Goal: Task Accomplishment & Management: Complete application form

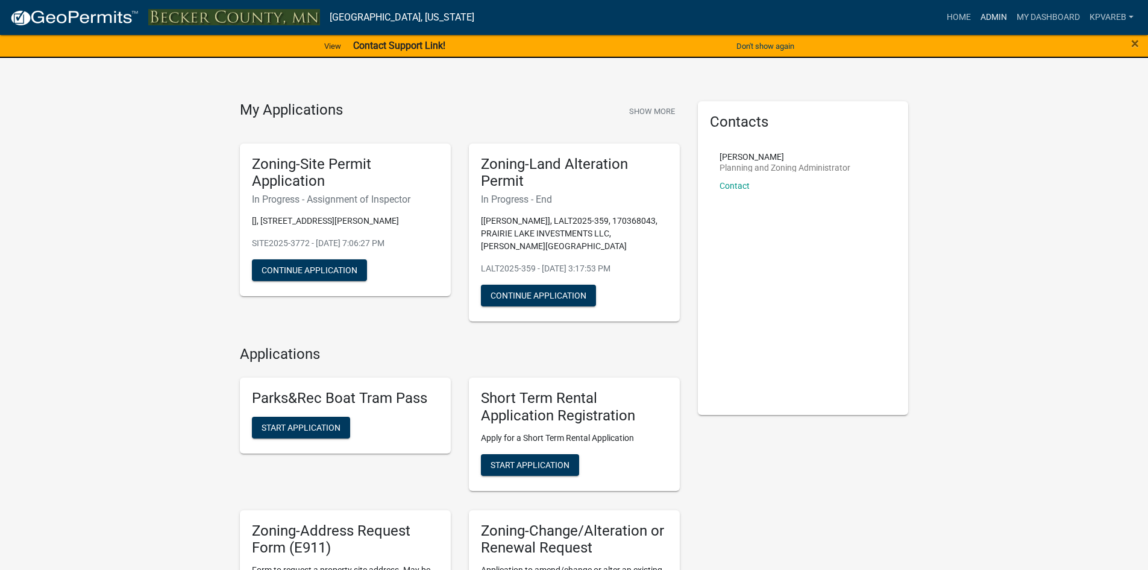
click at [996, 17] on link "Admin" at bounding box center [994, 17] width 36 height 23
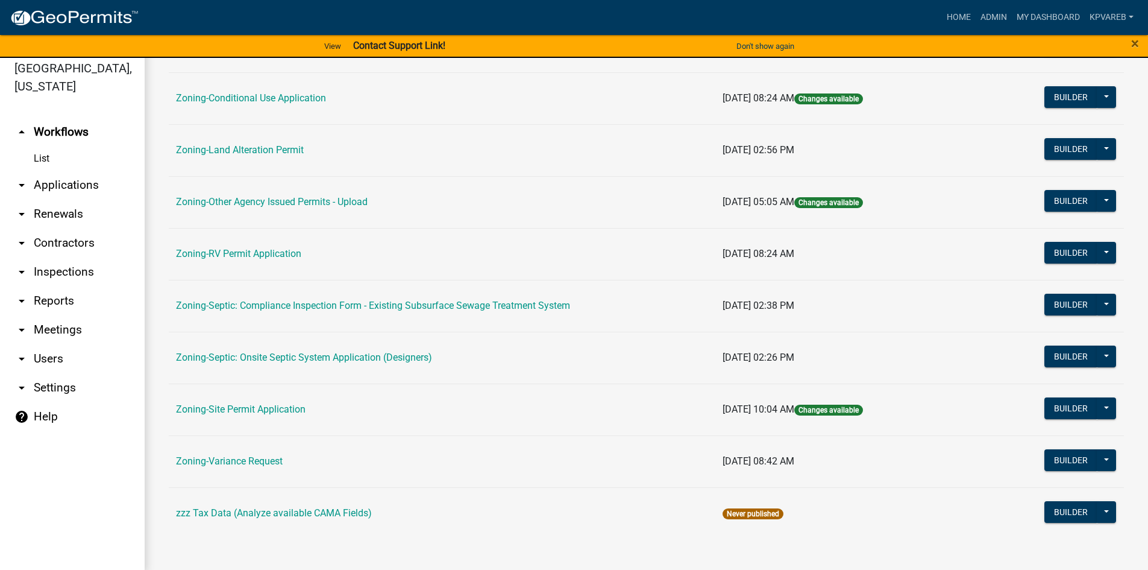
scroll to position [14, 0]
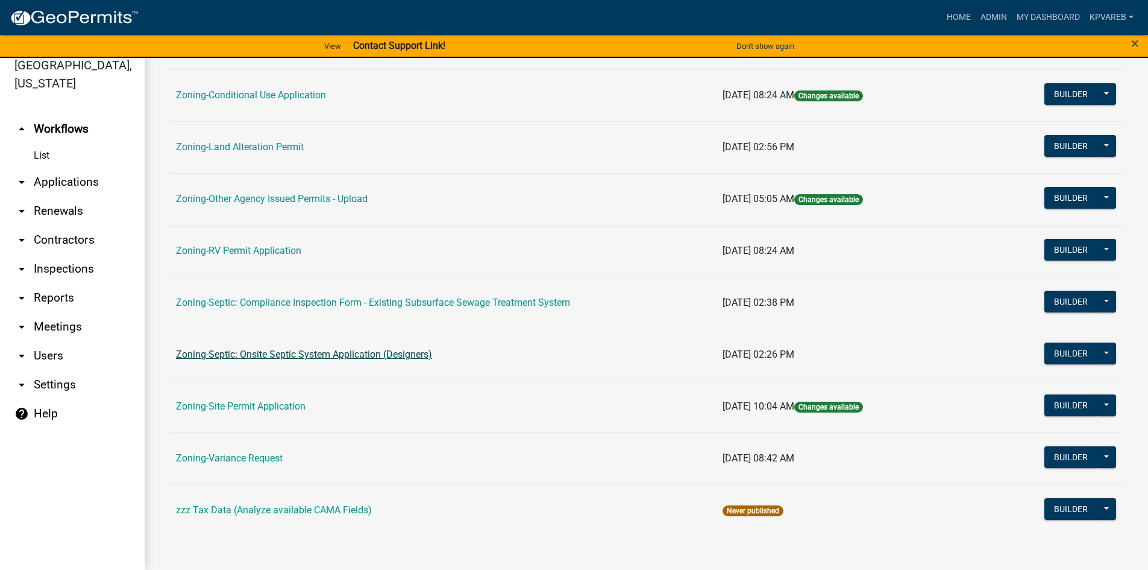
click at [330, 351] on link "Zoning-Septic: Onsite Septic System Application (Designers)" at bounding box center [304, 353] width 256 height 11
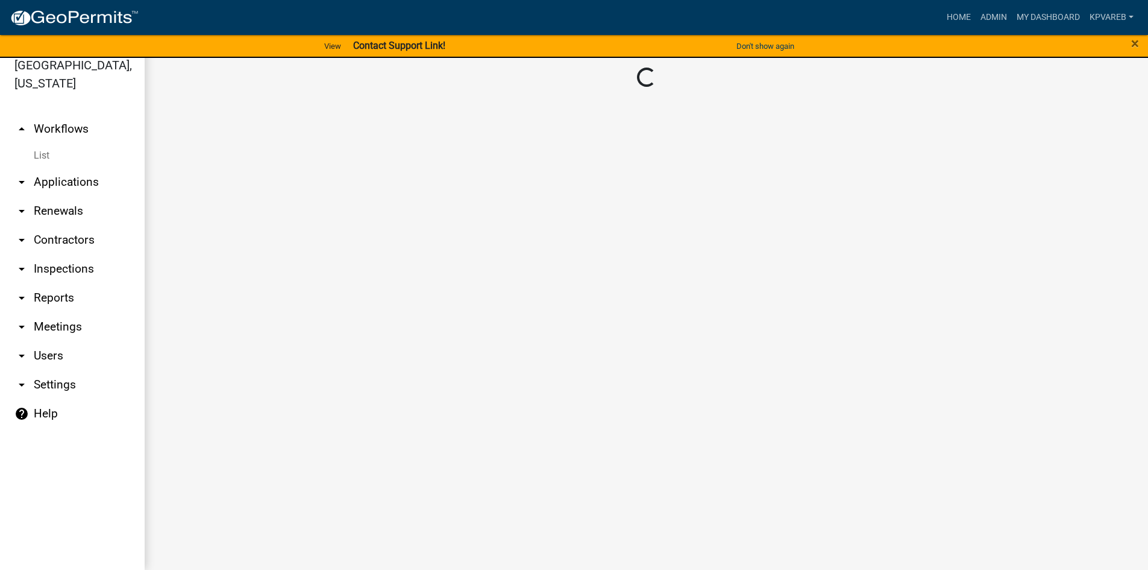
click at [330, 351] on main "Loading..." at bounding box center [647, 306] width 1004 height 526
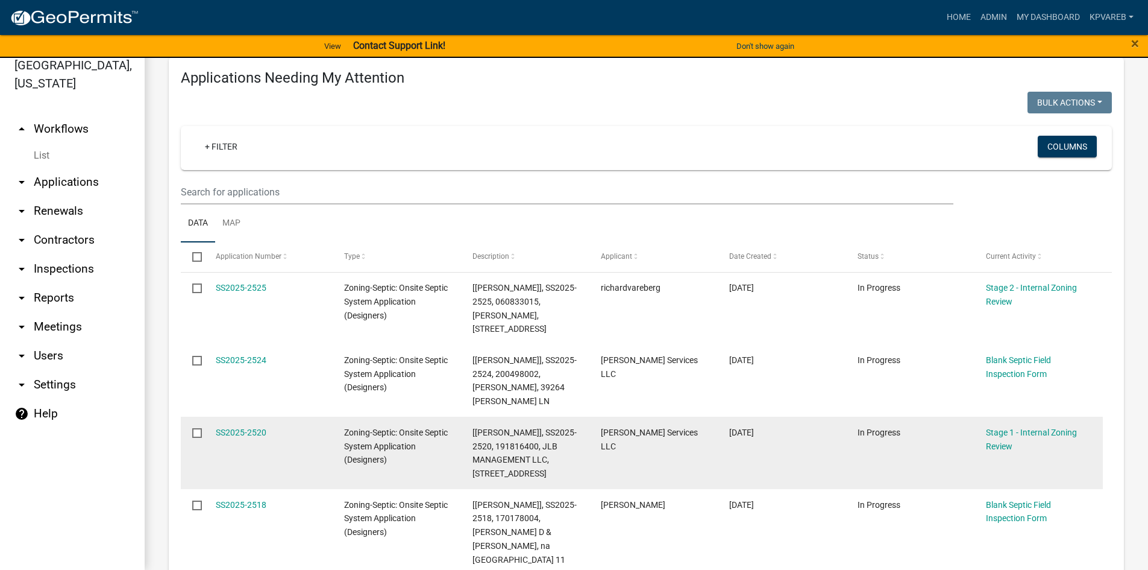
scroll to position [181, 0]
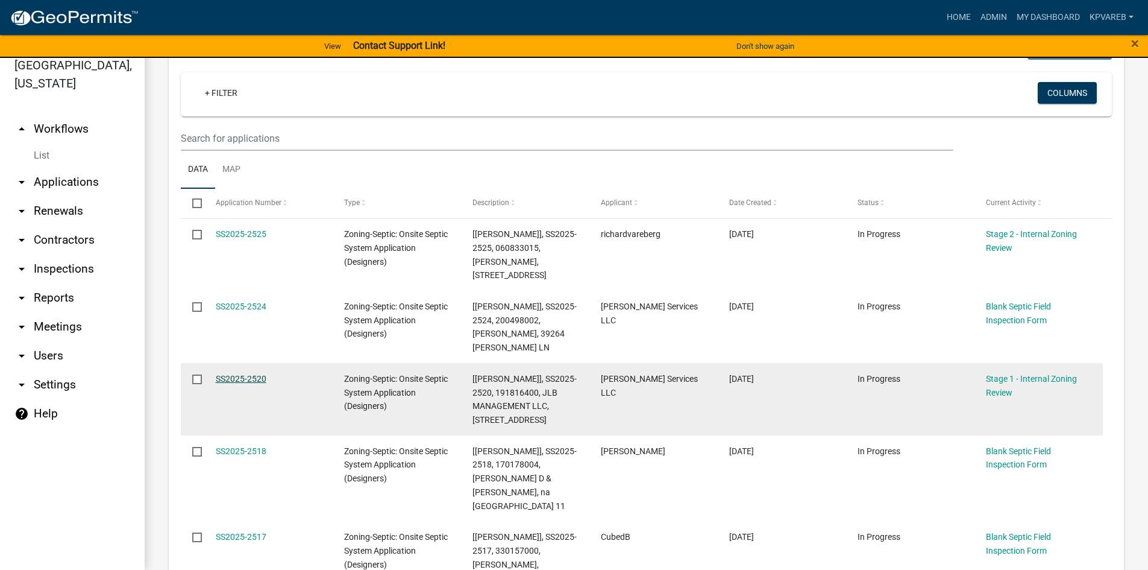
click at [246, 374] on link "SS2025-2520" at bounding box center [241, 379] width 51 height 10
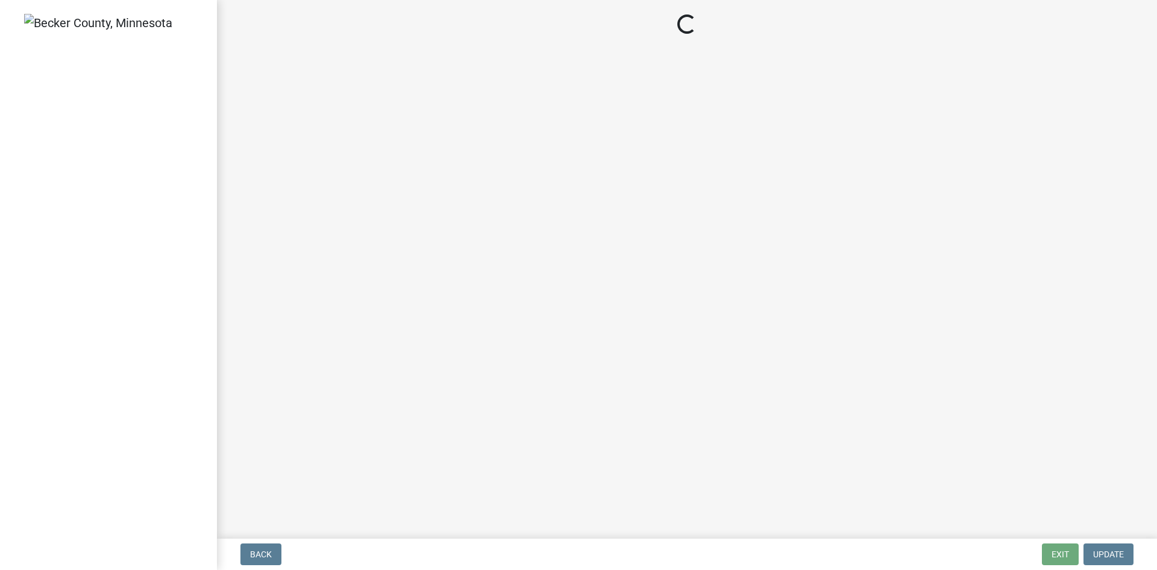
select select "49e49f1e-3b32-4342-8c2e-9cbd4919fe4d"
select select "ca07ae0a-7638-46ff-ada2-c67ca3524324"
select select "ec75a761-93b4-47c5-8535-fea253c32937"
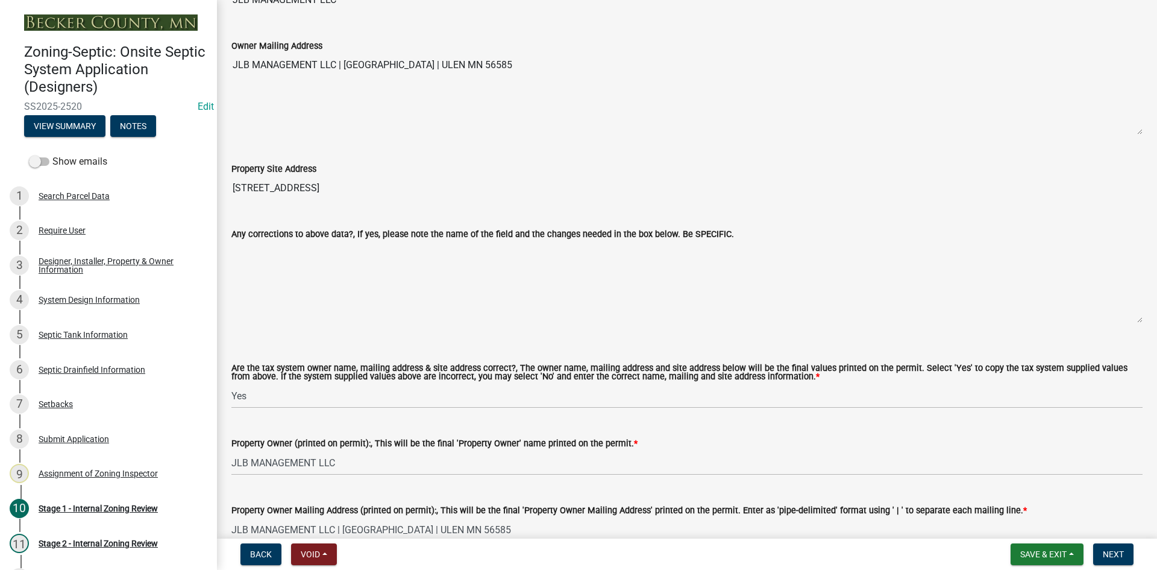
scroll to position [964, 0]
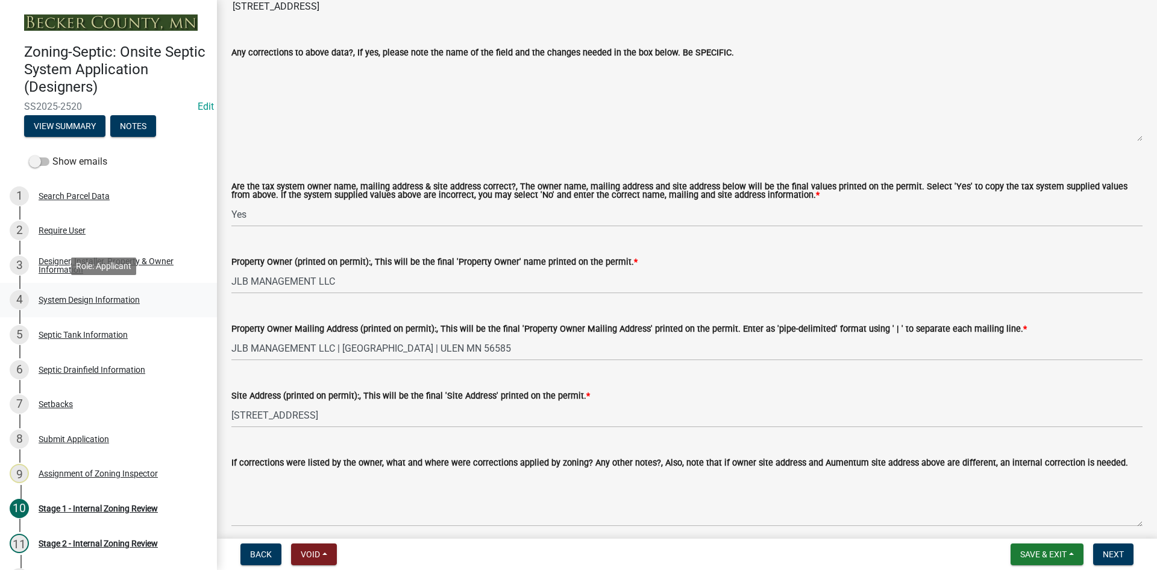
click at [116, 301] on div "System Design Information" at bounding box center [89, 299] width 101 height 8
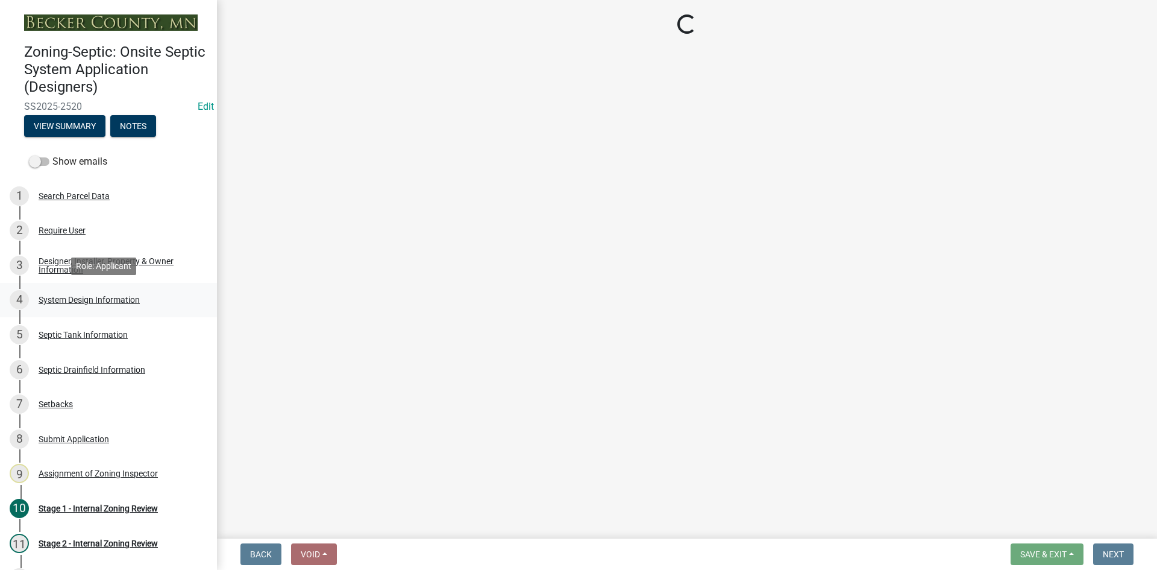
scroll to position [0, 0]
select select "1dbde450-0d00-4fac-96a0-74b44ab60bea"
select select "25258e87-3ef9-4f1c-a5f1-75a1d463abfb"
select select "011fbff4-a41d-4a75-9bd8-71c7e6c69e0d"
select select "85fdfef2-2683-4311-b5d5-5505f6411127"
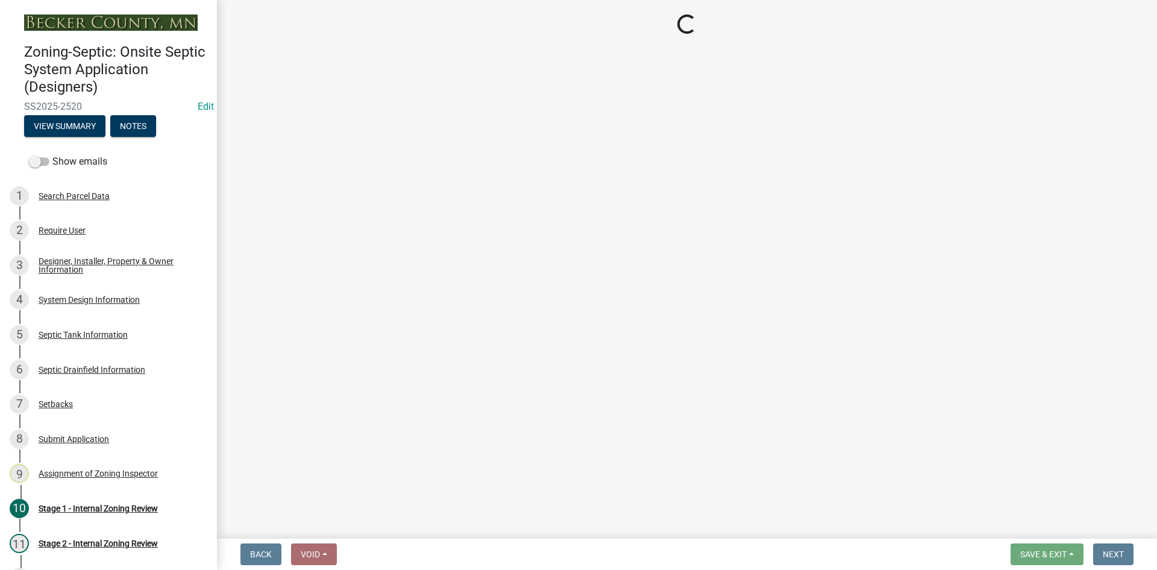
select select "acb956d0-fe38-4b39-a121-cf897fe74d21"
select select "ba735beb-519e-40f0-ae20-62d65fc4c46b"
select select "ef698bf5-6172-44c1-9ffb-522c07469aed"
select select "384fc250-a67e-4e5e-a6e0-19116deb63e7"
select select "a0c59fcd-b61c-4c3a-90a8-e70849750c47"
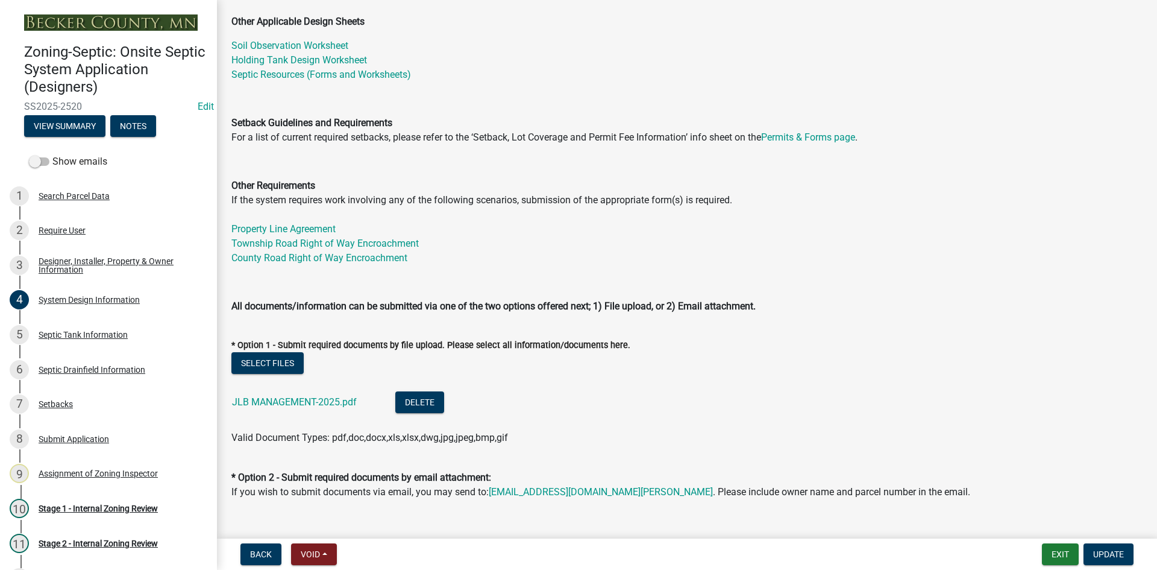
scroll to position [482, 0]
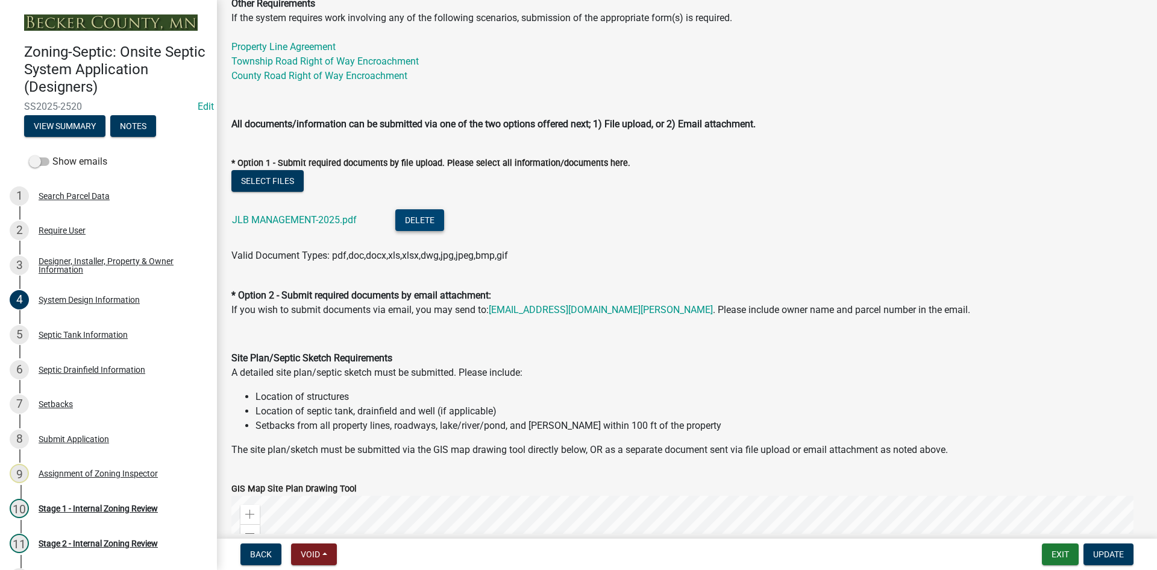
click at [427, 219] on button "Delete" at bounding box center [419, 220] width 49 height 22
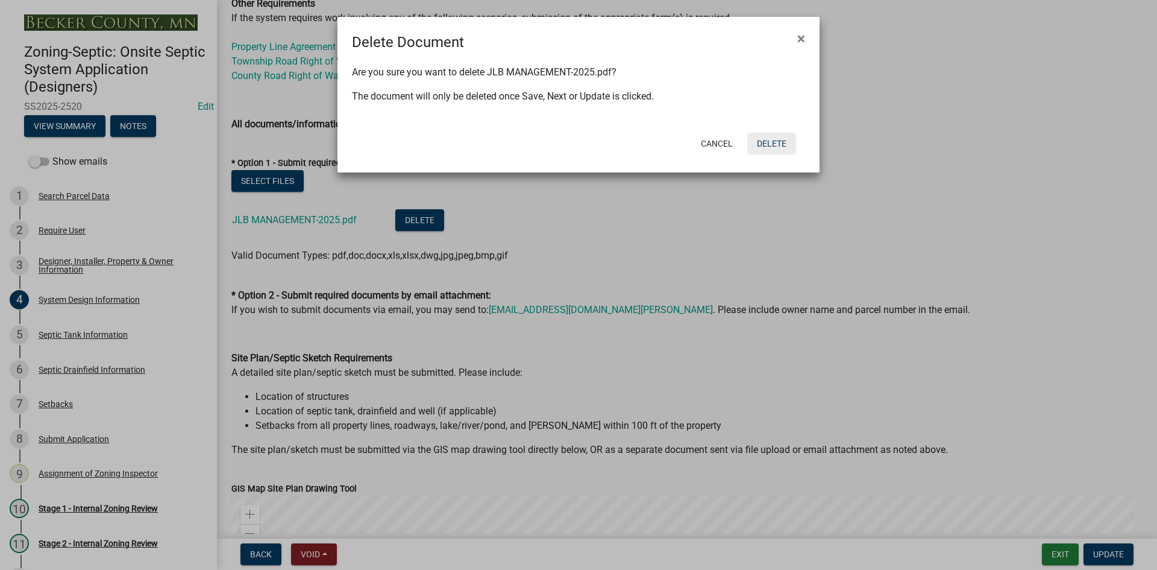
click at [767, 148] on button "Delete" at bounding box center [771, 144] width 49 height 22
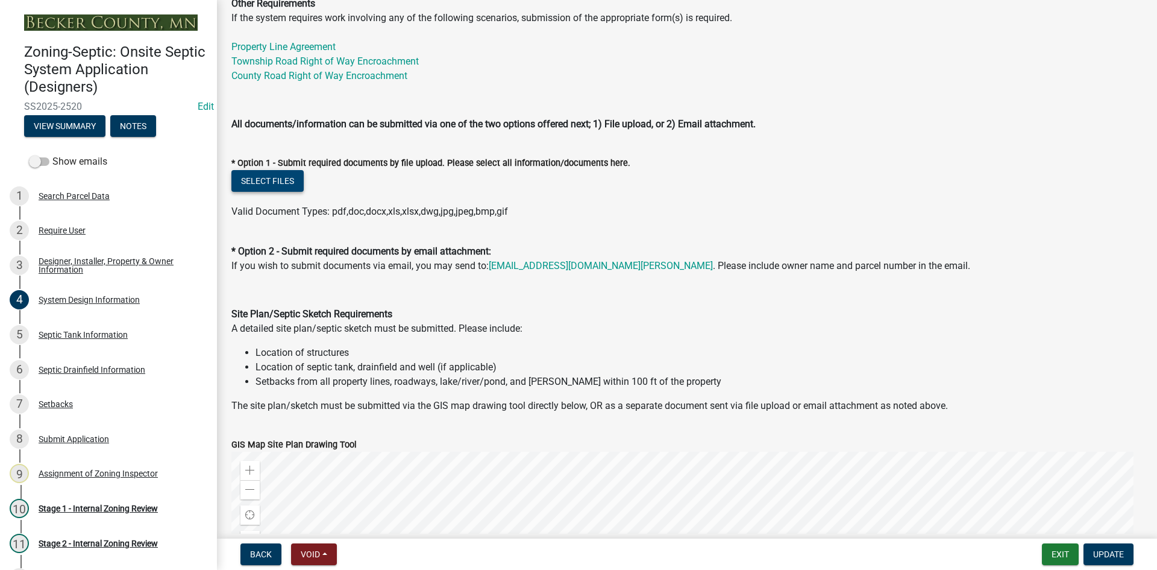
click at [272, 180] on button "Select files" at bounding box center [267, 181] width 72 height 22
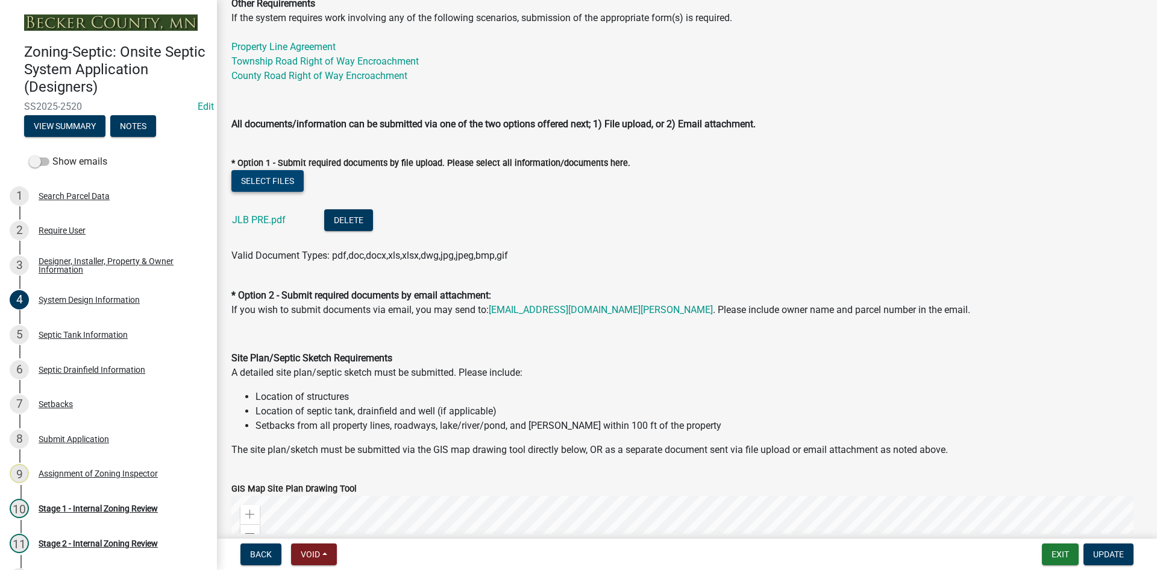
click at [268, 177] on button "Select files" at bounding box center [267, 181] width 72 height 22
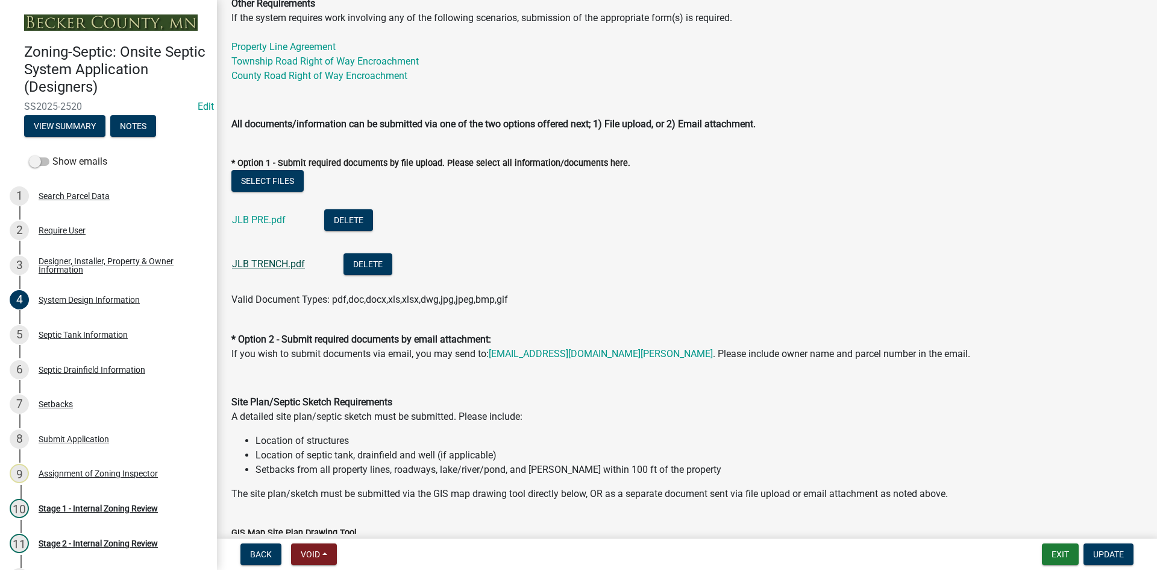
click at [274, 260] on link "JLB TRENCH.pdf" at bounding box center [268, 263] width 73 height 11
click at [240, 216] on link "JLB PRE.pdf" at bounding box center [259, 219] width 54 height 11
click at [263, 184] on button "Select files" at bounding box center [267, 181] width 72 height 22
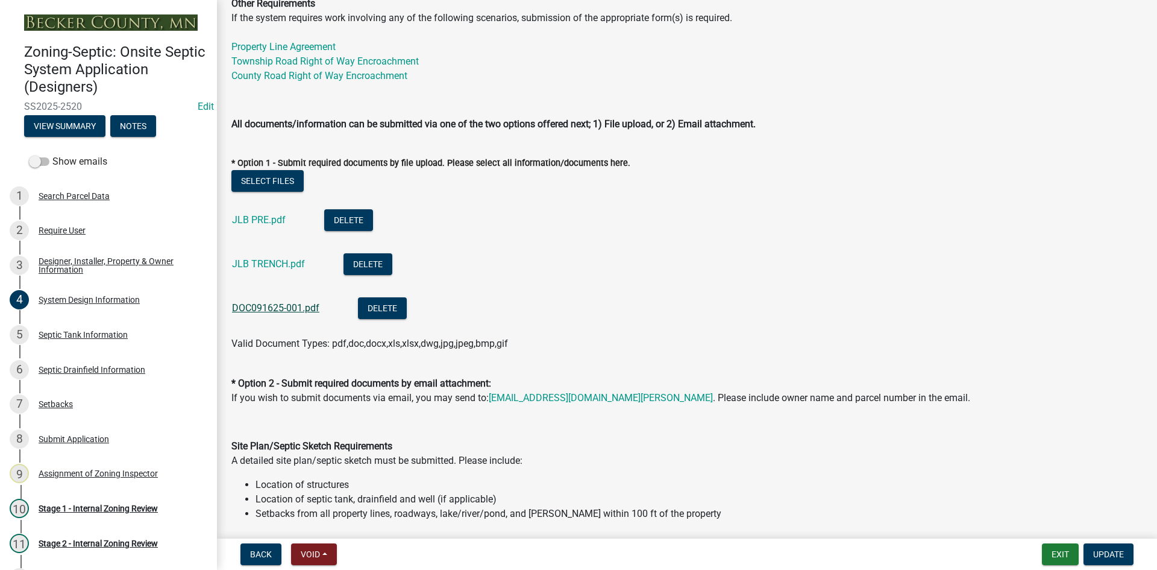
click at [259, 306] on link "DOC091625-001.pdf" at bounding box center [275, 307] width 87 height 11
click at [381, 313] on button "Delete" at bounding box center [382, 308] width 49 height 22
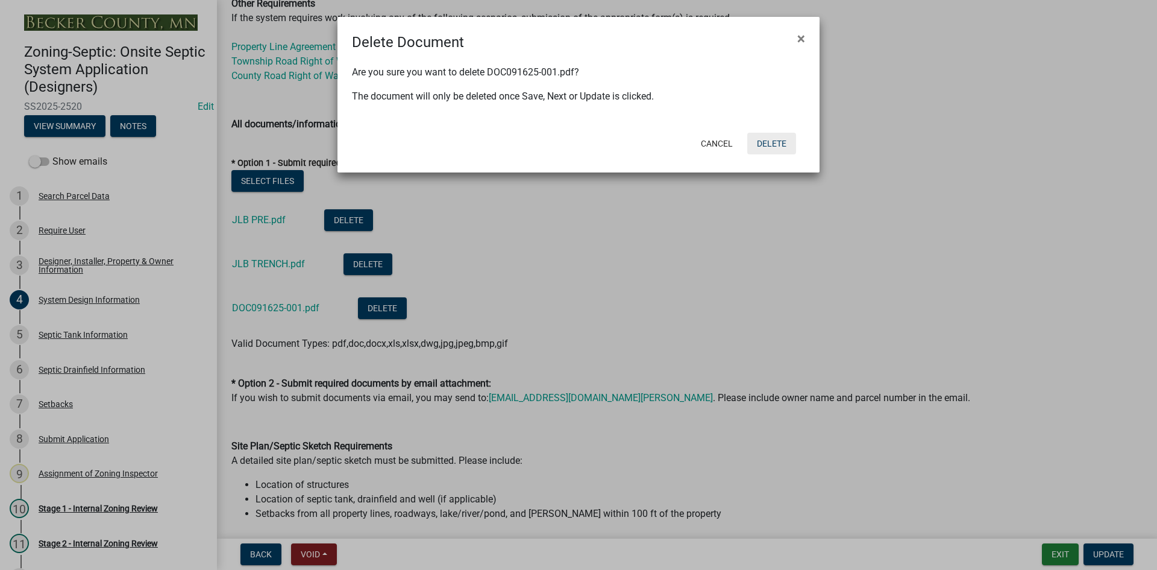
click at [778, 146] on button "Delete" at bounding box center [771, 144] width 49 height 22
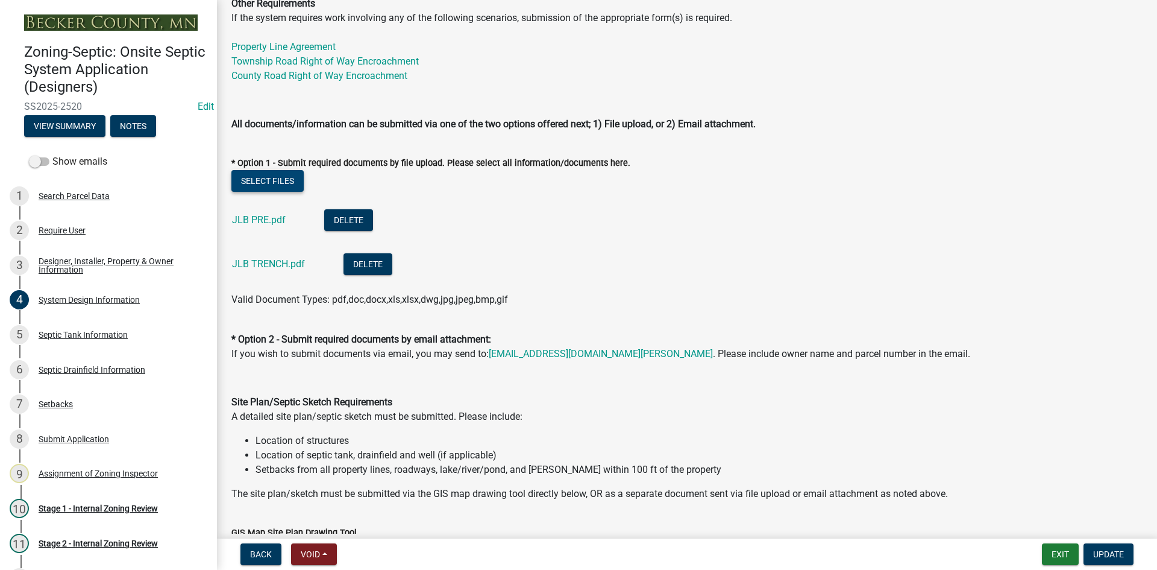
click at [281, 181] on button "Select files" at bounding box center [267, 181] width 72 height 22
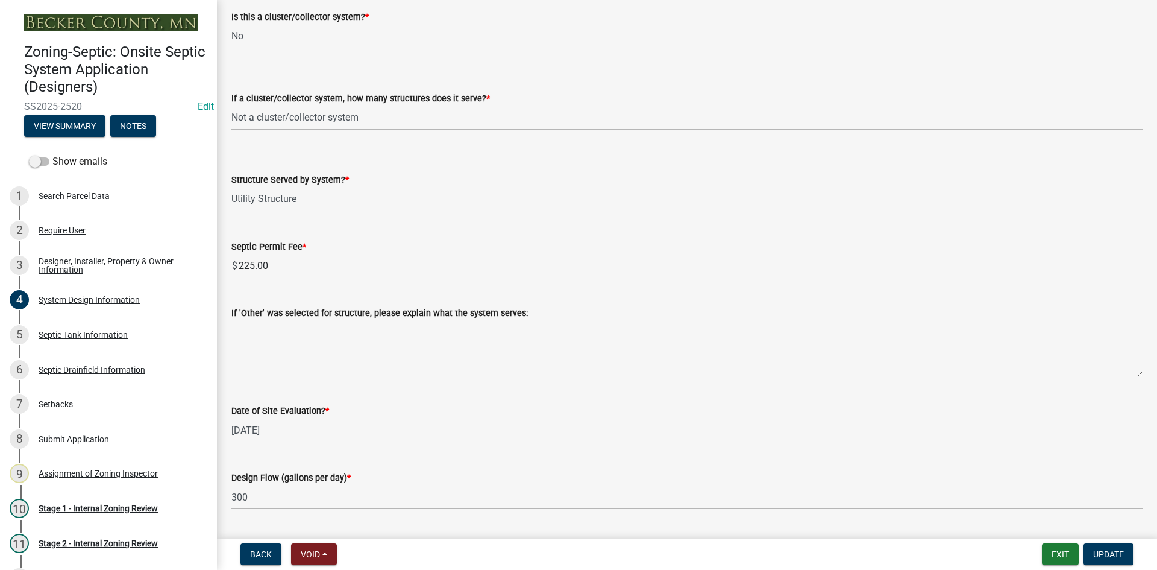
scroll to position [1507, 0]
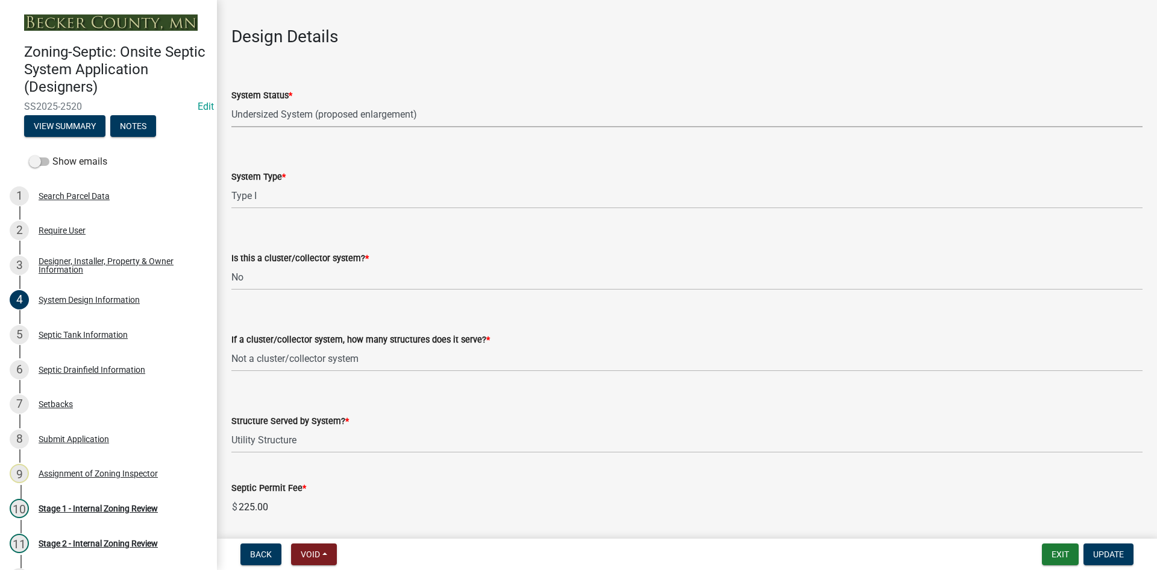
click at [257, 110] on select "Select Item... No Existing System Replacement System Failing System (Cesspool, …" at bounding box center [686, 114] width 911 height 25
click at [231, 102] on select "Select Item... No Existing System Replacement System Failing System (Cesspool, …" at bounding box center [686, 114] width 911 height 25
select select "55497d75-c43f-4635-a730-e0737ce05d56"
click at [588, 175] on div "System Type *" at bounding box center [686, 176] width 911 height 14
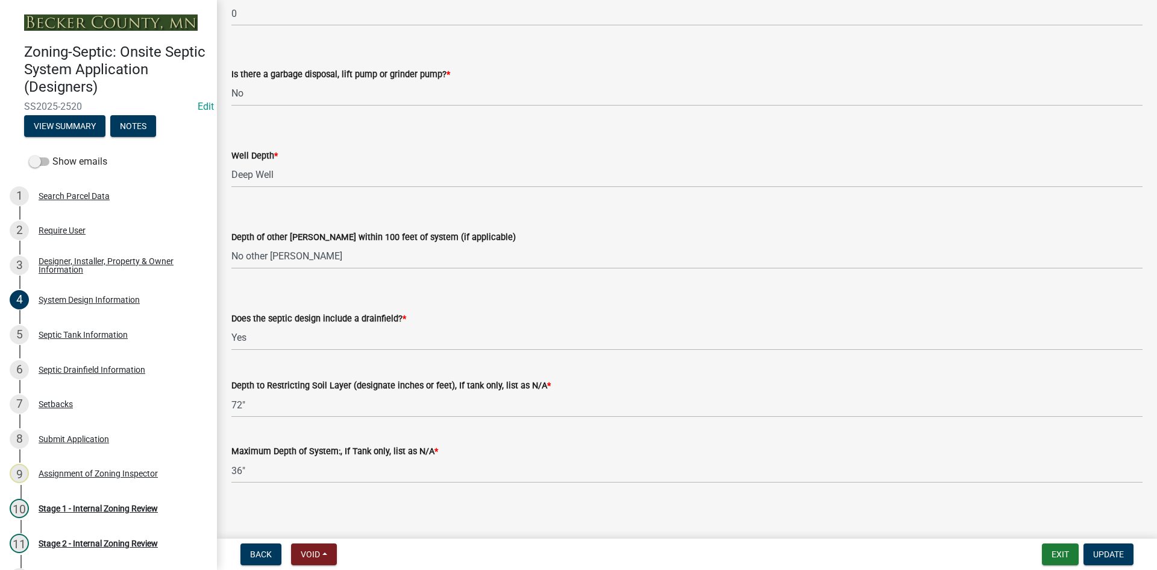
scroll to position [2304, 0]
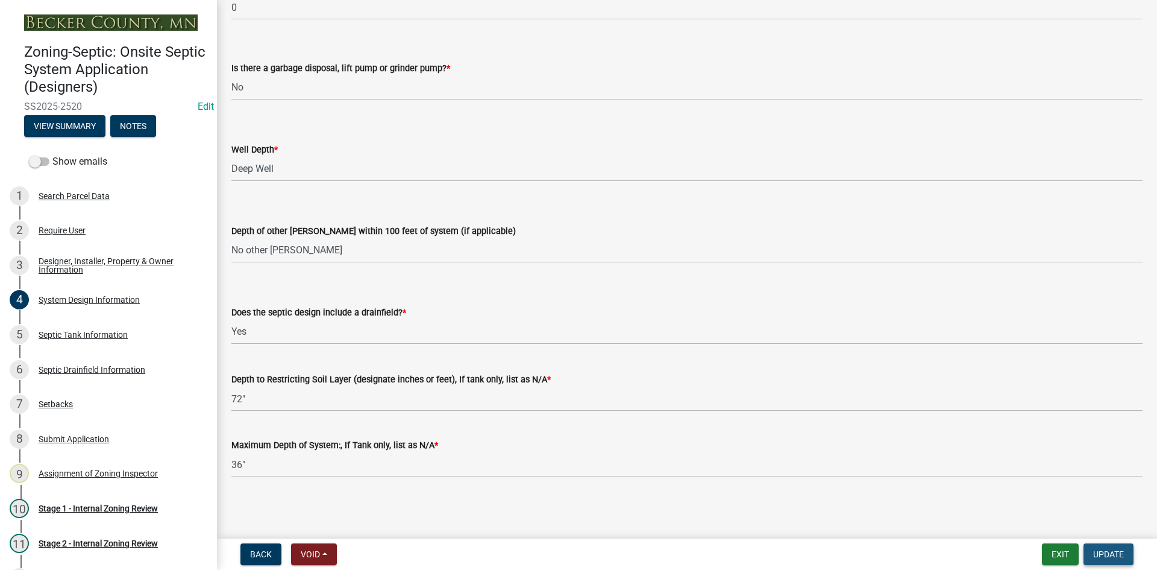
click at [1108, 552] on span "Update" at bounding box center [1108, 554] width 31 height 10
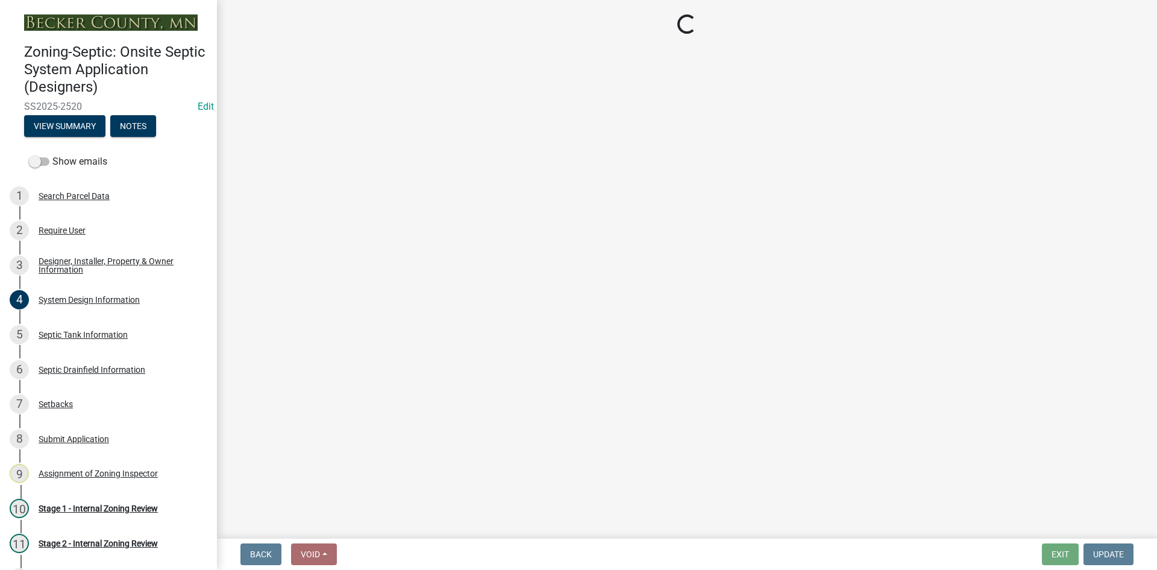
scroll to position [0, 0]
select select "49e49f1e-3b32-4342-8c2e-9cbd4919fe4d"
select select "ca07ae0a-7638-46ff-ada2-c67ca3524324"
select select "ec75a761-93b4-47c5-8535-fea253c32937"
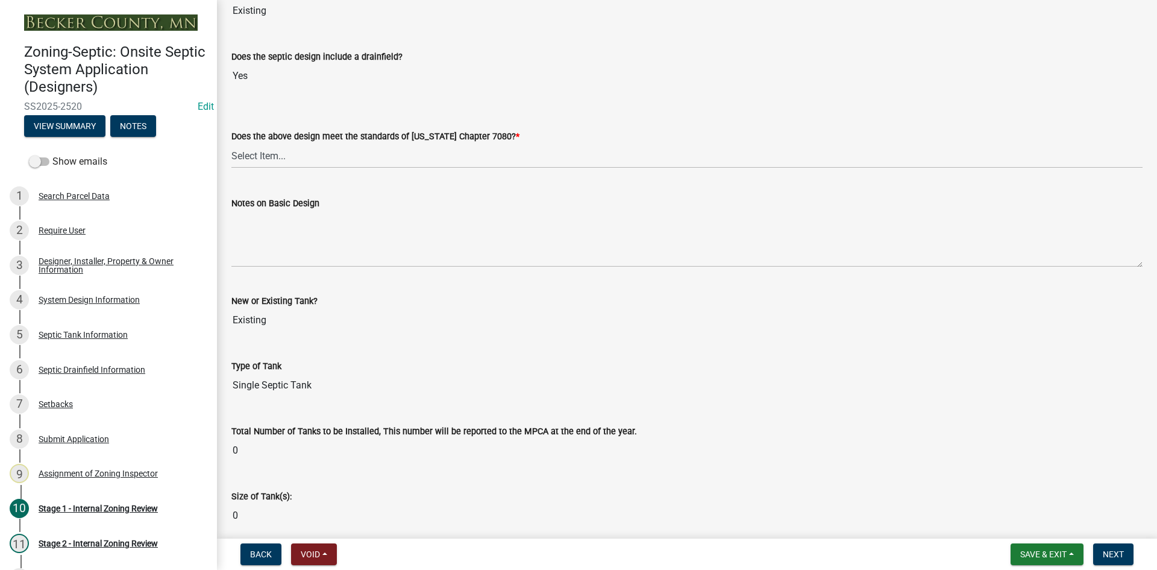
scroll to position [2592, 0]
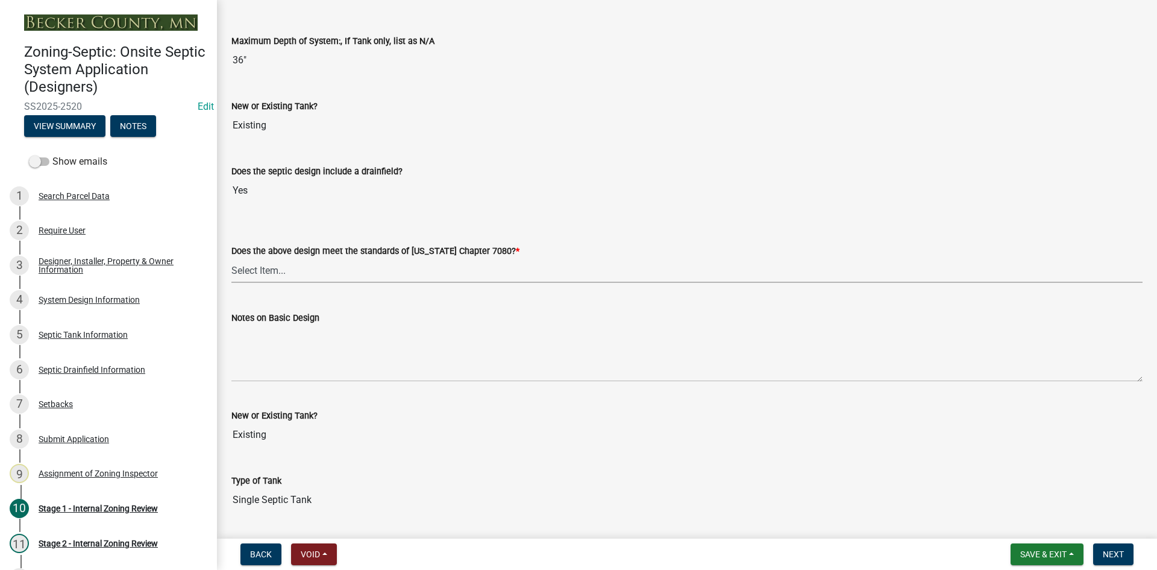
click at [298, 263] on select "Select Item... Yes No" at bounding box center [686, 270] width 911 height 25
click at [231, 258] on select "Select Item... Yes No" at bounding box center [686, 270] width 911 height 25
click at [229, 252] on div "Does the above design meet the standards of Minnesota Chapter 7080? * Select It…" at bounding box center [686, 247] width 929 height 71
drag, startPoint x: 240, startPoint y: 264, endPoint x: 259, endPoint y: 272, distance: 20.3
click at [241, 264] on select "Select Item... Yes No" at bounding box center [686, 270] width 911 height 25
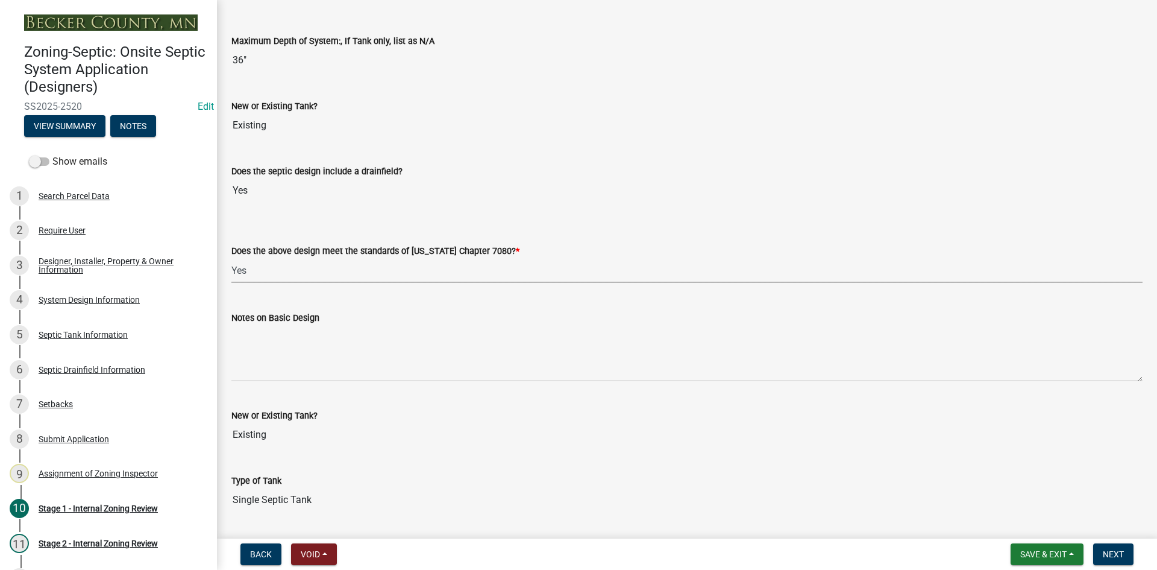
click at [231, 258] on select "Select Item... Yes No" at bounding box center [686, 270] width 911 height 25
select select "bcbb982e-a48c-4b4a-a83b-ed1363446a86"
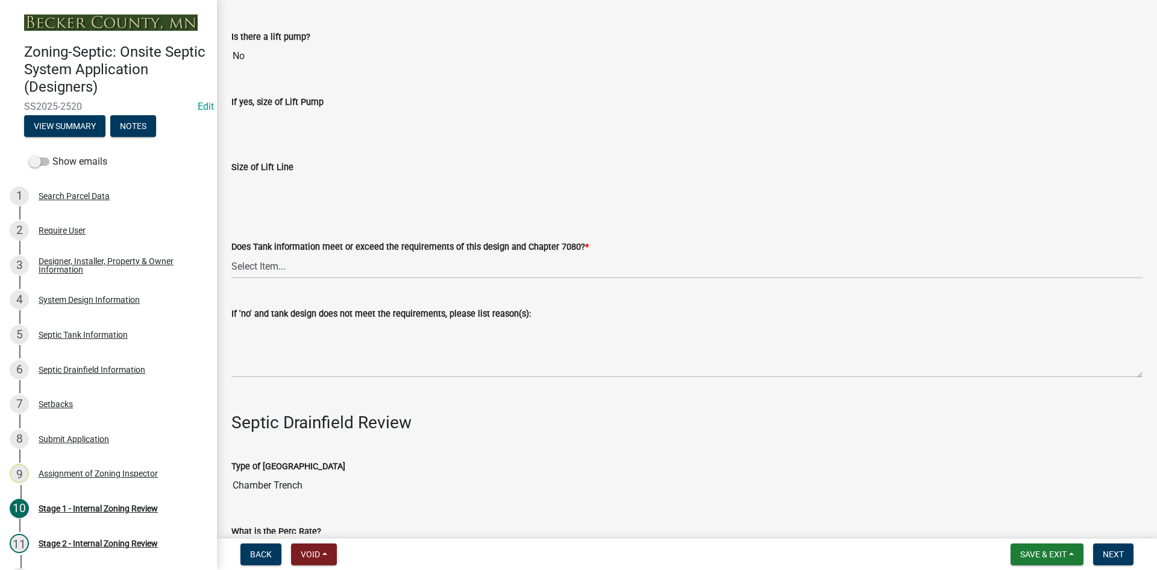
scroll to position [3616, 0]
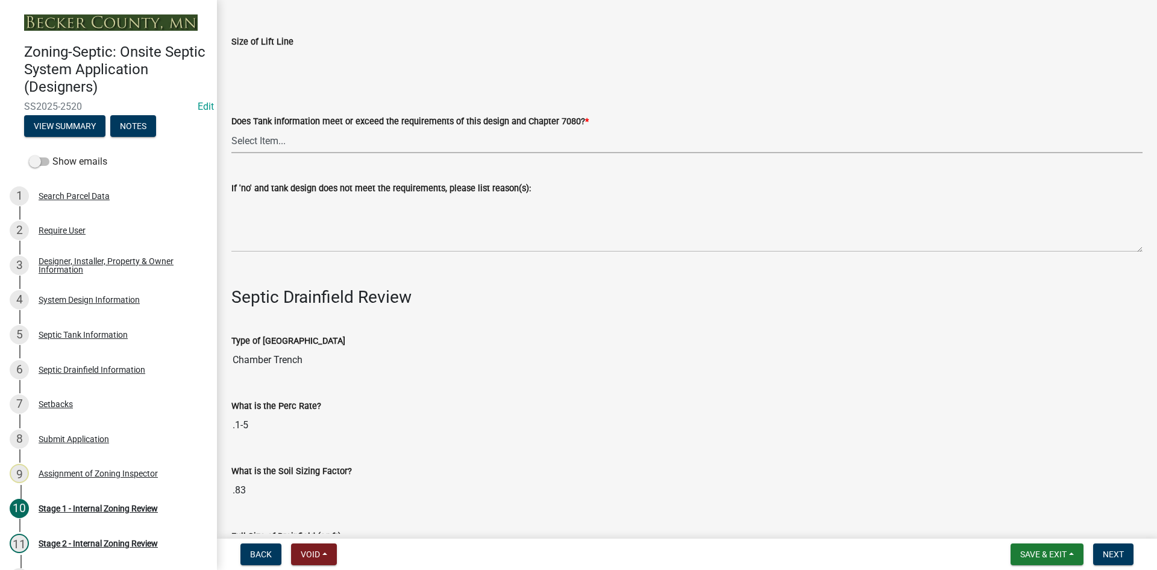
drag, startPoint x: 266, startPoint y: 141, endPoint x: 273, endPoint y: 147, distance: 9.0
click at [268, 141] on select "Select Item... Yes No" at bounding box center [686, 140] width 911 height 25
click at [231, 128] on select "Select Item... Yes No" at bounding box center [686, 140] width 911 height 25
select select "47a2a5dd-5977-4941-8e6f-09ff03cdfb75"
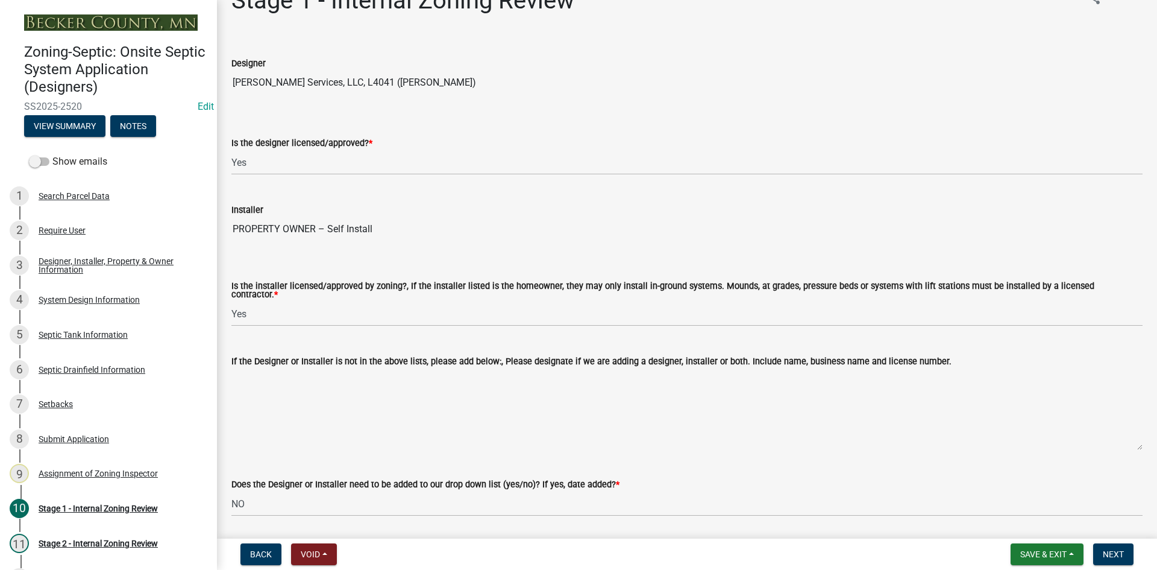
scroll to position [0, 0]
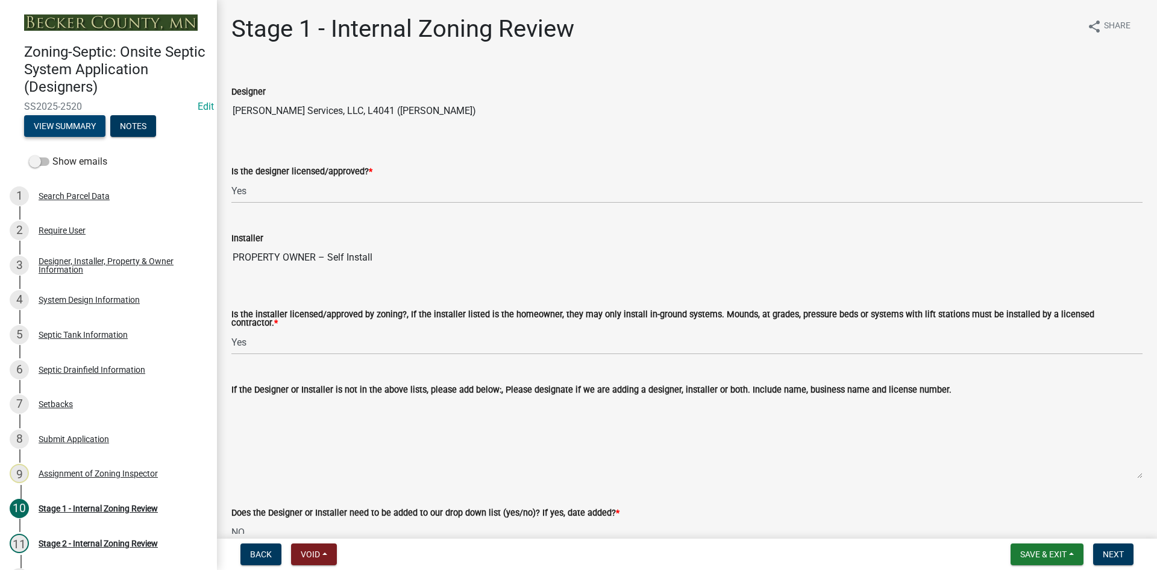
click at [80, 127] on button "View Summary" at bounding box center [64, 126] width 81 height 22
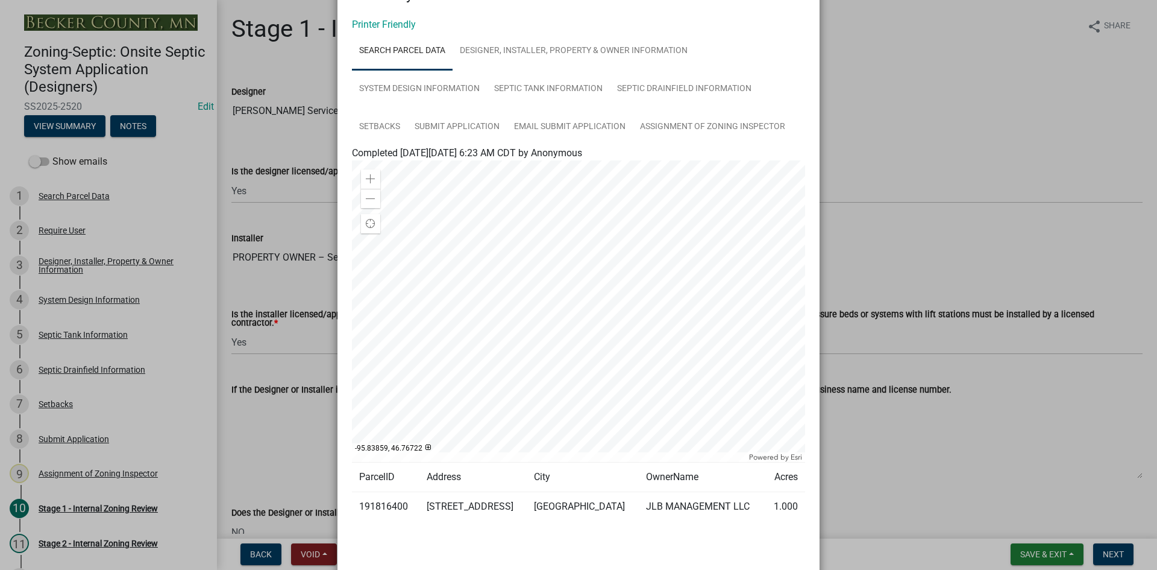
scroll to position [60, 0]
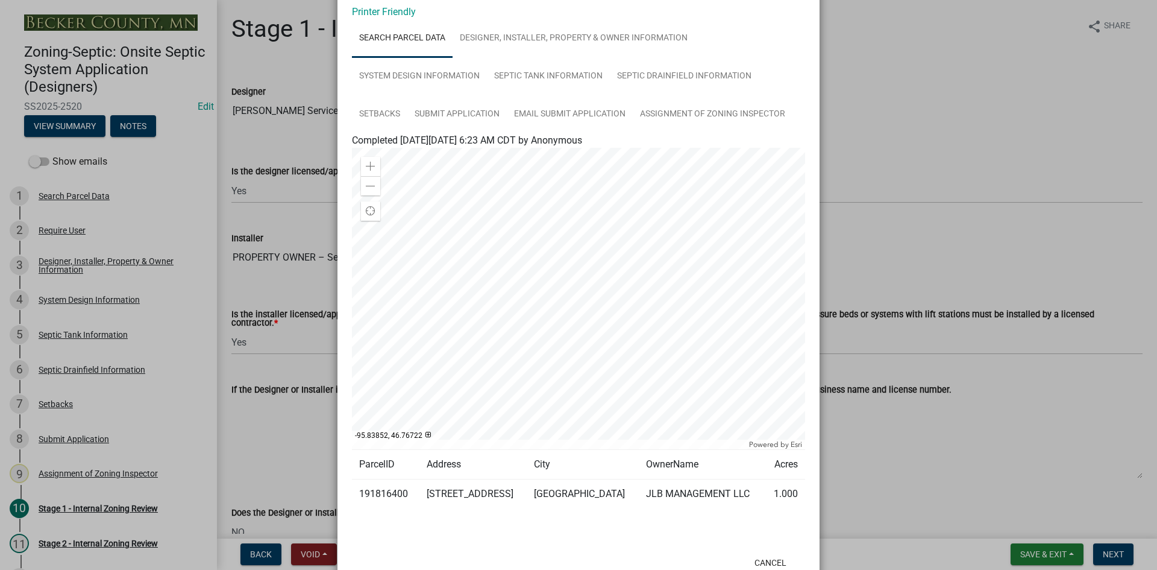
click at [589, 299] on div at bounding box center [578, 298] width 453 height 301
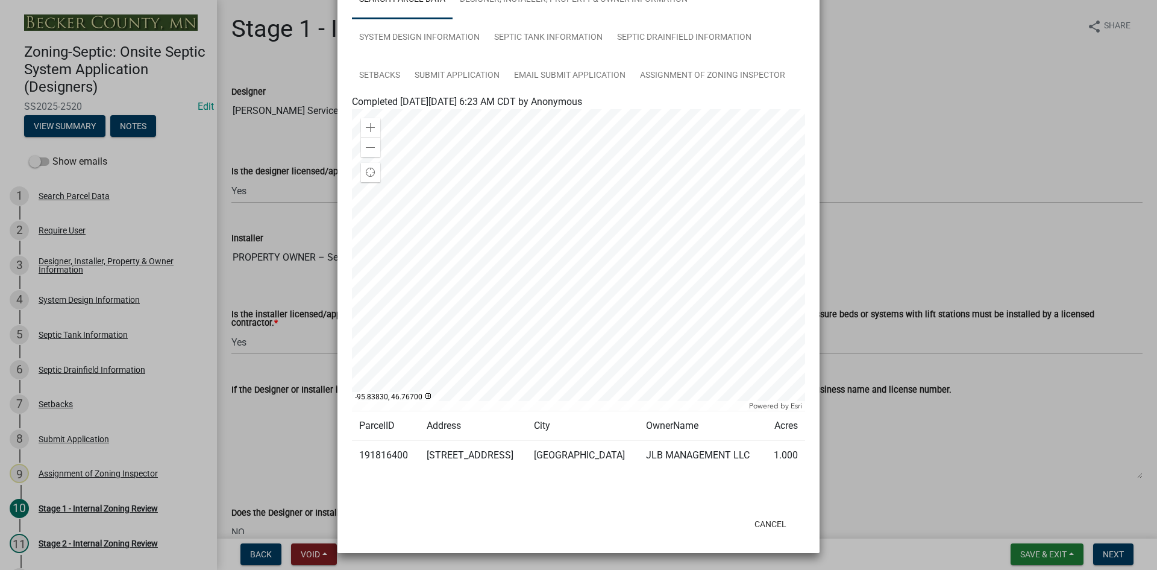
scroll to position [0, 0]
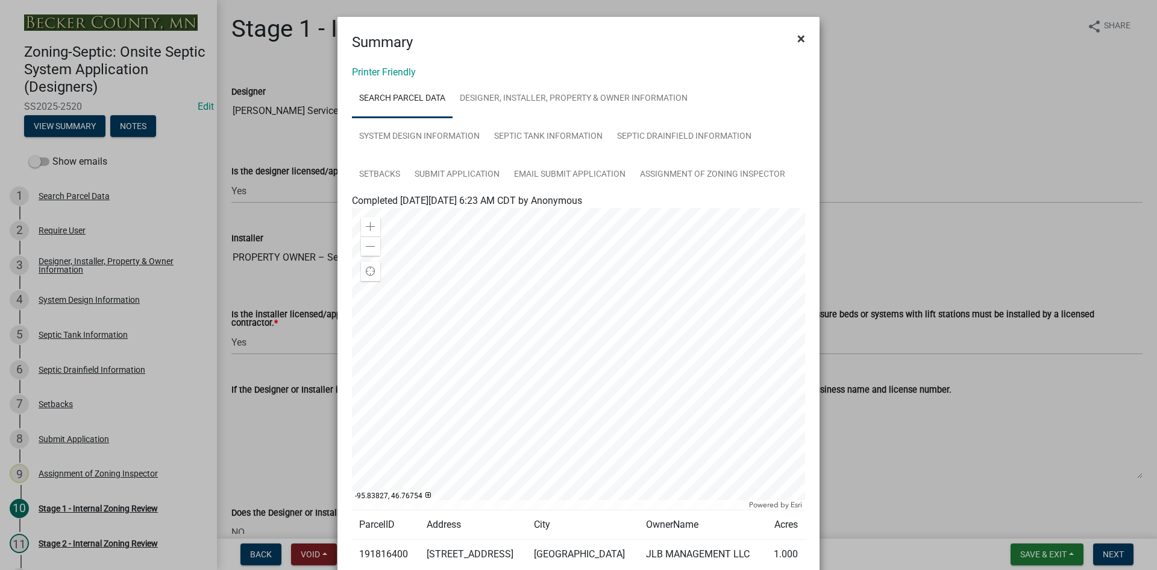
click at [797, 36] on span "×" at bounding box center [801, 38] width 8 height 17
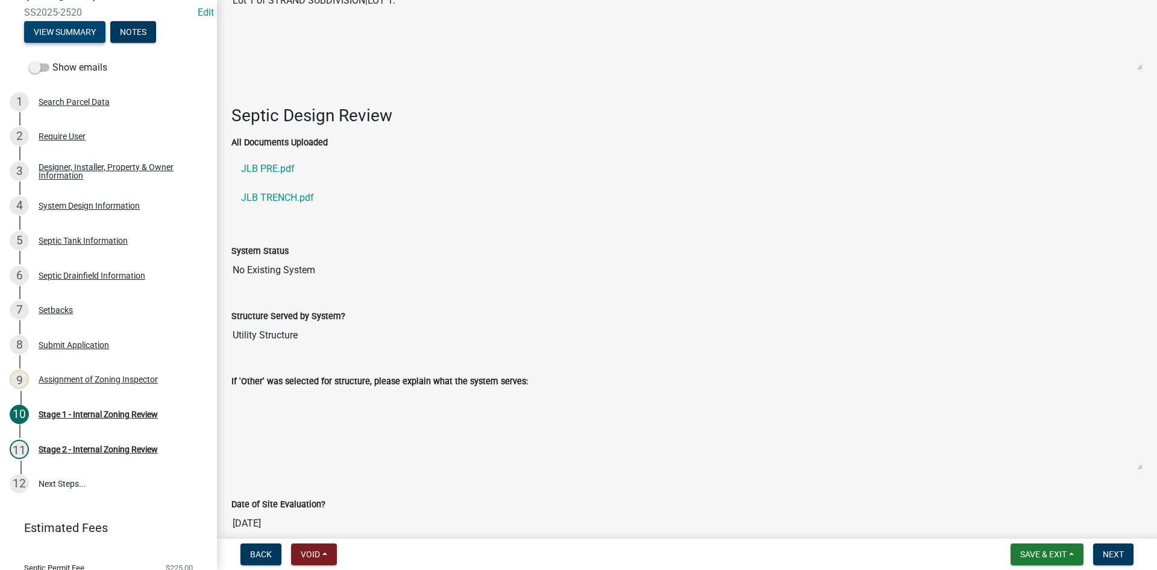
scroll to position [1808, 0]
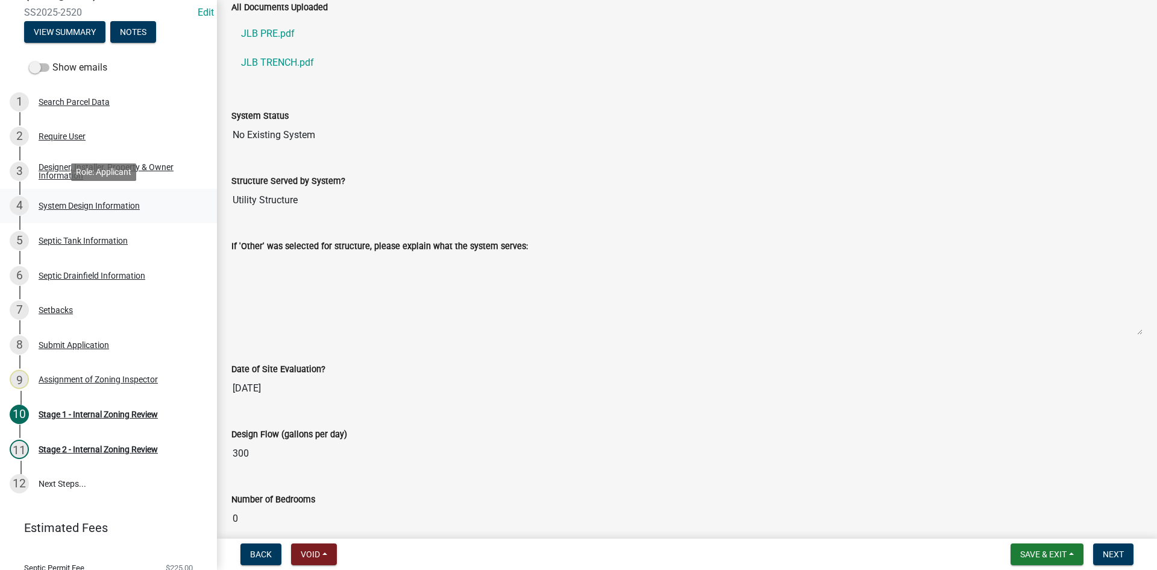
click at [121, 205] on div "System Design Information" at bounding box center [89, 205] width 101 height 8
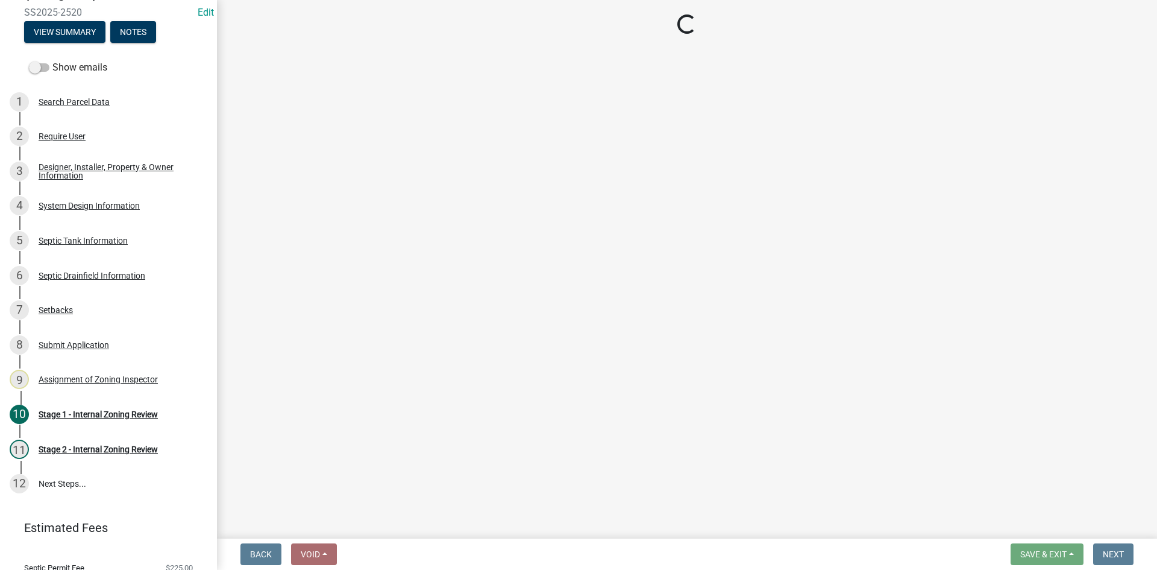
select select "55497d75-c43f-4635-a730-e0737ce05d56"
select select "25258e87-3ef9-4f1c-a5f1-75a1d463abfb"
select select "011fbff4-a41d-4a75-9bd8-71c7e6c69e0d"
select select "85fdfef2-2683-4311-b5d5-5505f6411127"
select select "acb956d0-fe38-4b39-a121-cf897fe74d21"
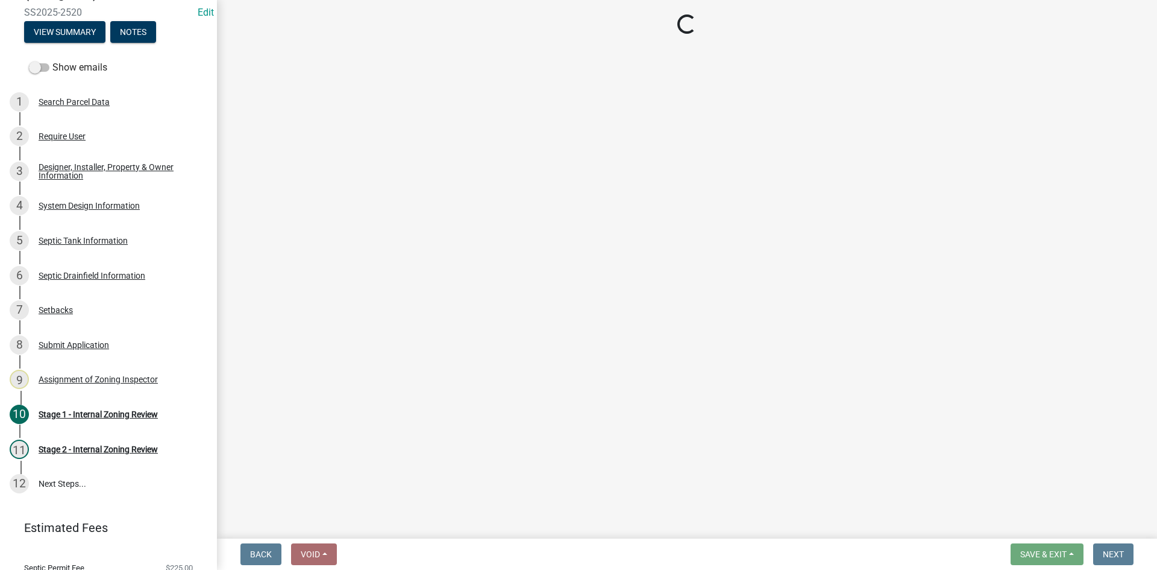
select select "ba735beb-519e-40f0-ae20-62d65fc4c46b"
select select "ef698bf5-6172-44c1-9ffb-522c07469aed"
select select "384fc250-a67e-4e5e-a6e0-19116deb63e7"
select select "a0c59fcd-b61c-4c3a-90a8-e70849750c47"
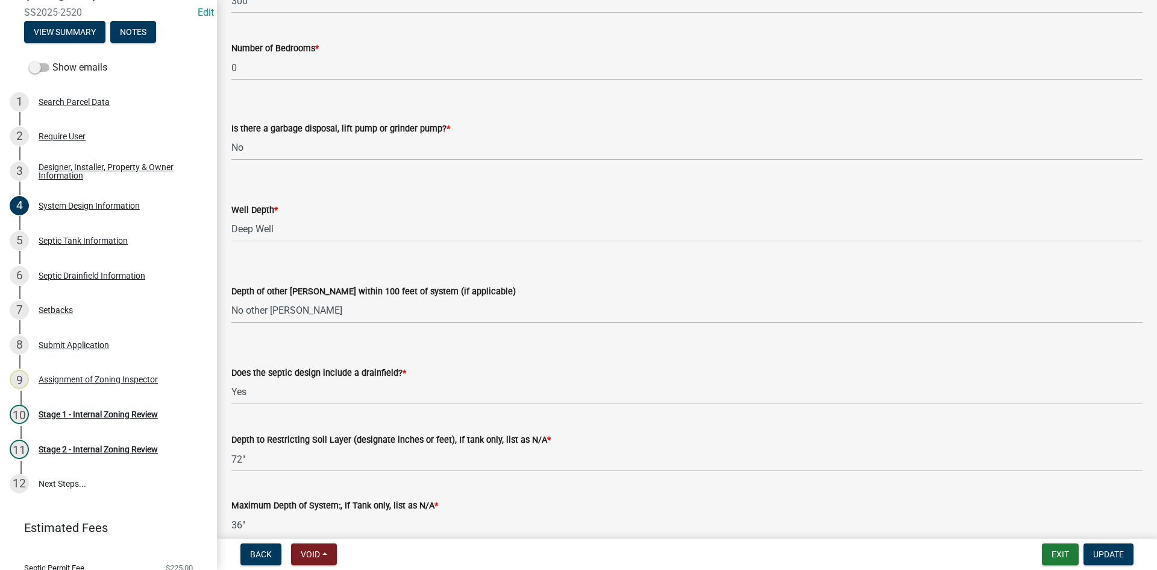
scroll to position [2304, 0]
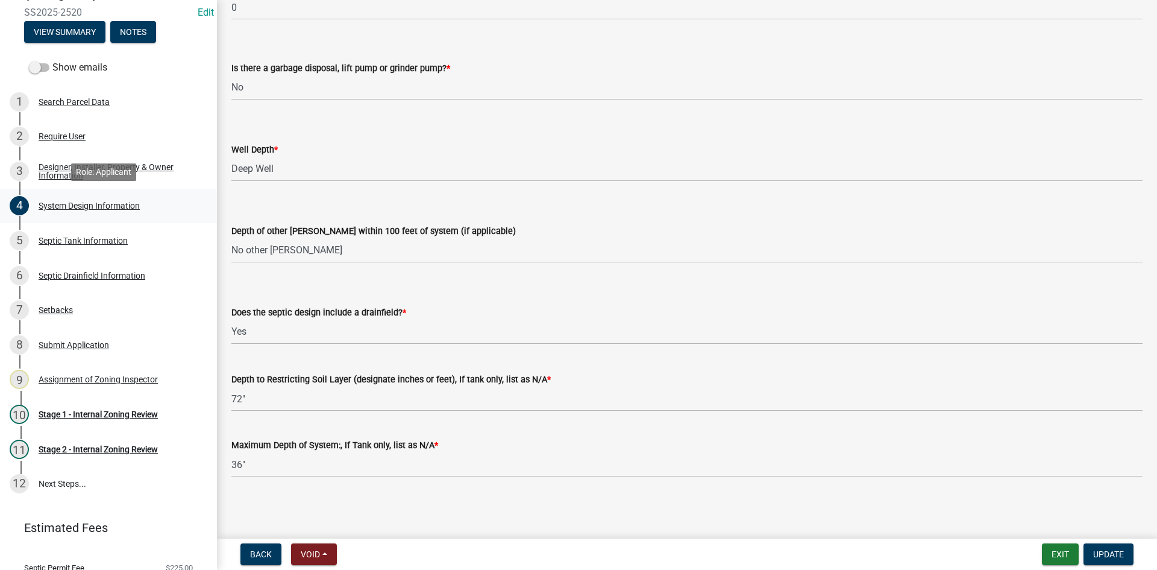
click at [116, 204] on div "System Design Information" at bounding box center [89, 205] width 101 height 8
click at [104, 237] on div "Septic Tank Information" at bounding box center [83, 240] width 89 height 8
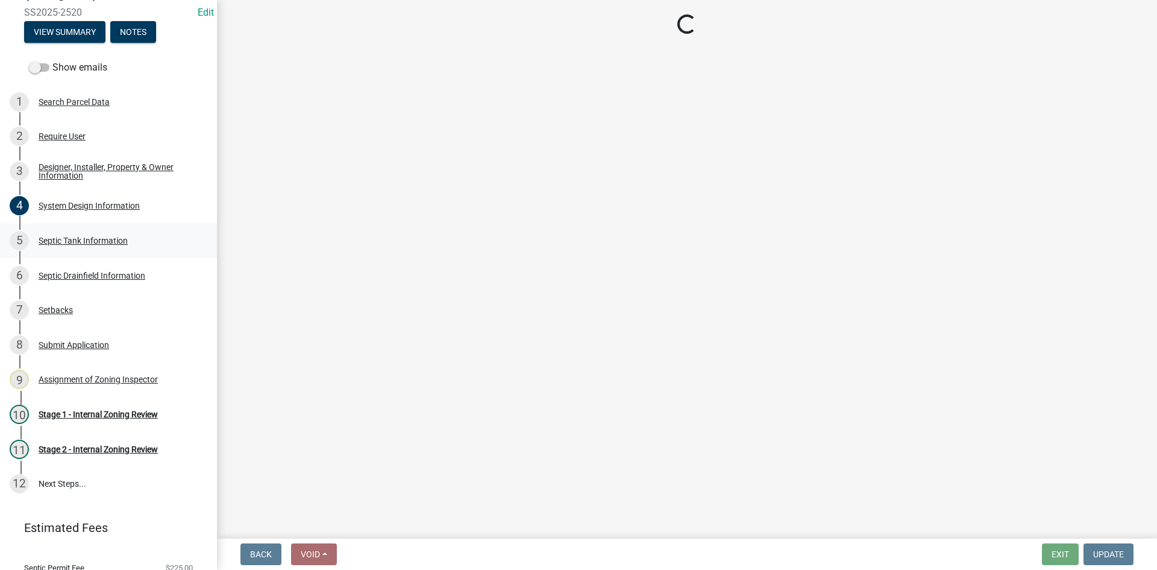
select select "e20c0fde-eb8f-4df0-bed0-a0cef743e9ae"
select select "755580e7-6a23-4f31-b987-1fba436fc27e"
select select "d0543dda-1f81-4523-8820-7e11934bbfb3"
select select "c84d9e4c-2287-4d2e-9ef7-9874a7456ee3"
select select "a956bcdf-8f12-4f61-bfc1-a6e229dc0595"
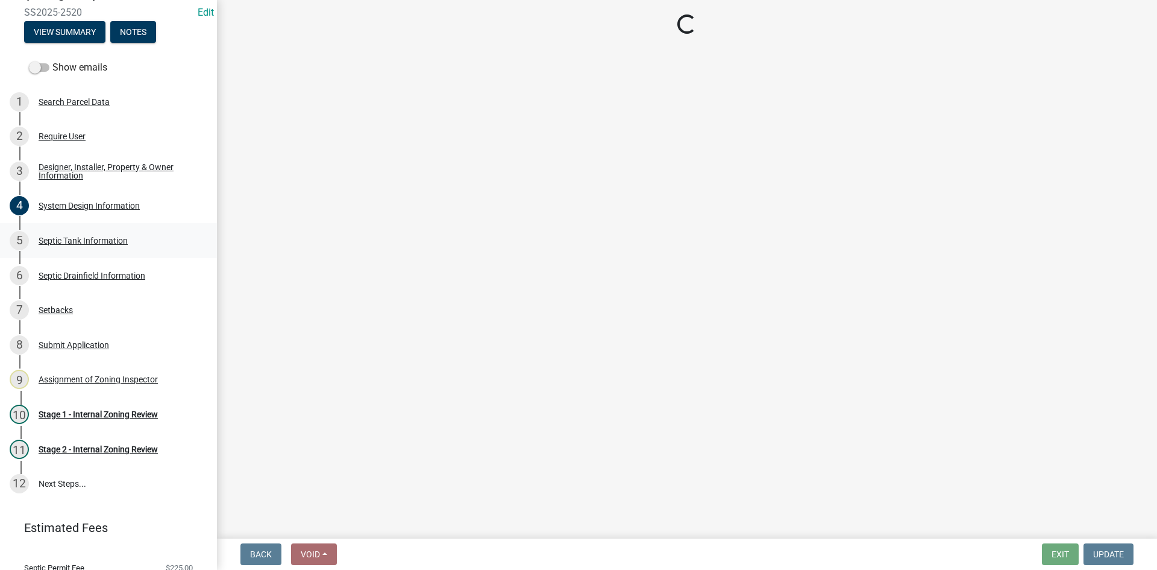
select select "ba43cfd8-3223-4e93-a41d-8bc71aa45820"
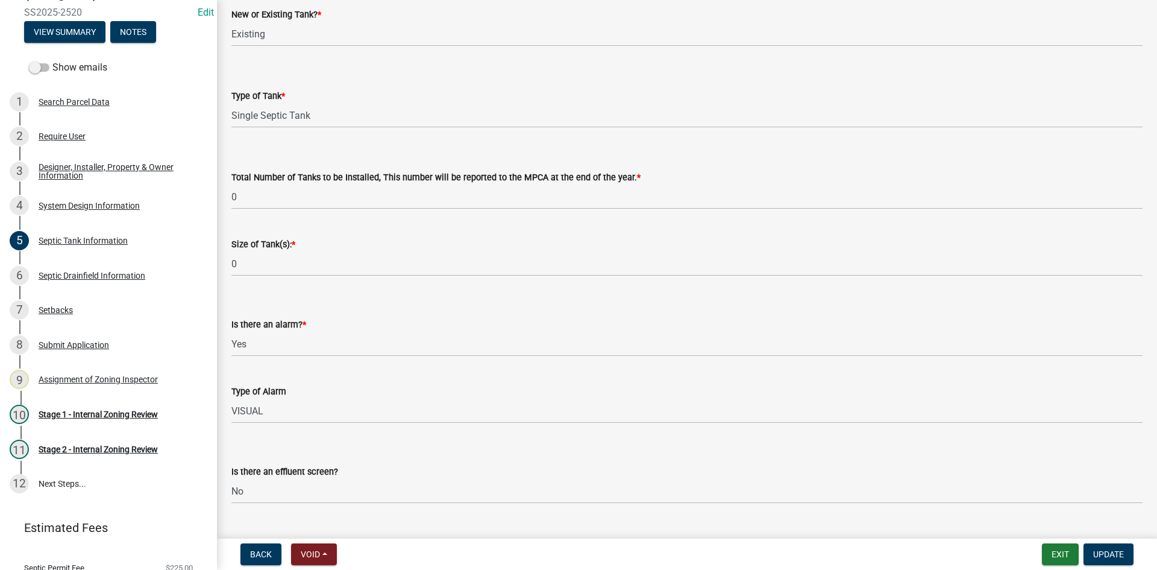
scroll to position [241, 0]
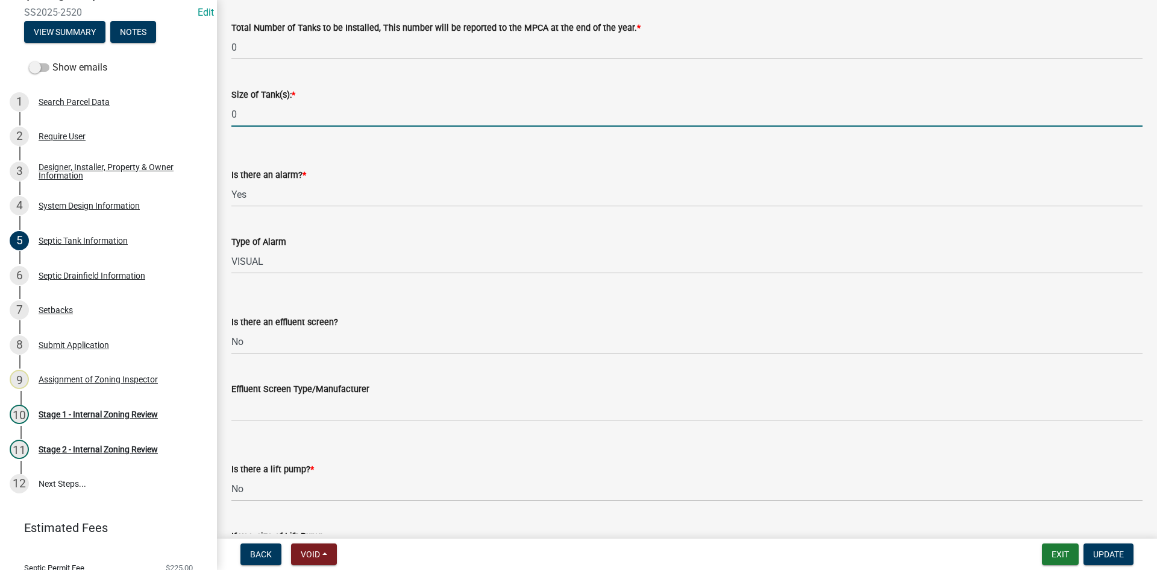
click at [239, 115] on input "0" at bounding box center [686, 114] width 911 height 25
click at [256, 120] on input "0" at bounding box center [686, 114] width 911 height 25
drag, startPoint x: 255, startPoint y: 120, endPoint x: 233, endPoint y: 121, distance: 21.7
click at [234, 121] on input "0" at bounding box center [686, 114] width 911 height 25
type input "1500"
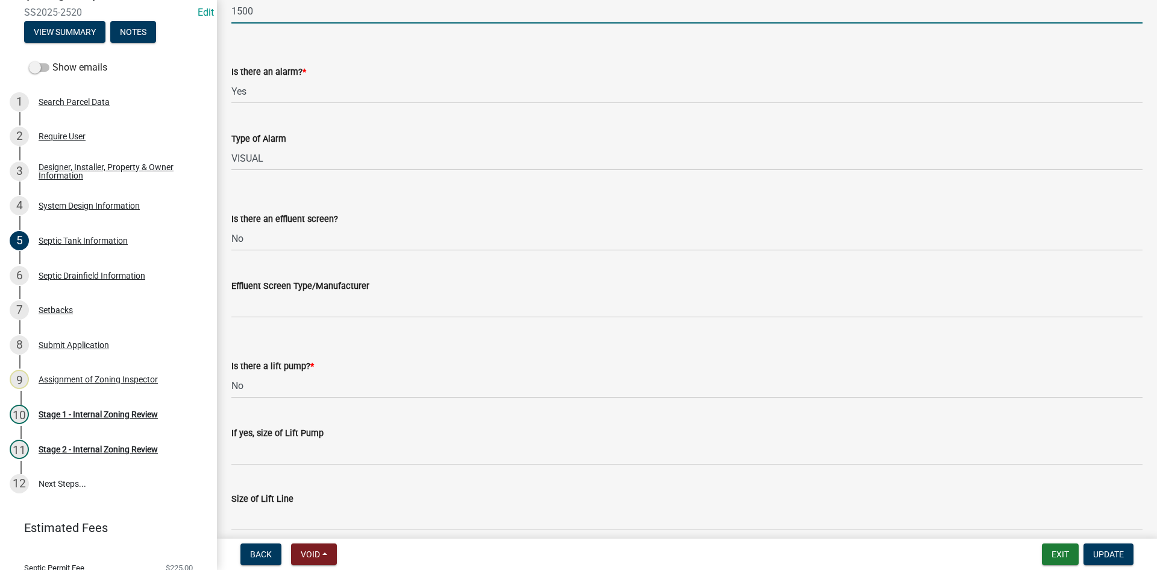
scroll to position [398, 0]
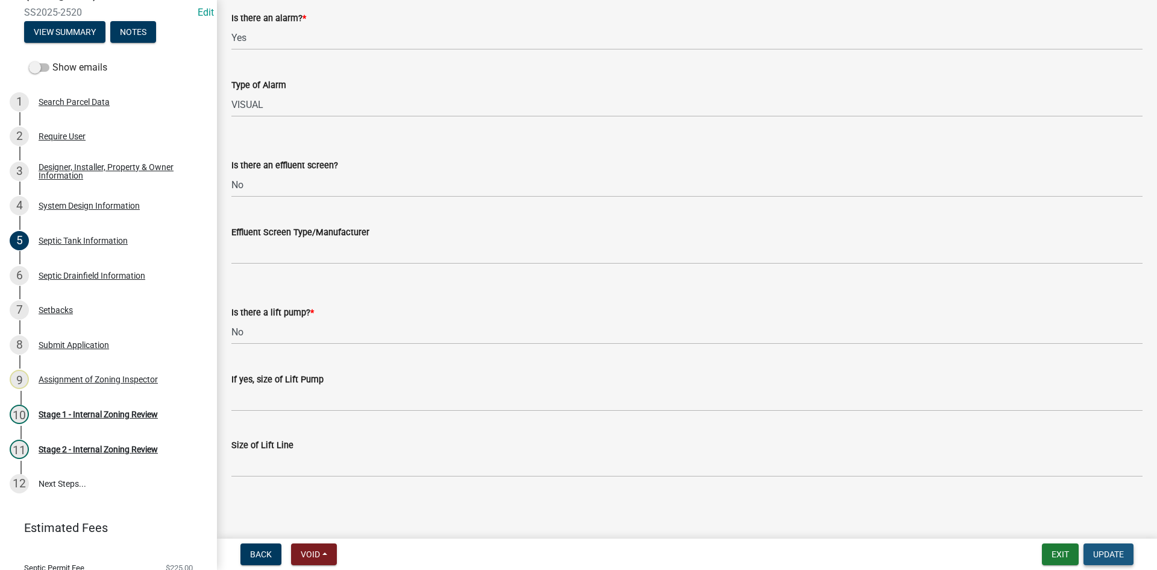
click at [1092, 558] on button "Update" at bounding box center [1109, 554] width 50 height 22
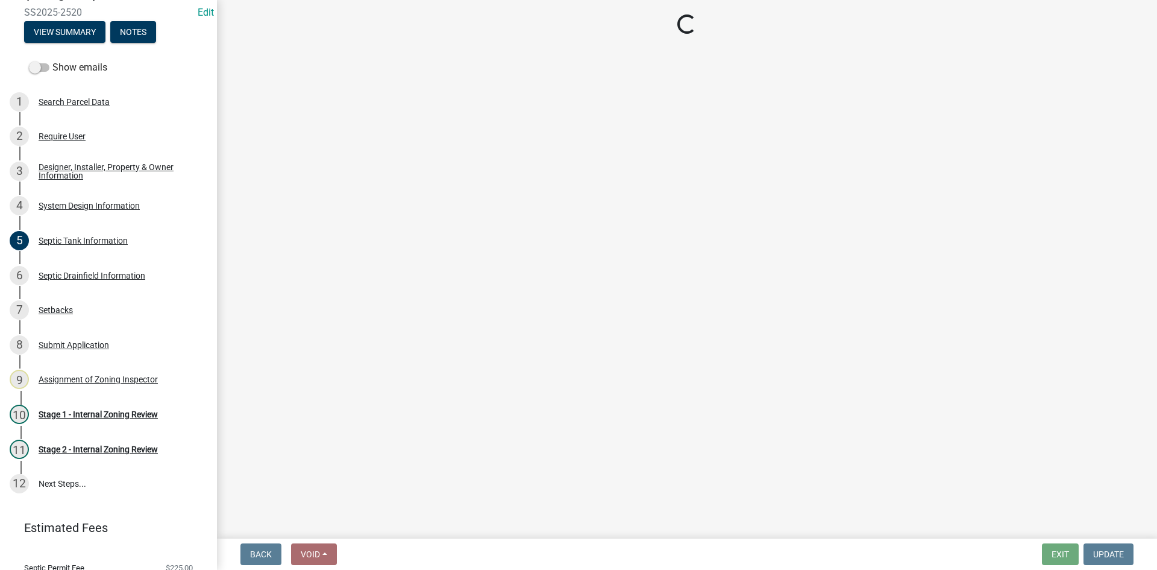
select select "49e49f1e-3b32-4342-8c2e-9cbd4919fe4d"
select select "ca07ae0a-7638-46ff-ada2-c67ca3524324"
select select "ec75a761-93b4-47c5-8535-fea253c32937"
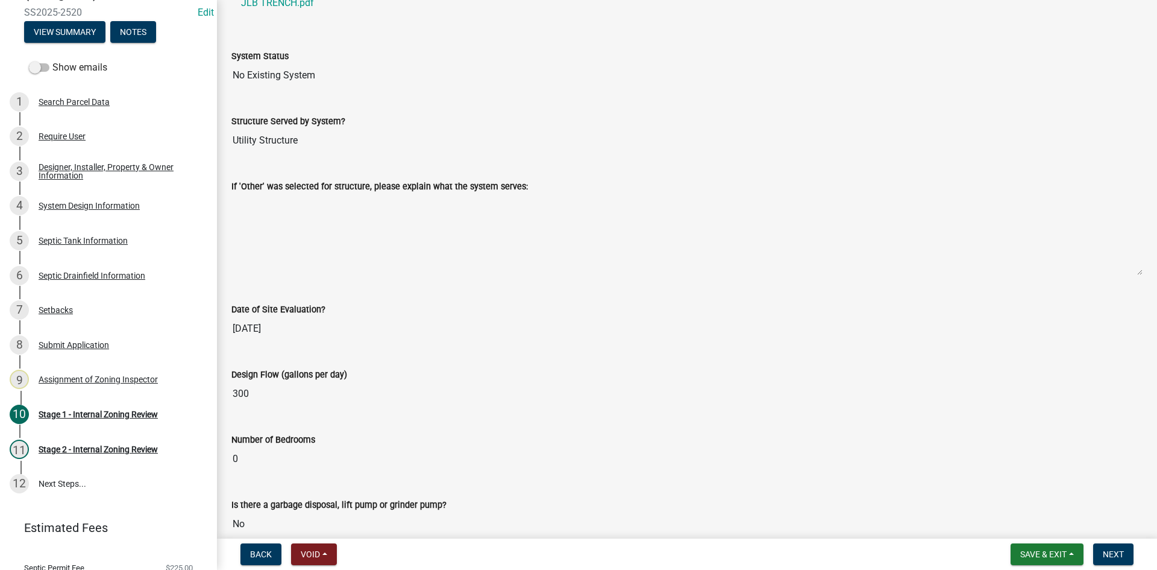
scroll to position [1869, 0]
click at [1045, 556] on span "Save & Exit" at bounding box center [1043, 554] width 46 height 10
click at [1012, 490] on button "Save" at bounding box center [1035, 493] width 96 height 29
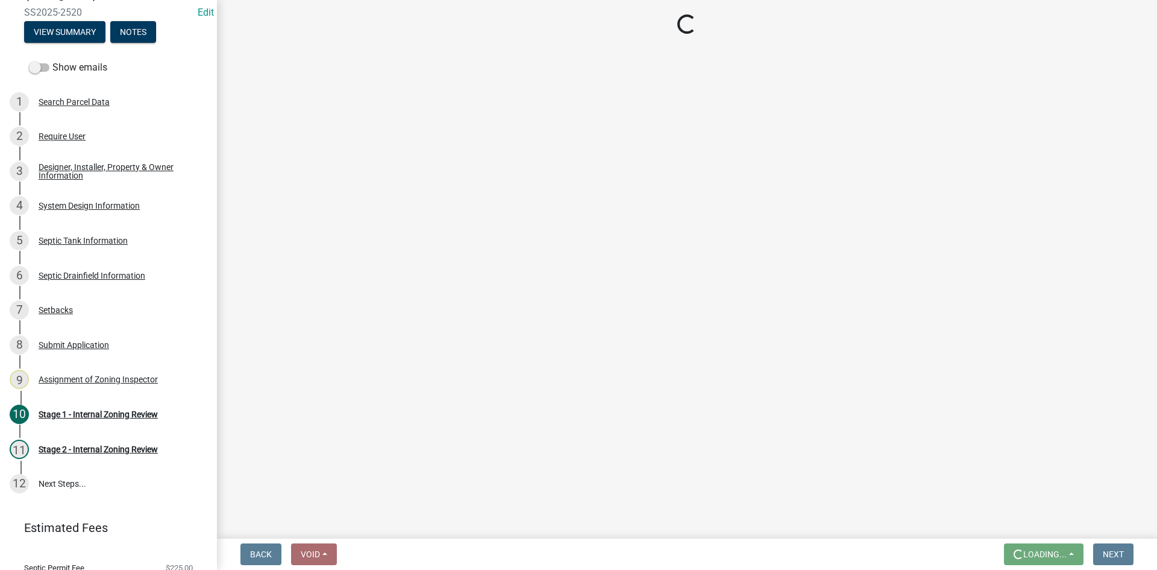
scroll to position [0, 0]
select select "49e49f1e-3b32-4342-8c2e-9cbd4919fe4d"
select select "ca07ae0a-7638-46ff-ada2-c67ca3524324"
select select "ec75a761-93b4-47c5-8535-fea253c32937"
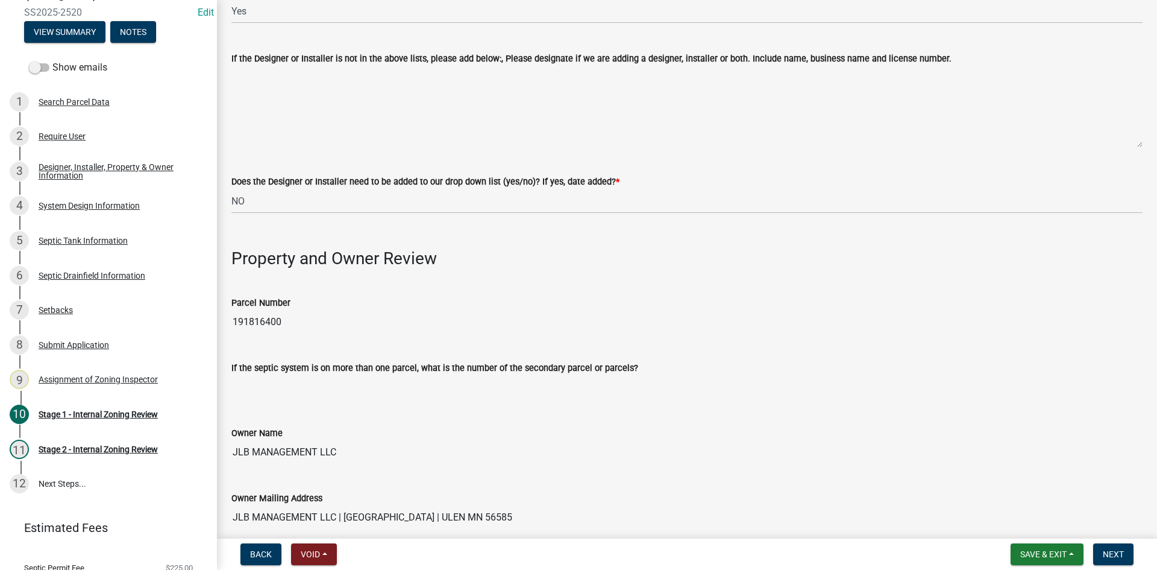
scroll to position [241, 0]
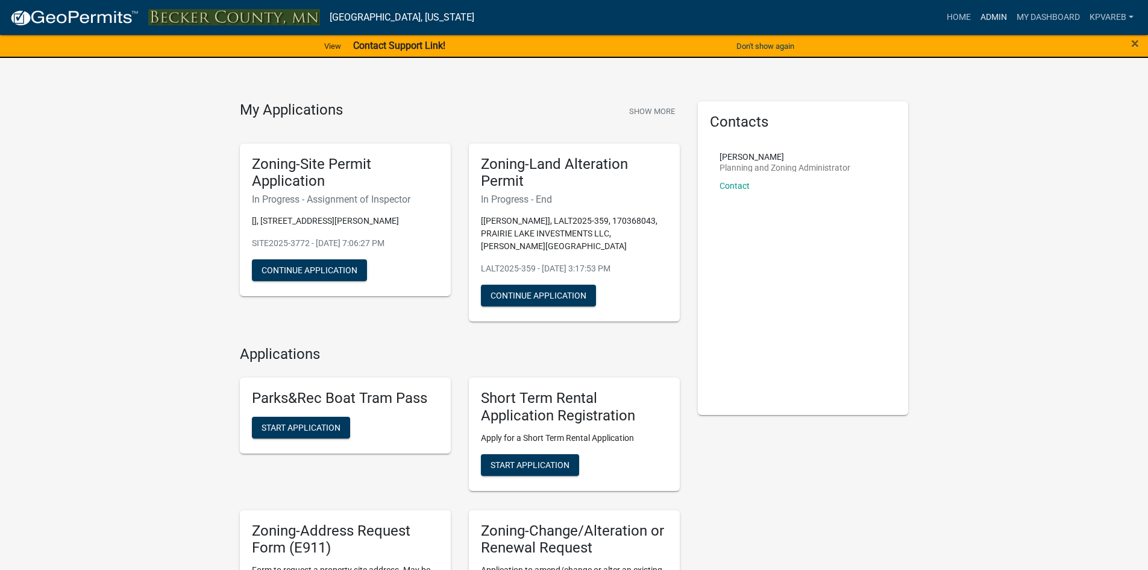
click at [993, 16] on link "Admin" at bounding box center [994, 17] width 36 height 23
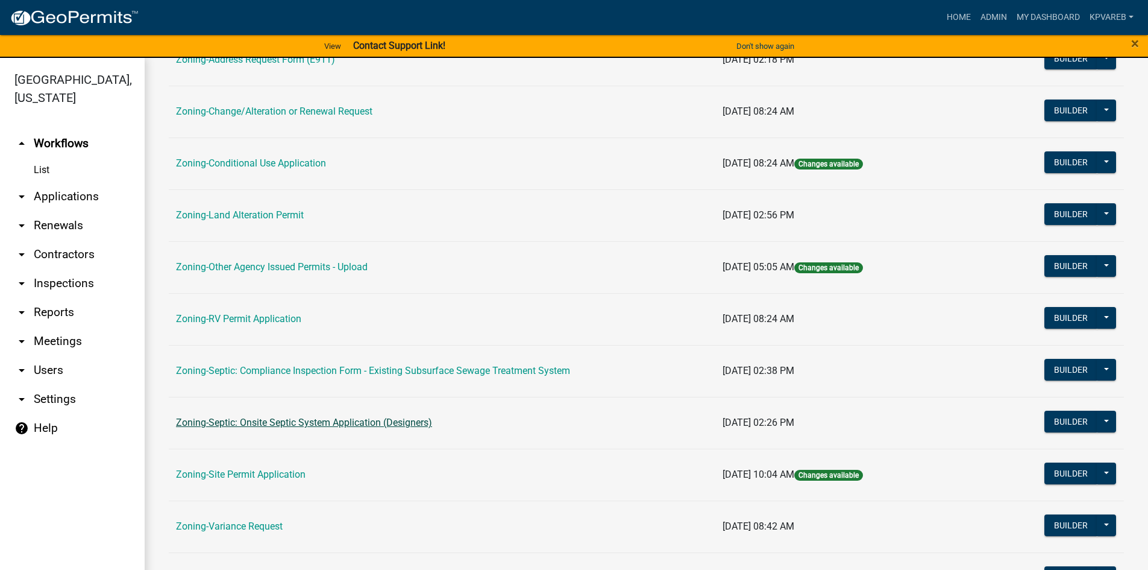
scroll to position [355, 0]
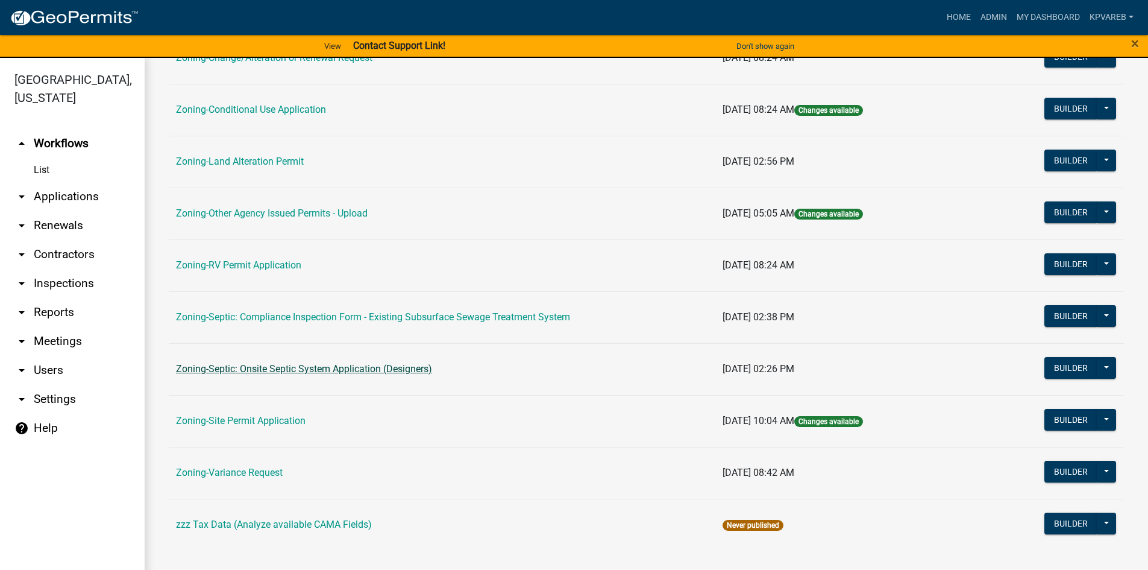
click at [382, 365] on link "Zoning-Septic: Onsite Septic System Application (Designers)" at bounding box center [304, 368] width 256 height 11
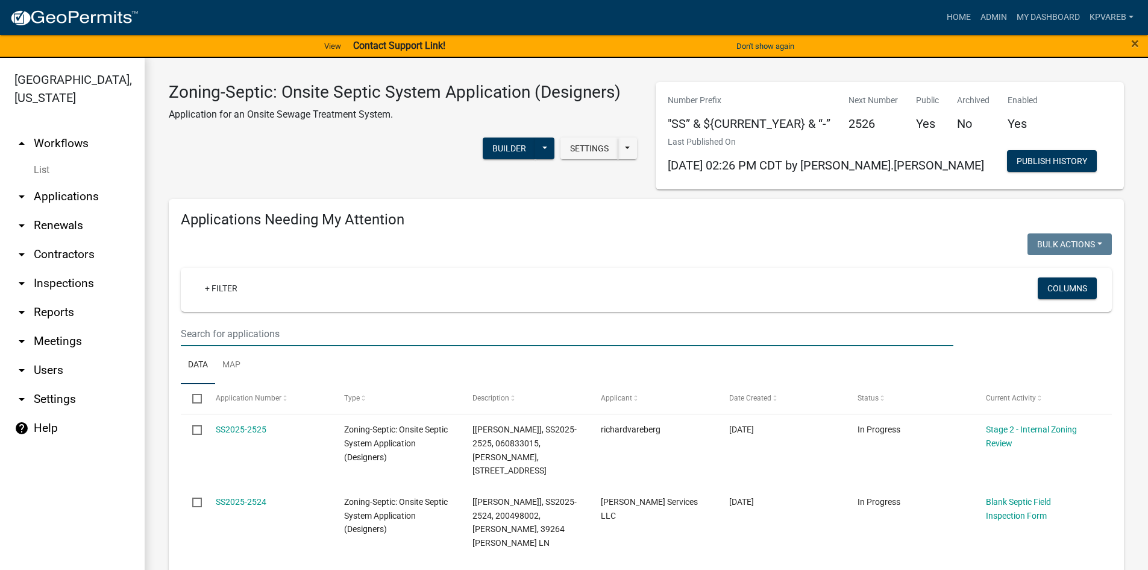
click at [221, 332] on input "text" at bounding box center [567, 333] width 773 height 25
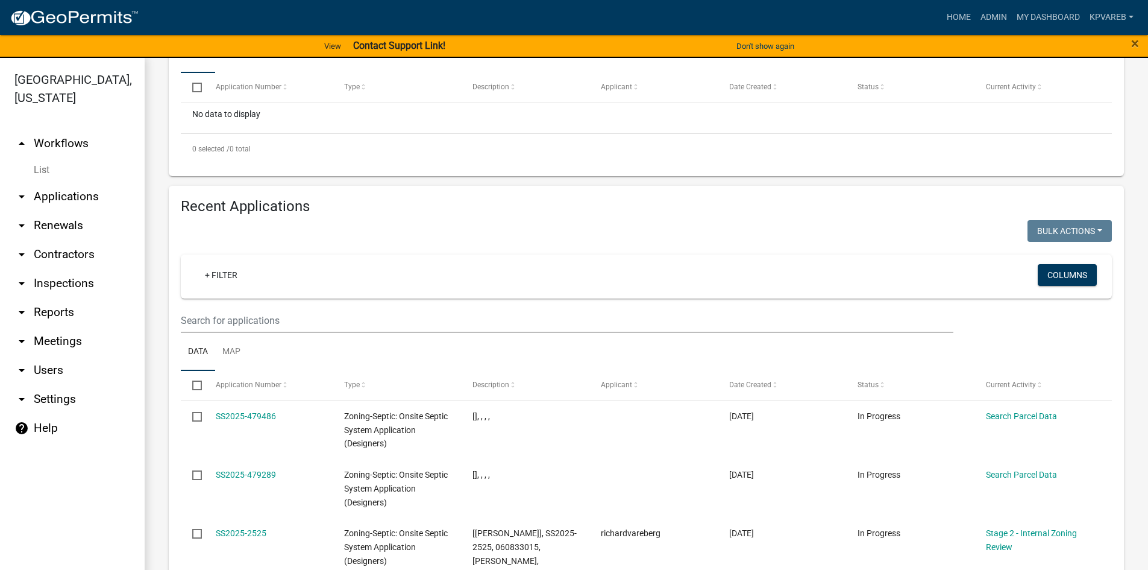
scroll to position [422, 0]
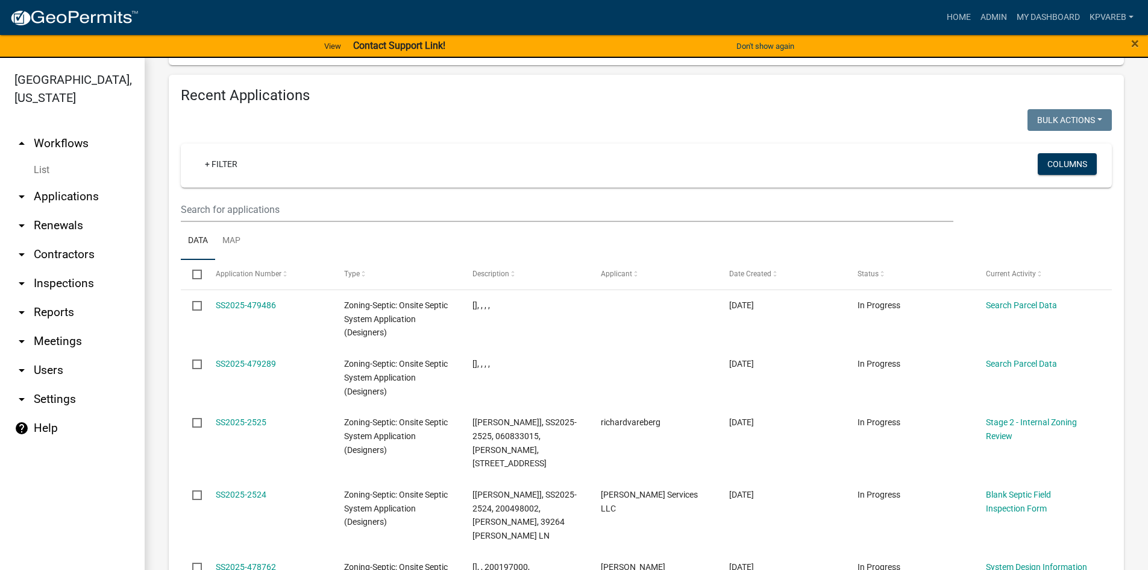
type input "13321"
click at [239, 207] on input "text" at bounding box center [567, 209] width 773 height 25
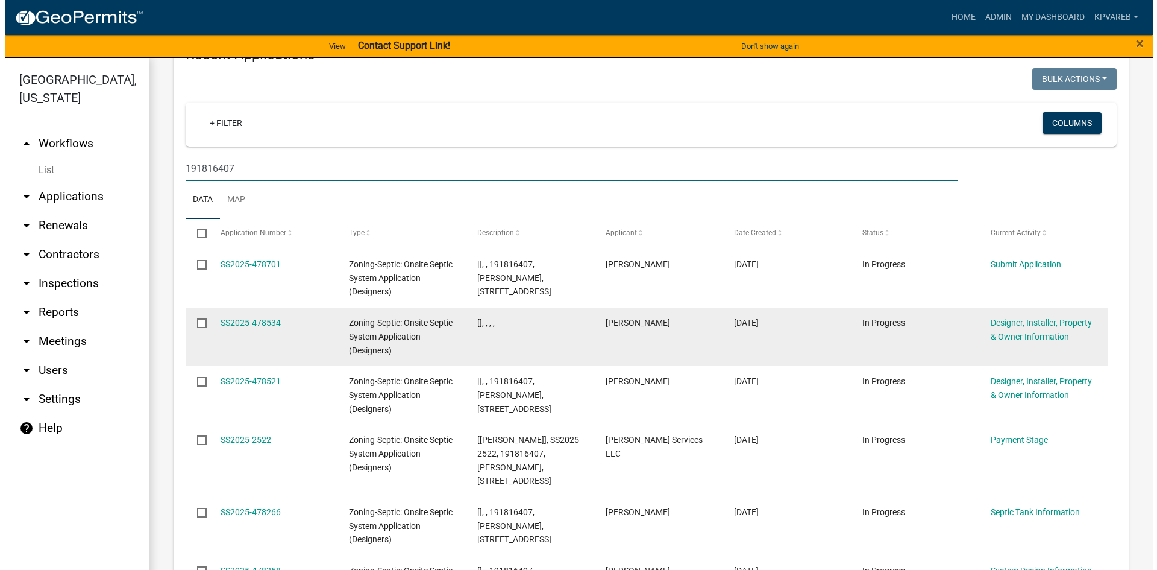
scroll to position [542, 0]
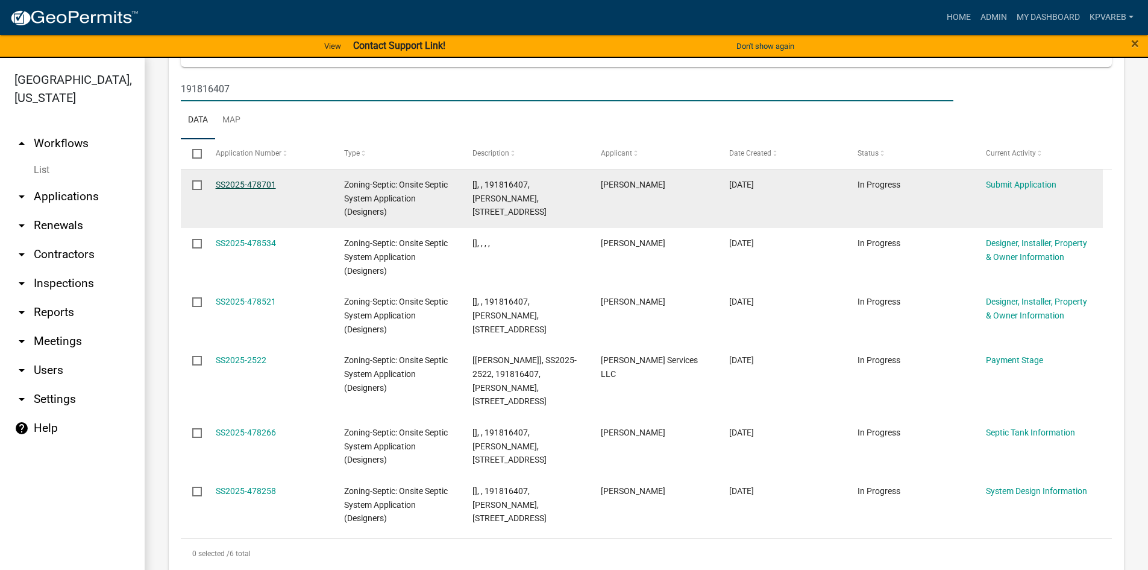
type input "191816407"
click at [245, 186] on link "SS2025-478701" at bounding box center [246, 185] width 60 height 10
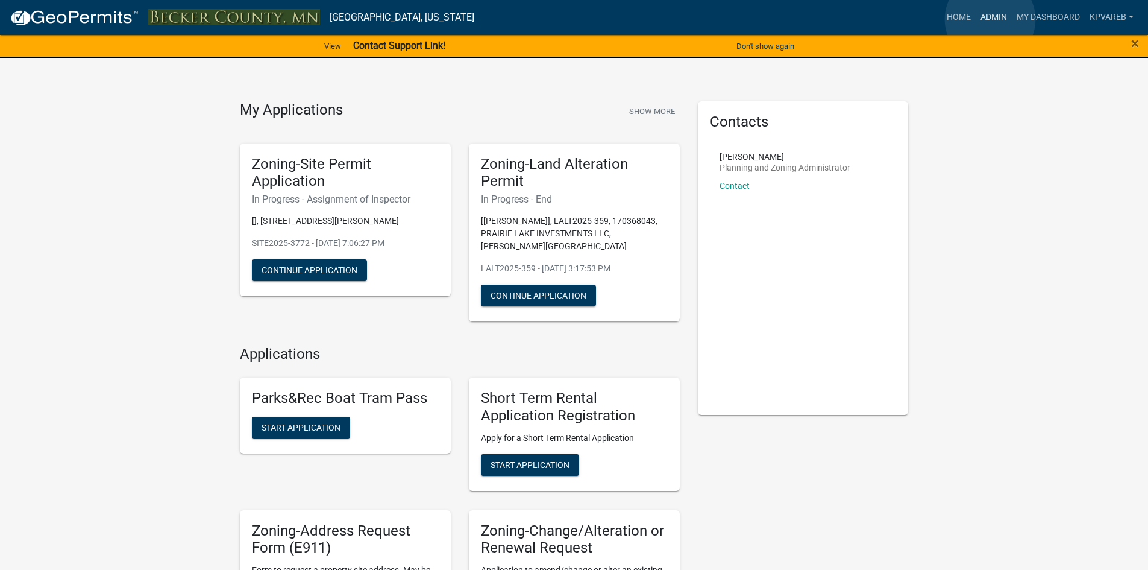
click at [990, 19] on link "Admin" at bounding box center [994, 17] width 36 height 23
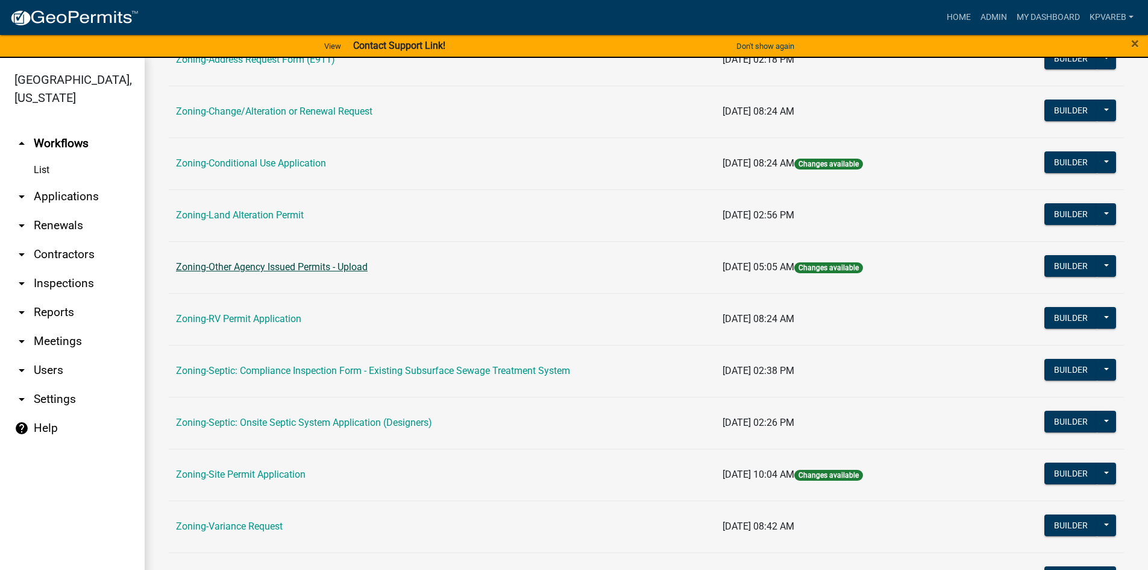
scroll to position [355, 0]
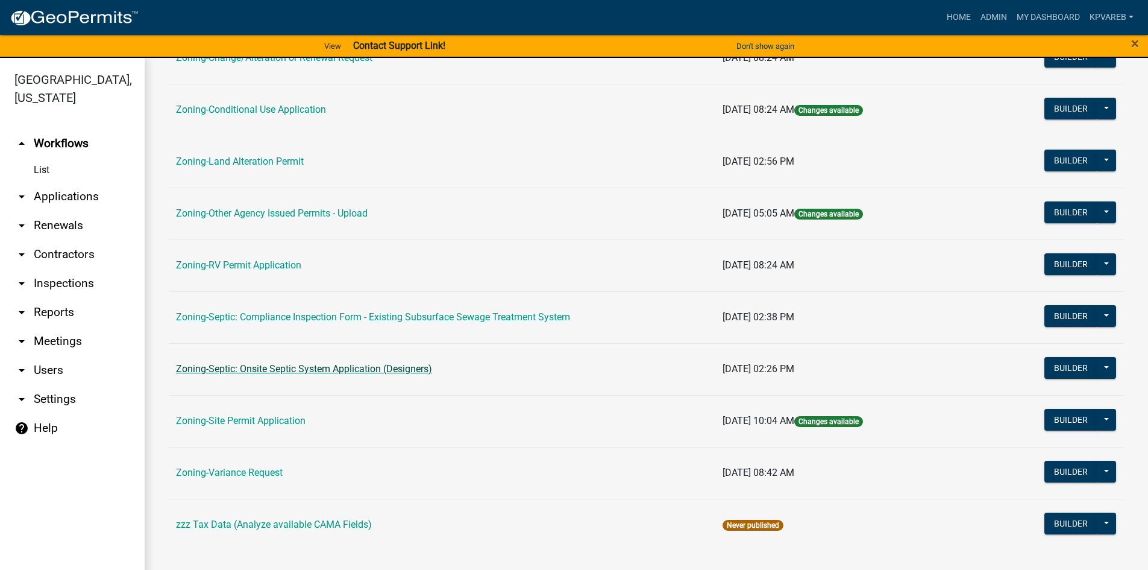
click at [353, 370] on link "Zoning-Septic: Onsite Septic System Application (Designers)" at bounding box center [304, 368] width 256 height 11
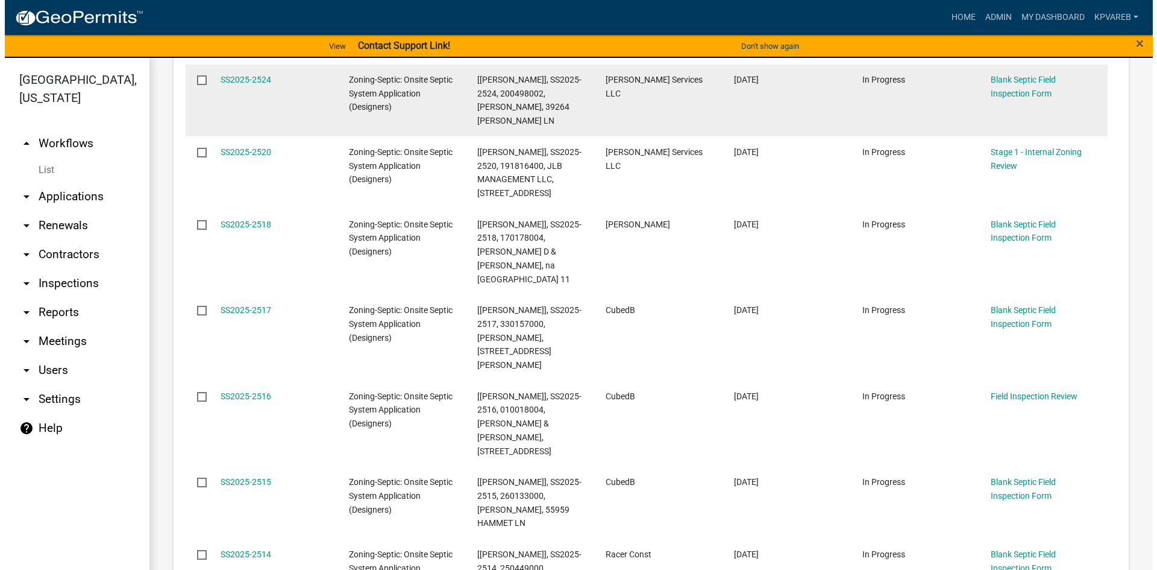
scroll to position [241, 0]
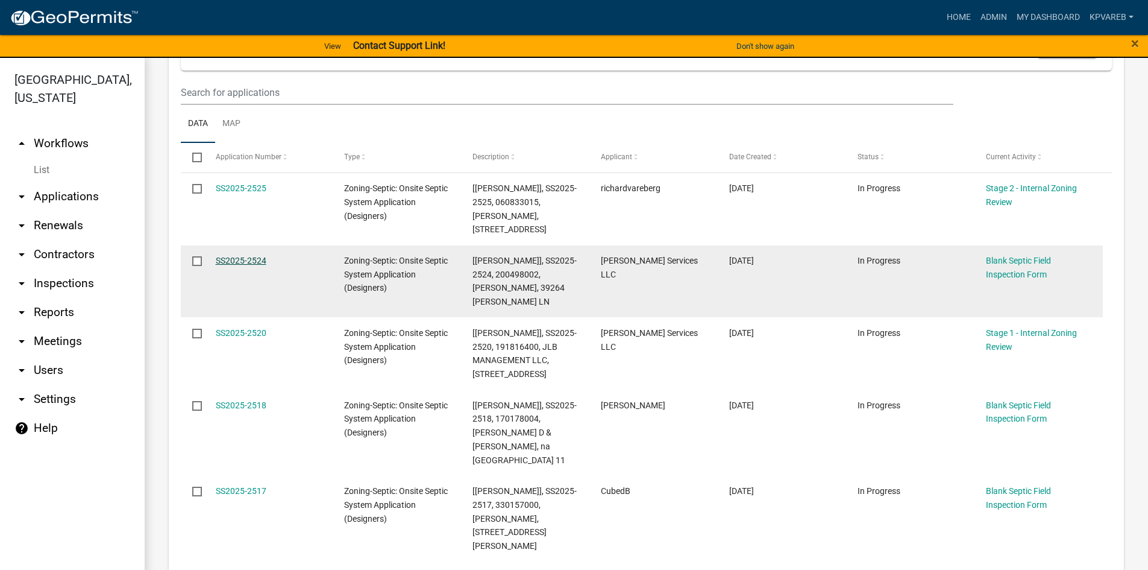
click at [251, 260] on link "SS2025-2524" at bounding box center [241, 261] width 51 height 10
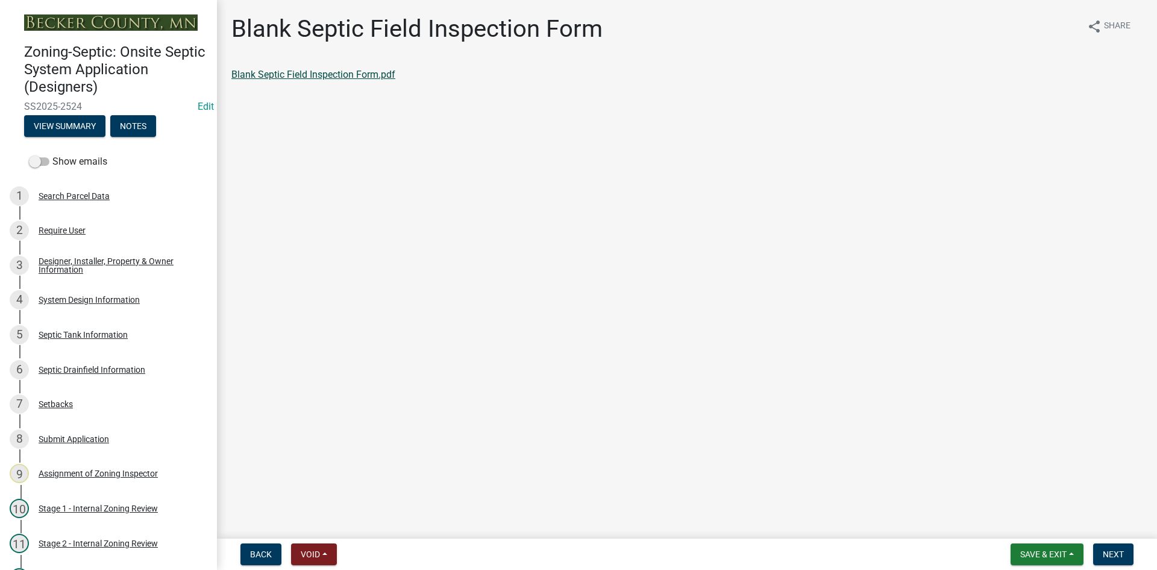
click at [286, 75] on link "Blank Septic Field Inspection Form.pdf" at bounding box center [313, 74] width 164 height 11
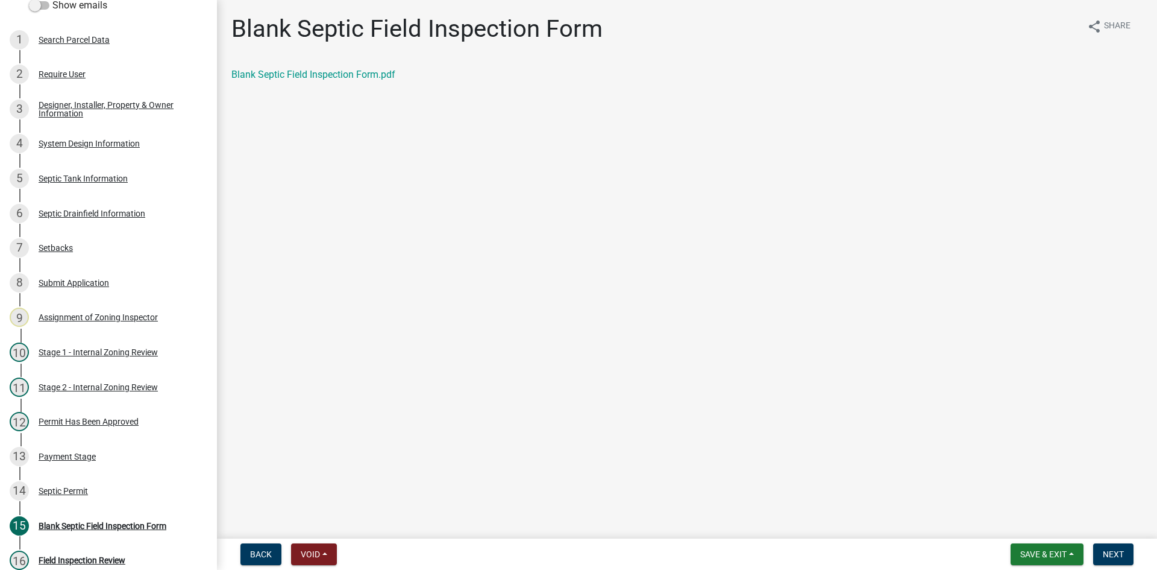
scroll to position [193, 0]
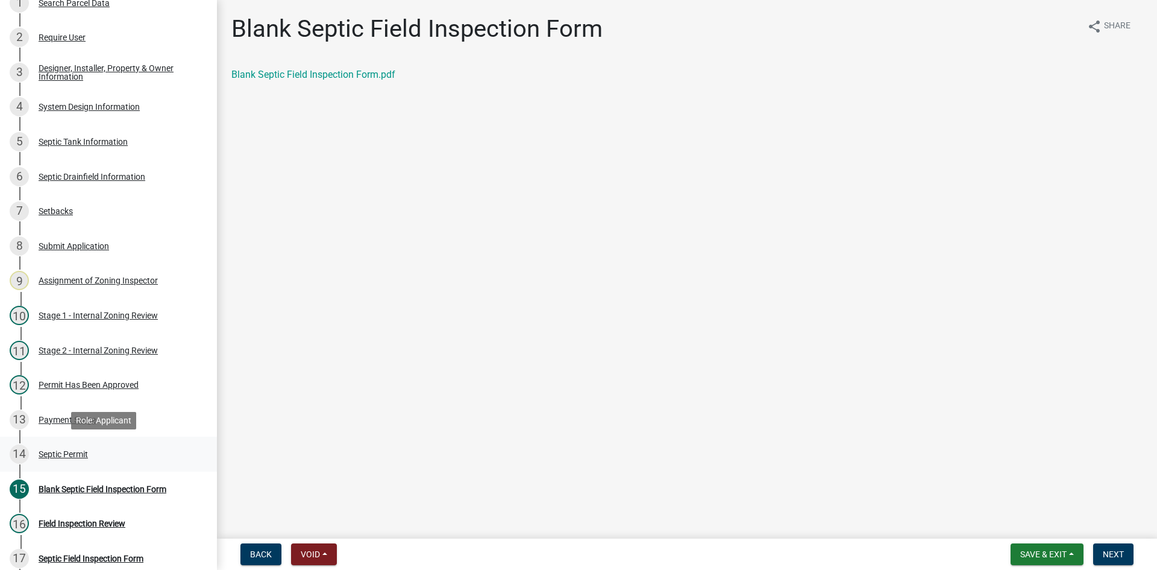
click at [81, 455] on div "Septic Permit" at bounding box center [63, 454] width 49 height 8
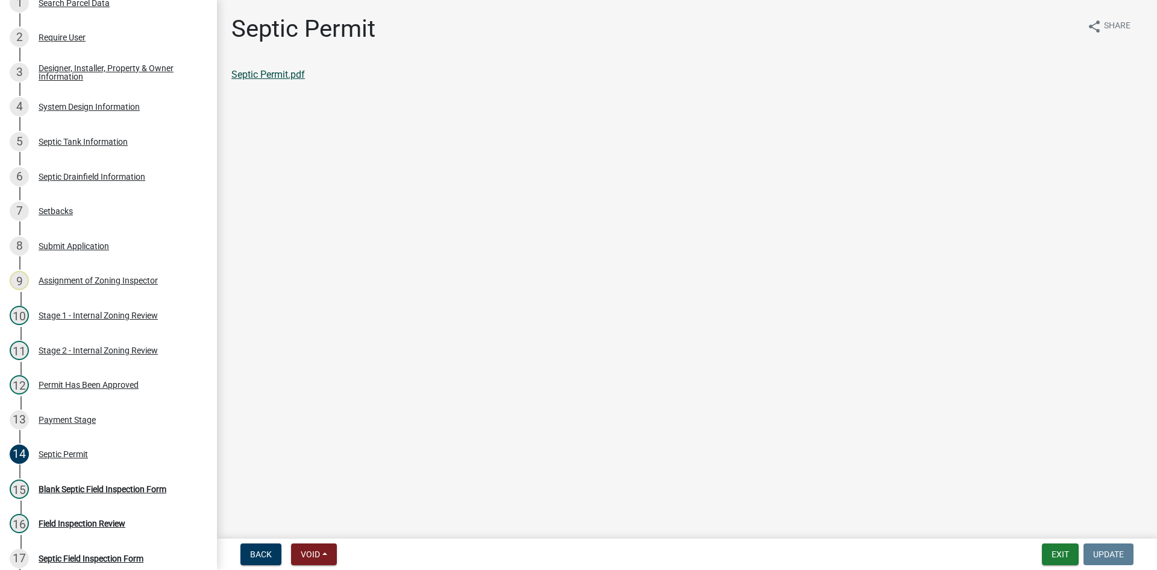
click at [276, 71] on link "Septic Permit.pdf" at bounding box center [268, 74] width 74 height 11
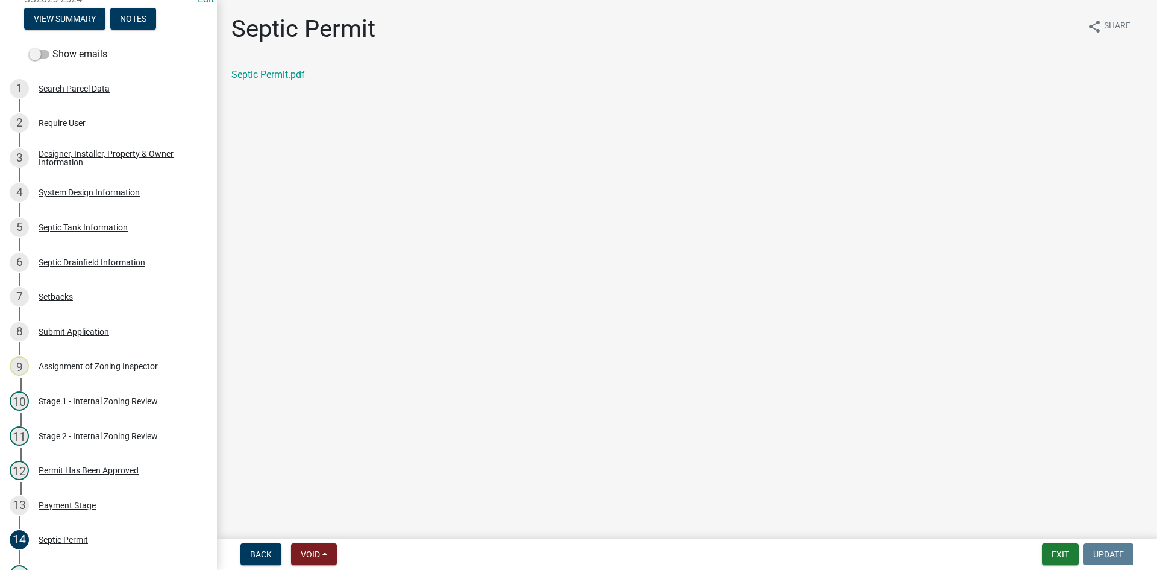
scroll to position [90, 0]
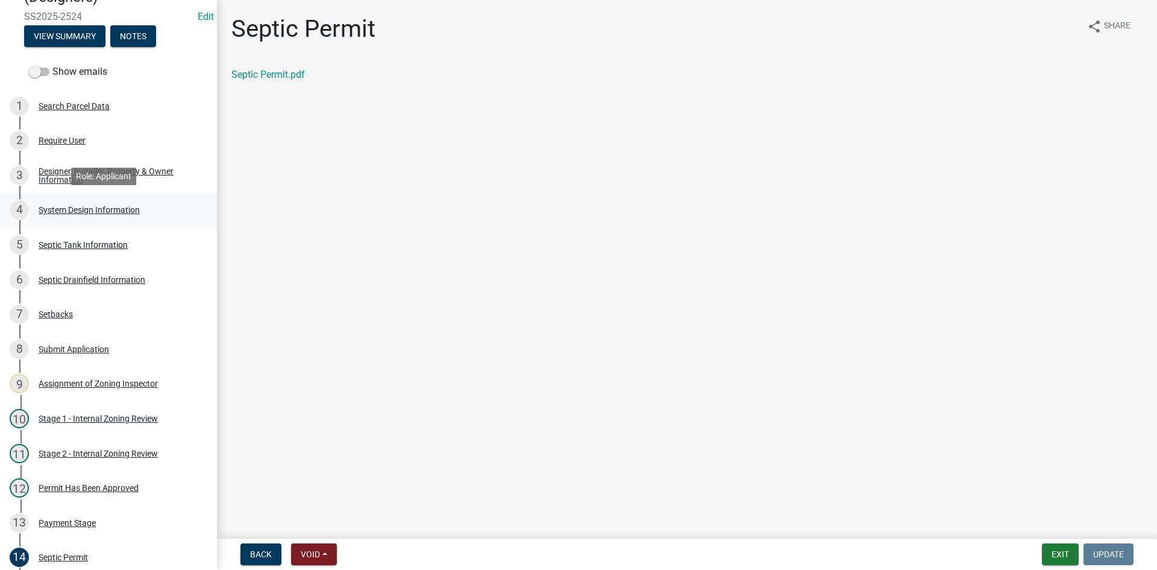
click at [105, 208] on div "System Design Information" at bounding box center [89, 210] width 101 height 8
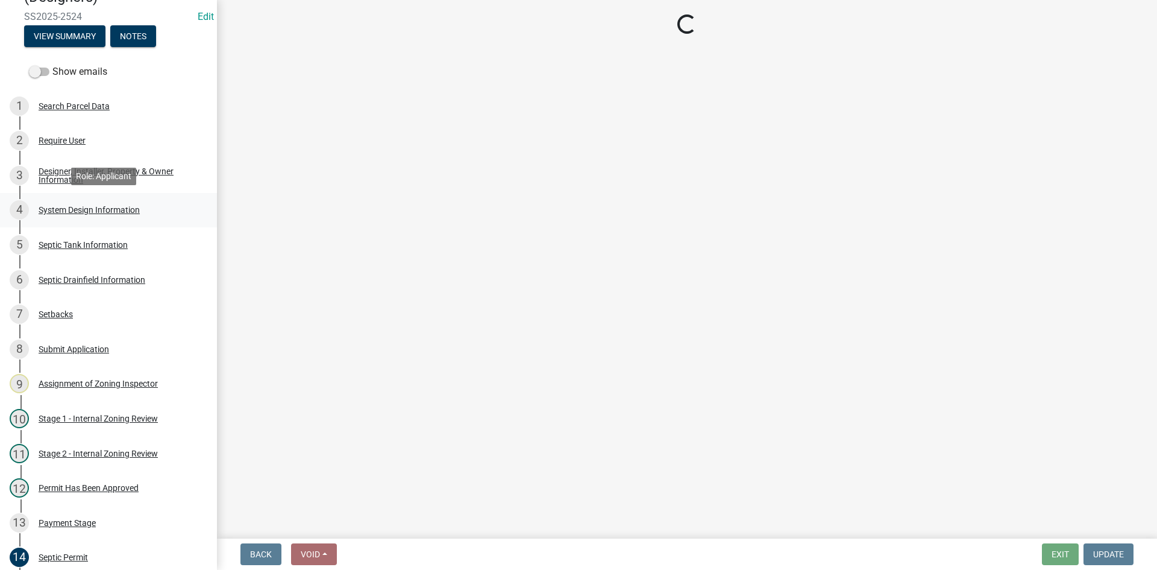
select select "8ba21533-2acf-4cc6-95e5-280e4aabd5a3"
select select "25258e87-3ef9-4f1c-a5f1-75a1d463abfb"
select select "011fbff4-a41d-4a75-9bd8-71c7e6c69e0d"
select select "85fdfef2-2683-4311-b5d5-5505f6411127"
select select "ba735beb-519e-40f0-ae20-62d65fc4c46b"
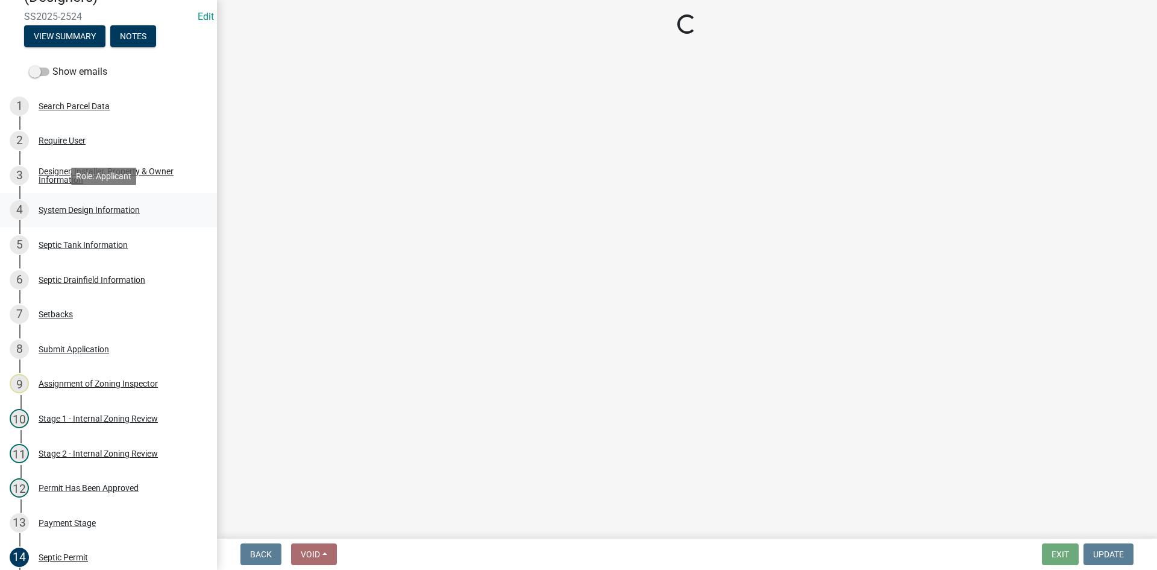
select select "ef698bf5-6172-44c1-9ffb-522c07469aed"
select select "a2b5ca25-65b1-425d-82c5-8881ea380237"
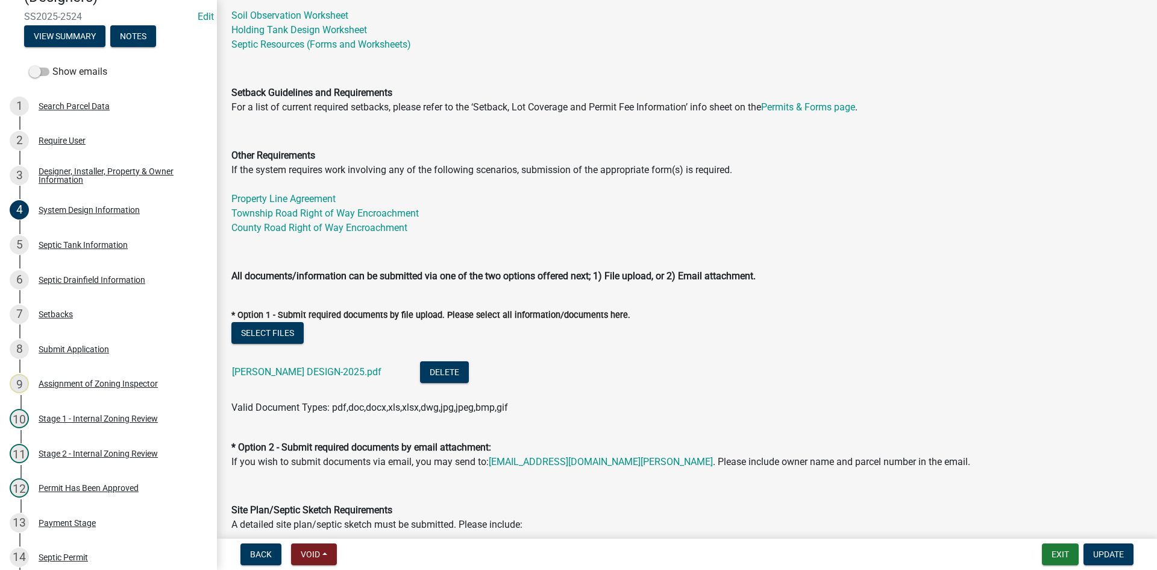
scroll to position [362, 0]
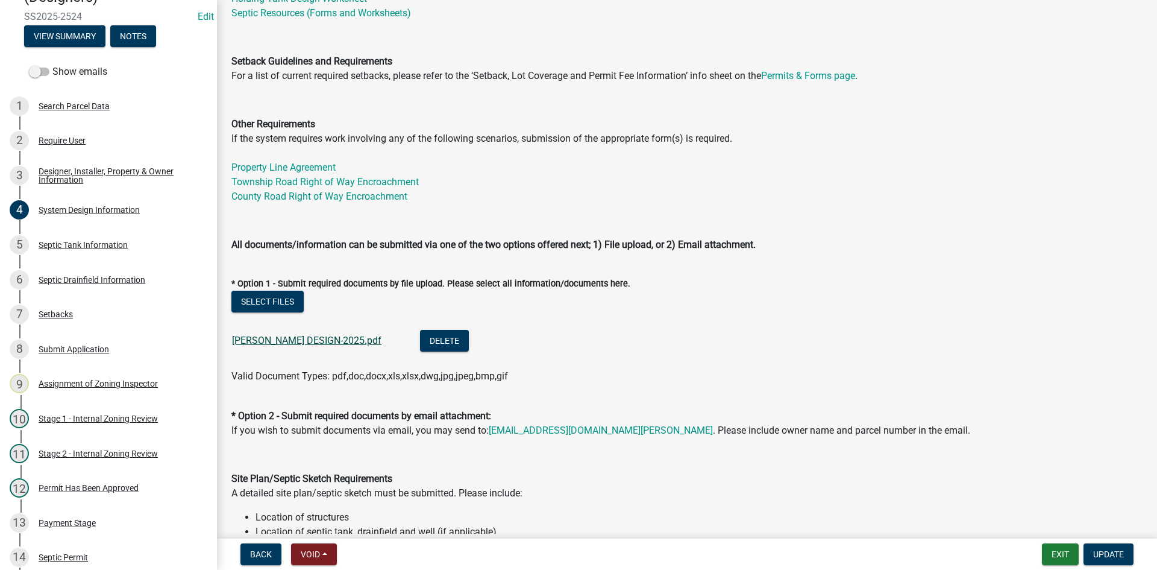
click at [265, 335] on link "MUFF THOMPSON DESIGN-2025.pdf" at bounding box center [306, 340] width 149 height 11
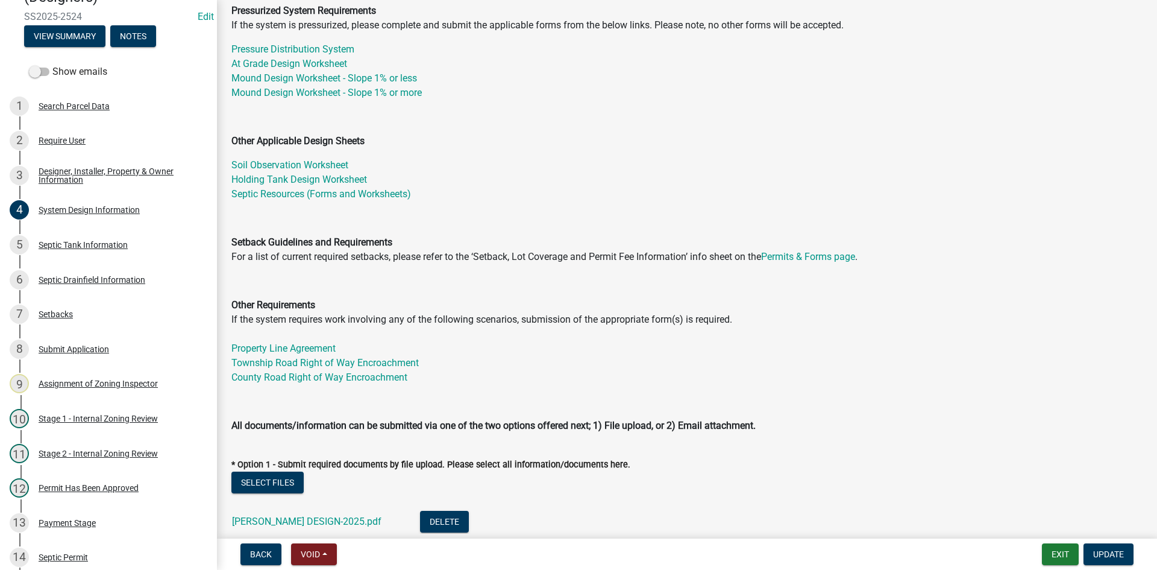
scroll to position [0, 0]
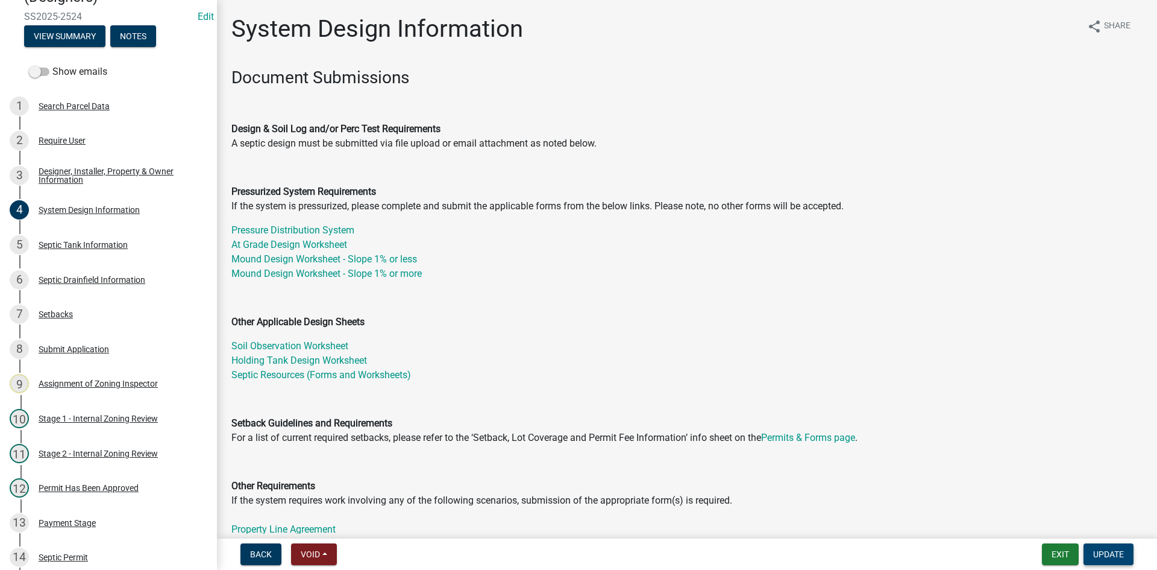
click at [1106, 549] on span "Update" at bounding box center [1108, 554] width 31 height 10
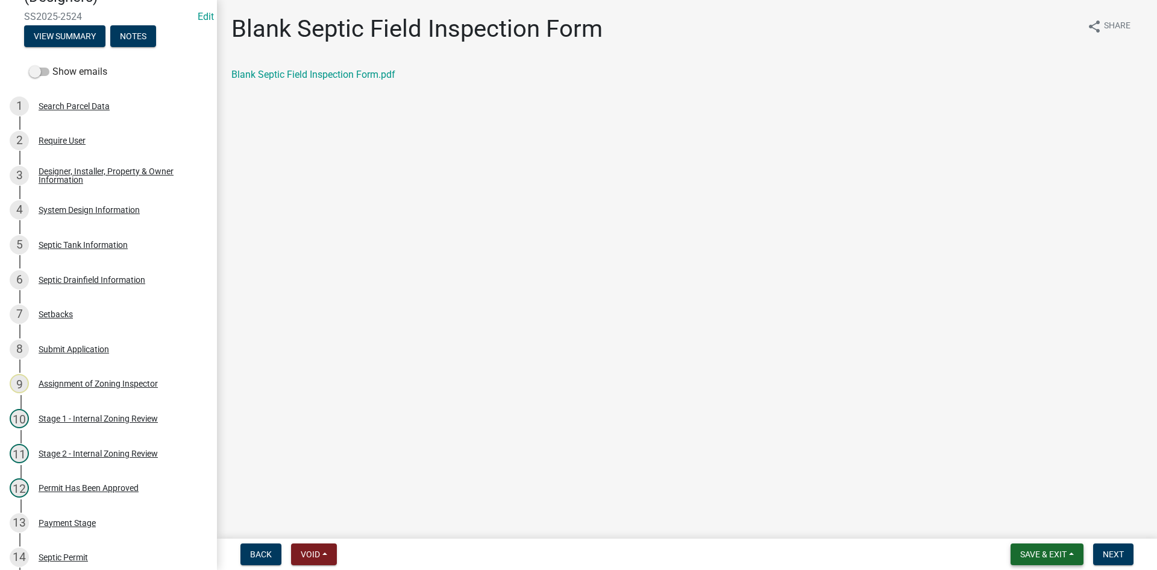
click at [1064, 556] on span "Save & Exit" at bounding box center [1043, 554] width 46 height 10
click at [1054, 524] on button "Save & Exit" at bounding box center [1035, 522] width 96 height 29
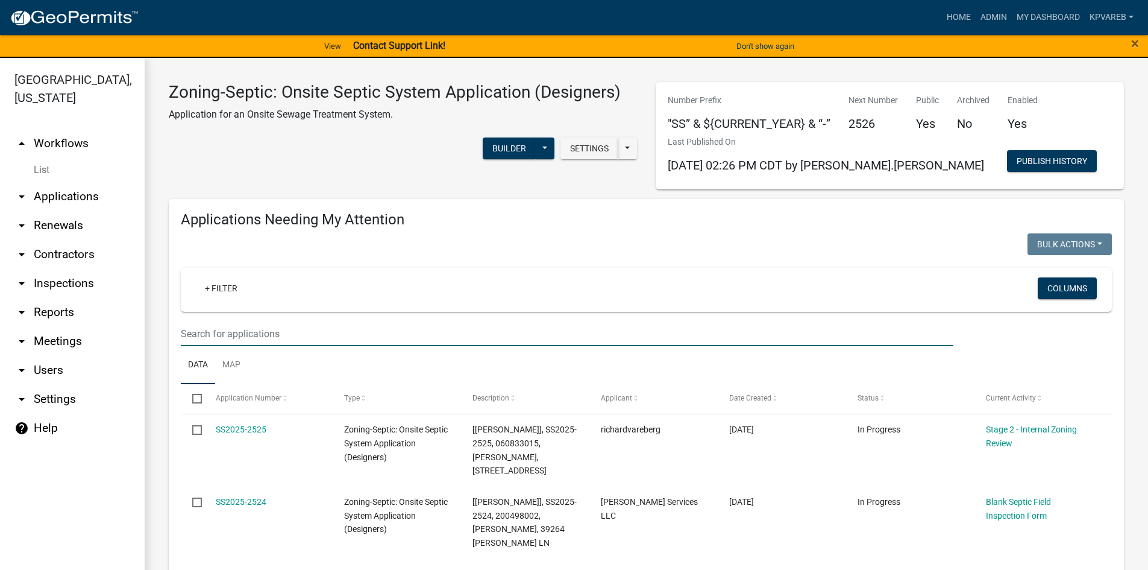
click at [216, 339] on input "text" at bounding box center [567, 333] width 773 height 25
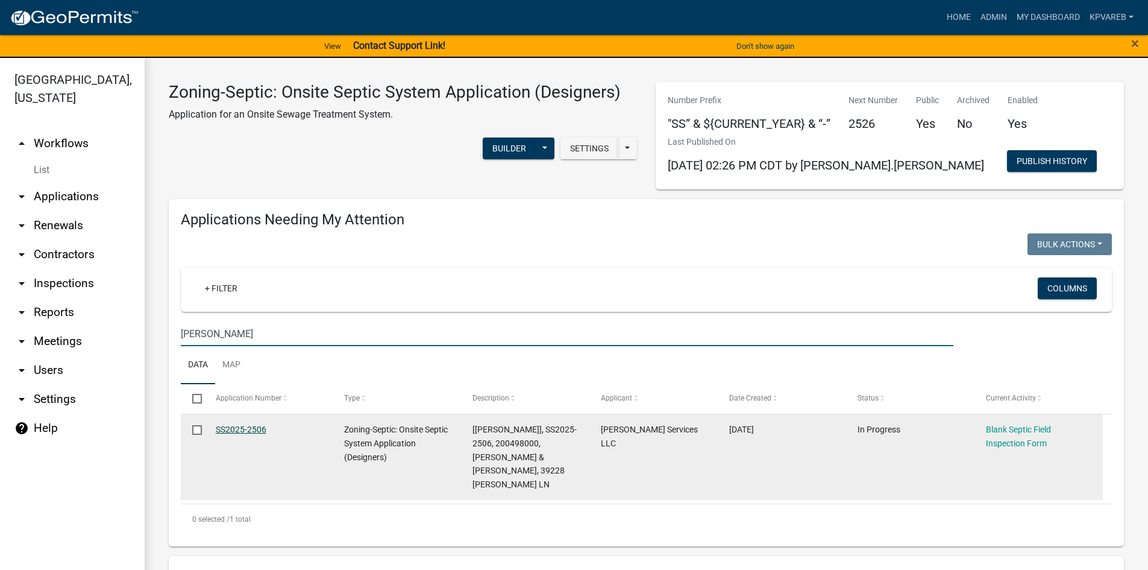
type input "Haddeland"
click at [254, 427] on link "SS2025-2506" at bounding box center [241, 429] width 51 height 10
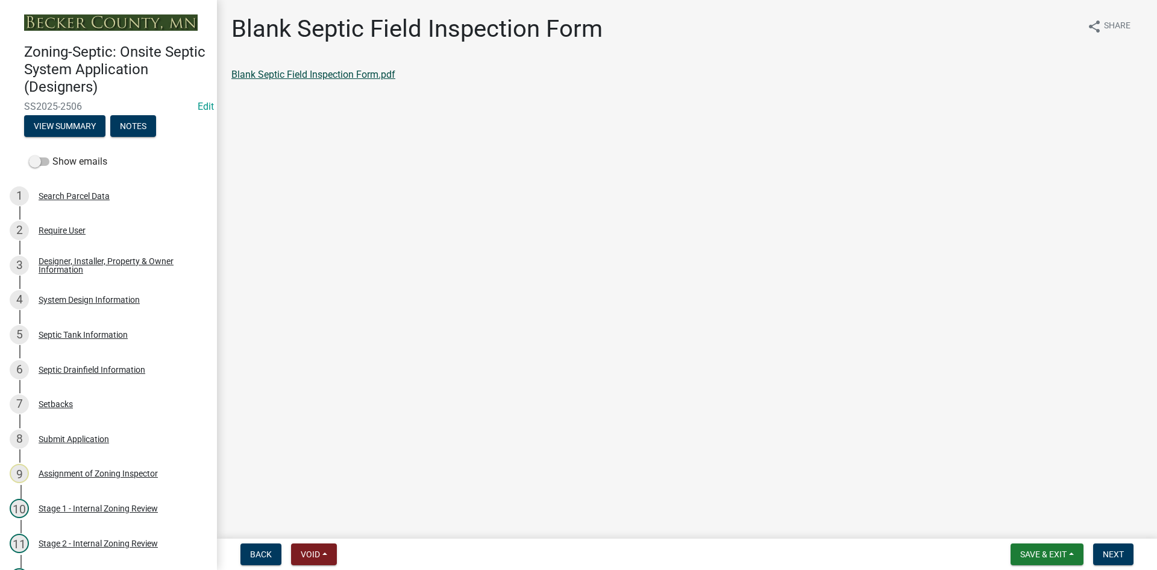
click at [379, 74] on link "Blank Septic Field Inspection Form.pdf" at bounding box center [313, 74] width 164 height 11
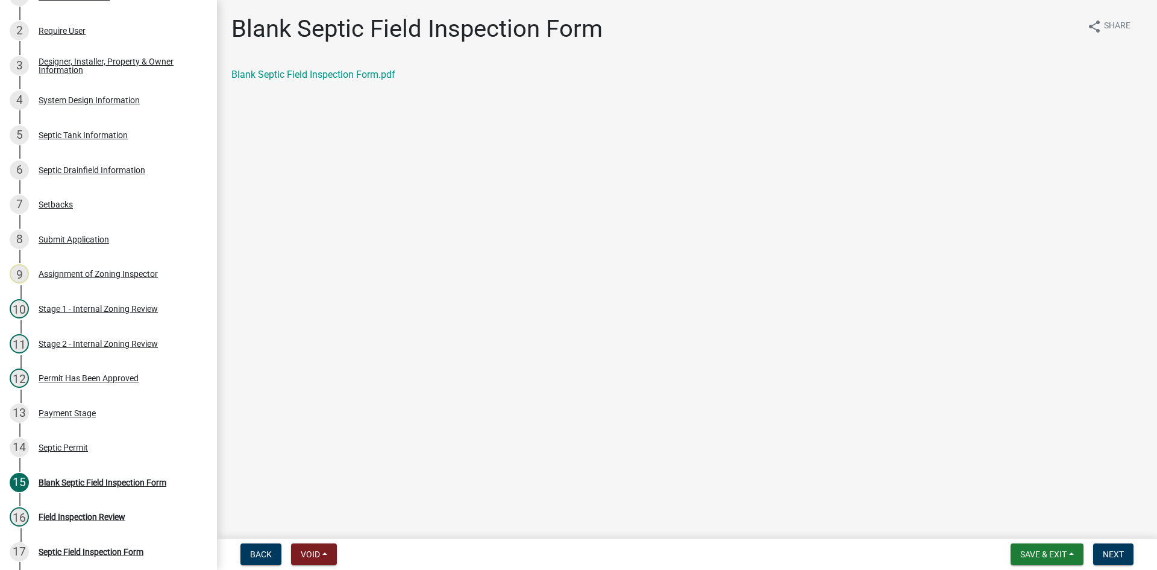
scroll to position [209, 0]
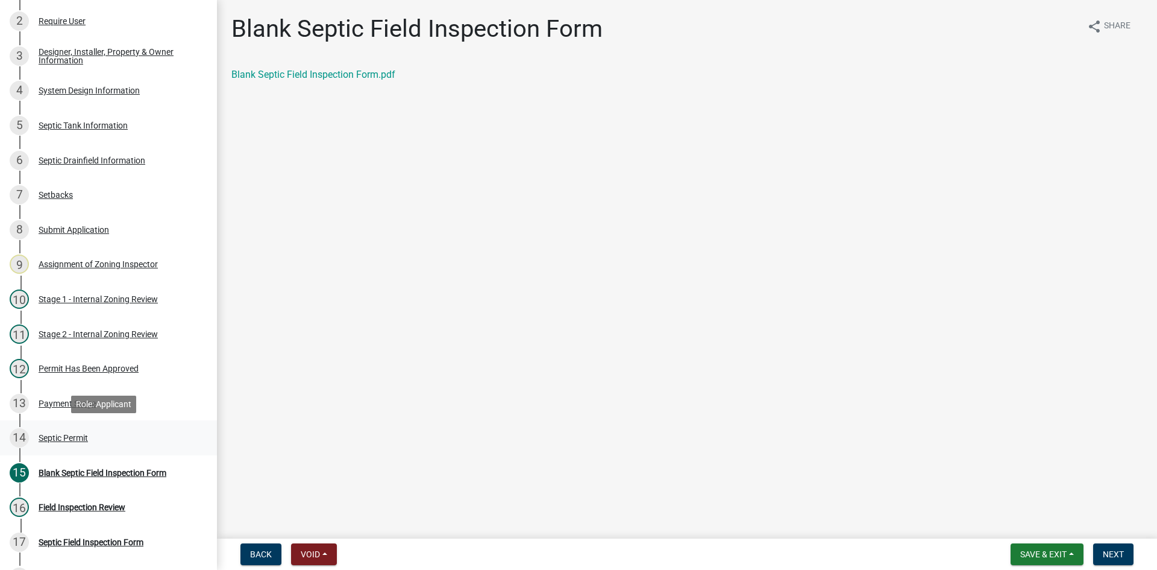
click at [77, 433] on div "Septic Permit" at bounding box center [63, 437] width 49 height 8
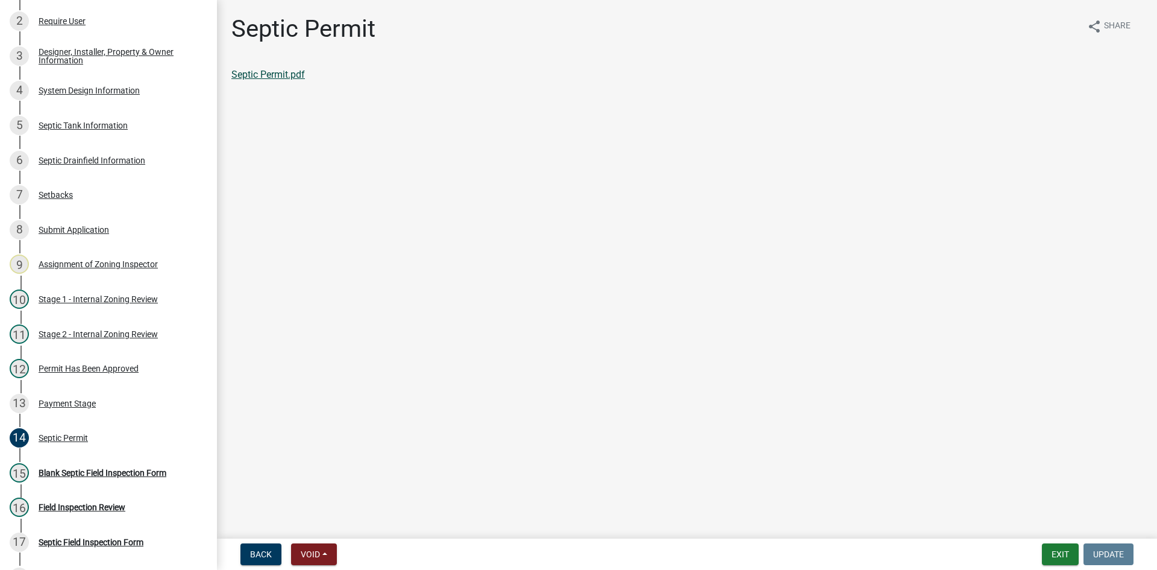
click at [270, 73] on link "Septic Permit.pdf" at bounding box center [268, 74] width 74 height 11
click at [110, 91] on div "System Design Information" at bounding box center [89, 90] width 101 height 8
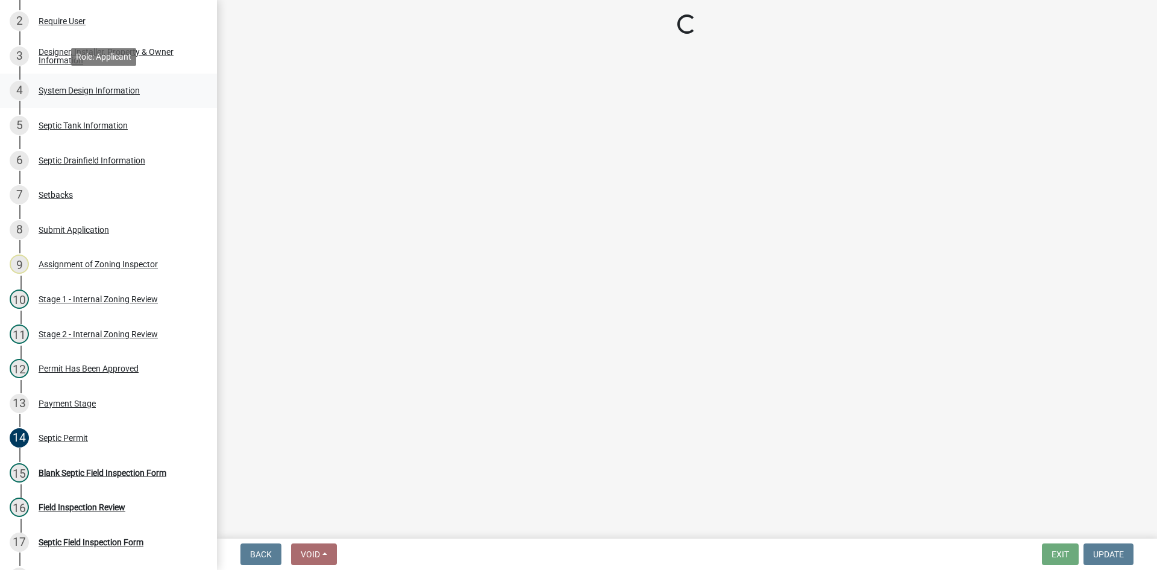
select select "8ba21533-2acf-4cc6-95e5-280e4aabd5a3"
select select "25258e87-3ef9-4f1c-a5f1-75a1d463abfb"
select select "011fbff4-a41d-4a75-9bd8-71c7e6c69e0d"
select select "85fdfef2-2683-4311-b5d5-5505f6411127"
select select "ba735beb-519e-40f0-ae20-62d65fc4c46b"
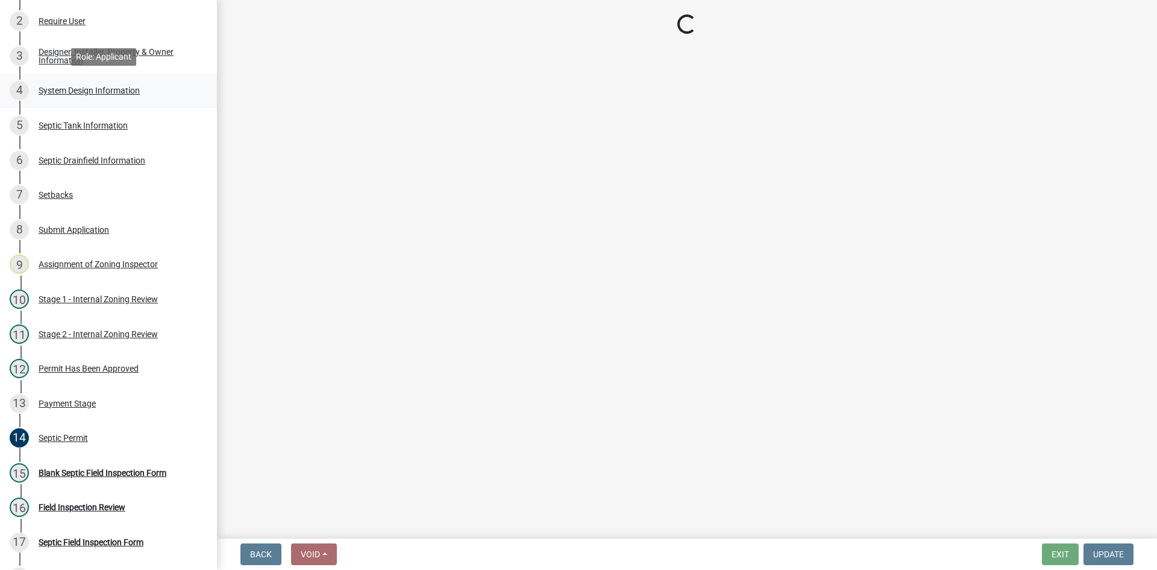
select select "ef698bf5-6172-44c1-9ffb-522c07469aed"
select select "384fc250-a67e-4e5e-a6e0-19116deb63e7"
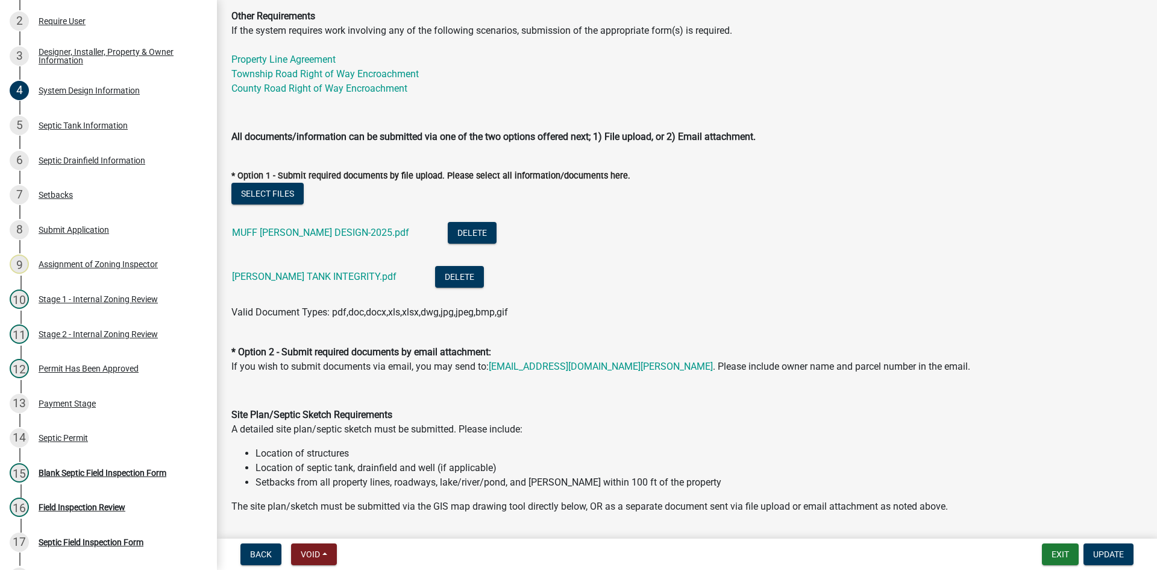
scroll to position [482, 0]
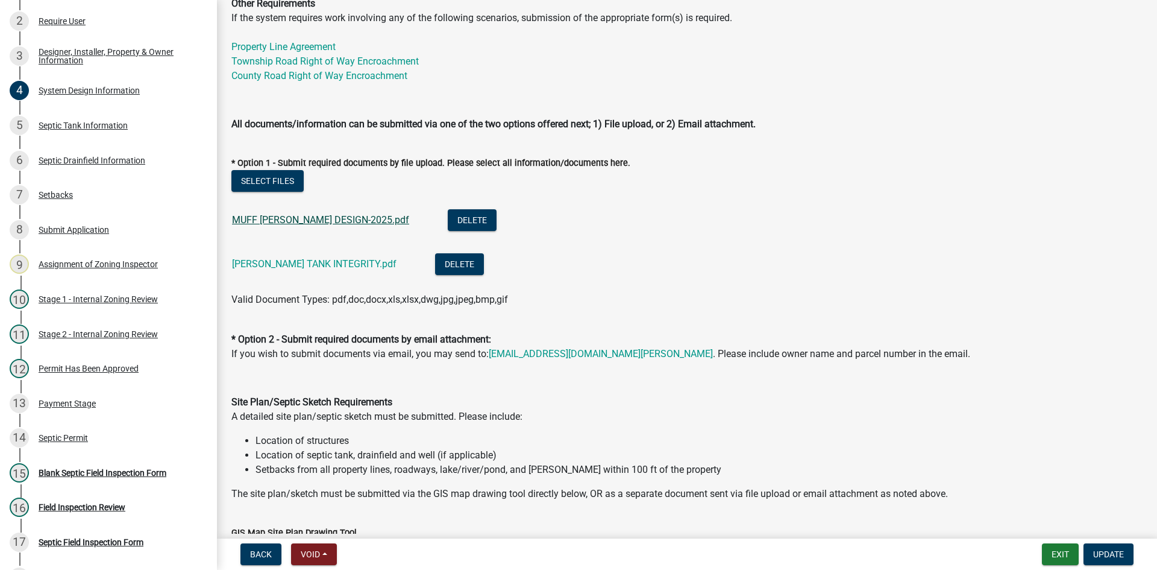
click at [348, 218] on link "MUFF HADDELAND DESIGN-2025.pdf" at bounding box center [320, 219] width 177 height 11
click at [338, 262] on link "HADDELAND TANK INTEGRITY.pdf" at bounding box center [314, 263] width 165 height 11
click at [1107, 552] on span "Update" at bounding box center [1108, 554] width 31 height 10
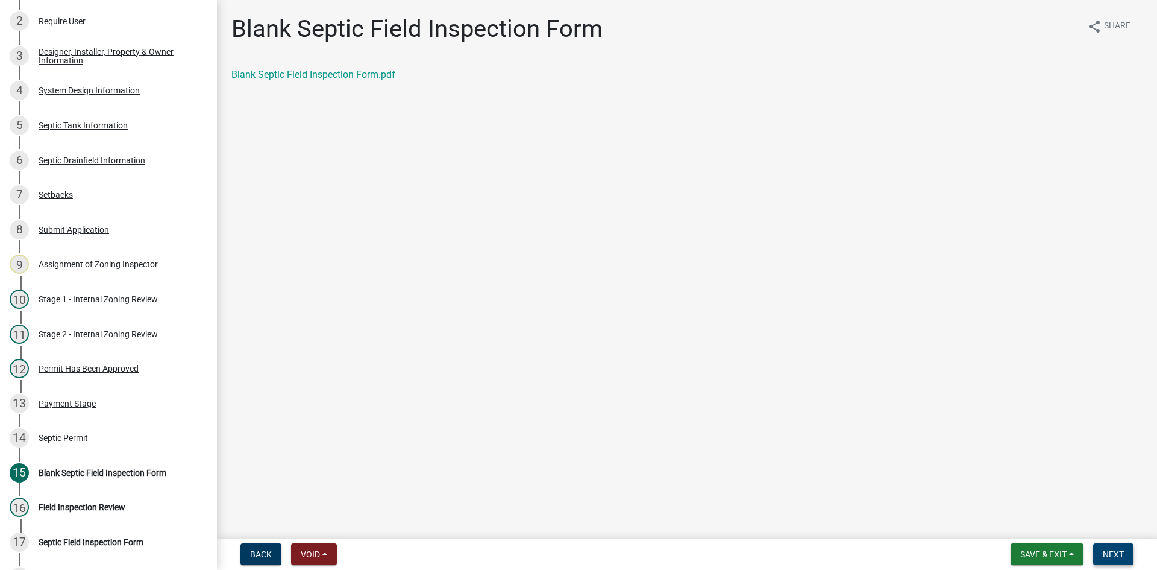
drag, startPoint x: 1116, startPoint y: 552, endPoint x: 537, endPoint y: 39, distance: 773.7
click at [547, 45] on wm-app "Zoning-Septic: Onsite Septic System Application (Designers) SS2025-2506 Edit Vi…" at bounding box center [578, 285] width 1157 height 570
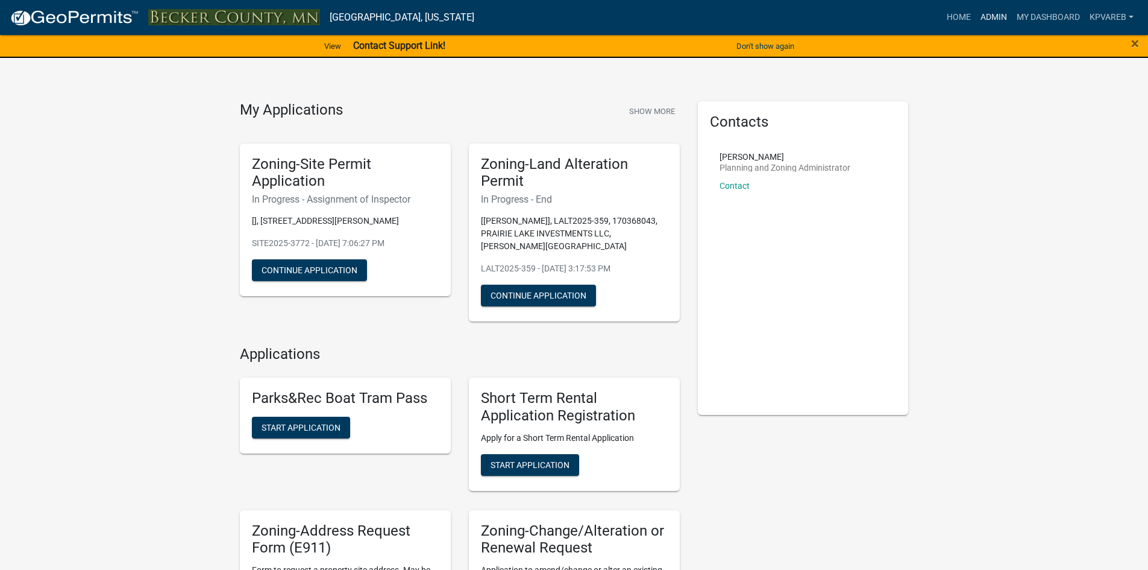
click at [995, 16] on link "Admin" at bounding box center [994, 17] width 36 height 23
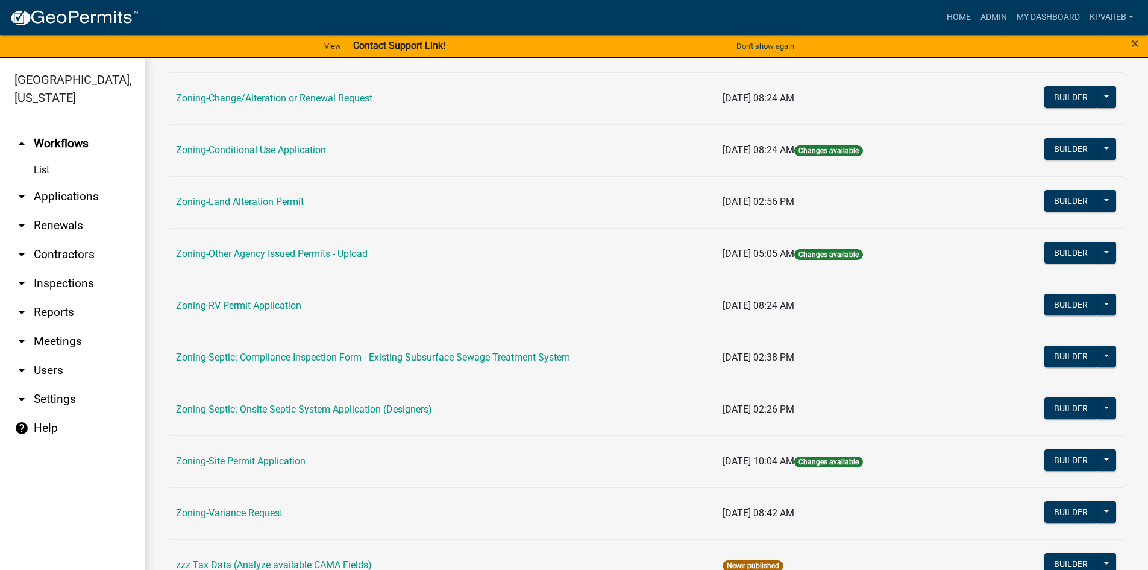
scroll to position [355, 0]
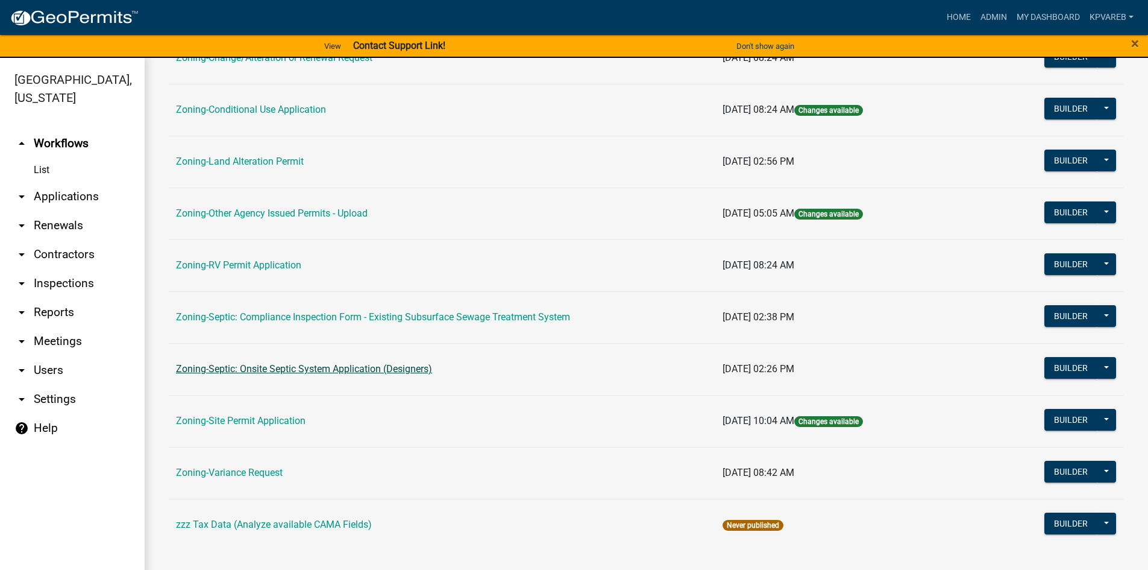
click at [337, 372] on link "Zoning-Septic: Onsite Septic System Application (Designers)" at bounding box center [304, 368] width 256 height 11
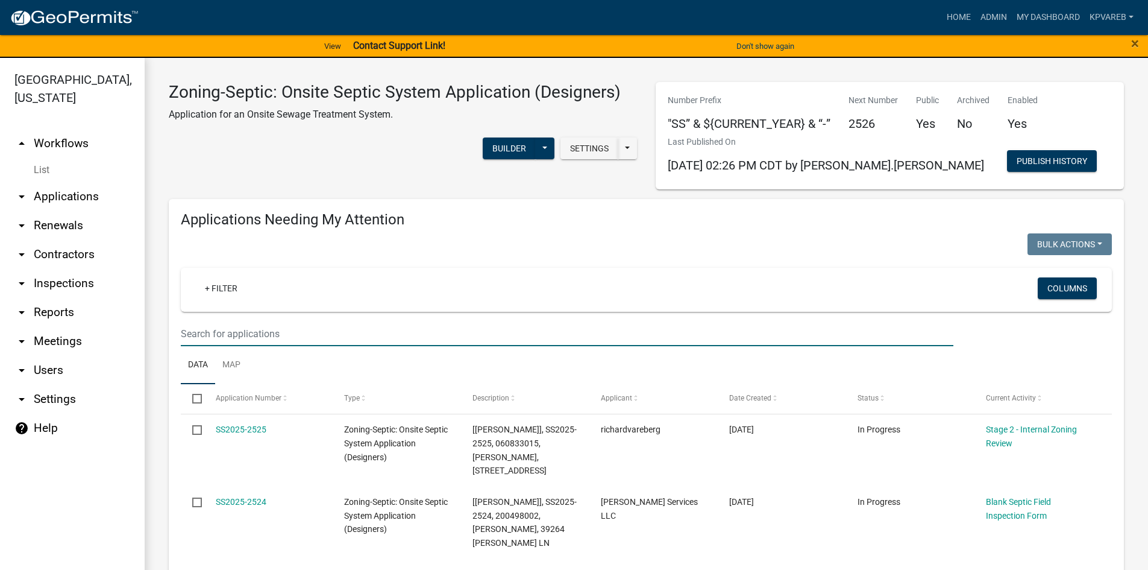
click at [247, 332] on input "text" at bounding box center [567, 333] width 773 height 25
click at [228, 327] on input "text" at bounding box center [567, 333] width 773 height 25
paste input "191816407"
type input "191816407"
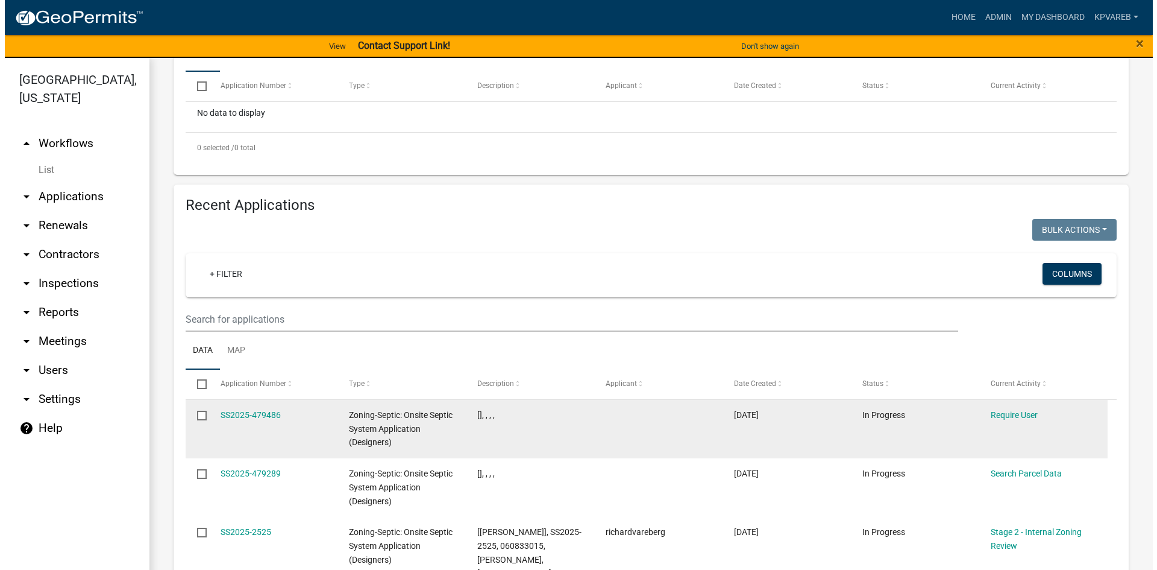
scroll to position [422, 0]
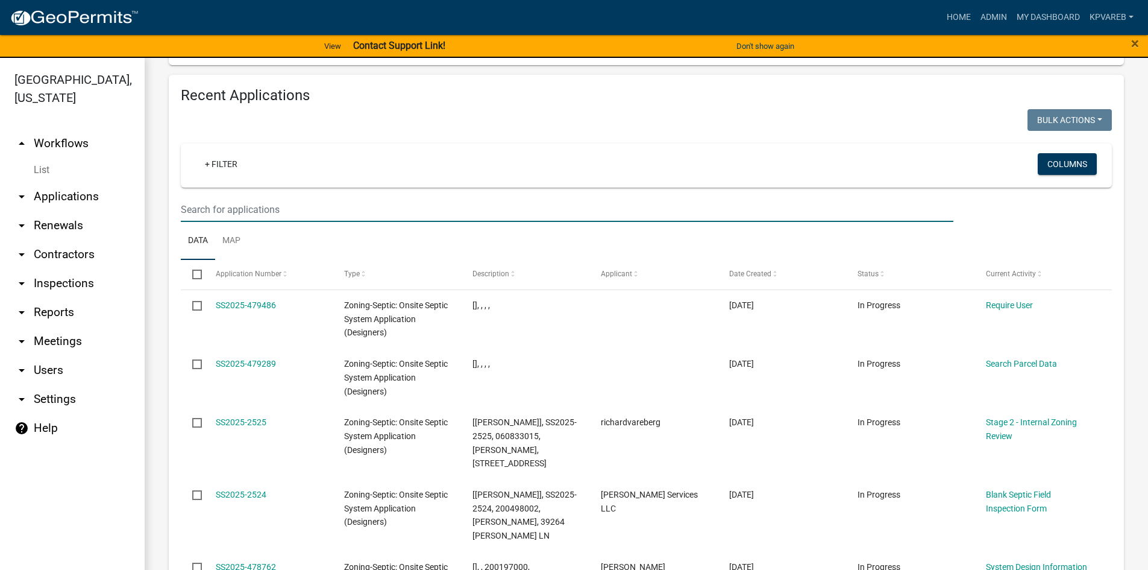
click at [204, 207] on input "text" at bounding box center [567, 209] width 773 height 25
paste input "191816407"
type input "191816407"
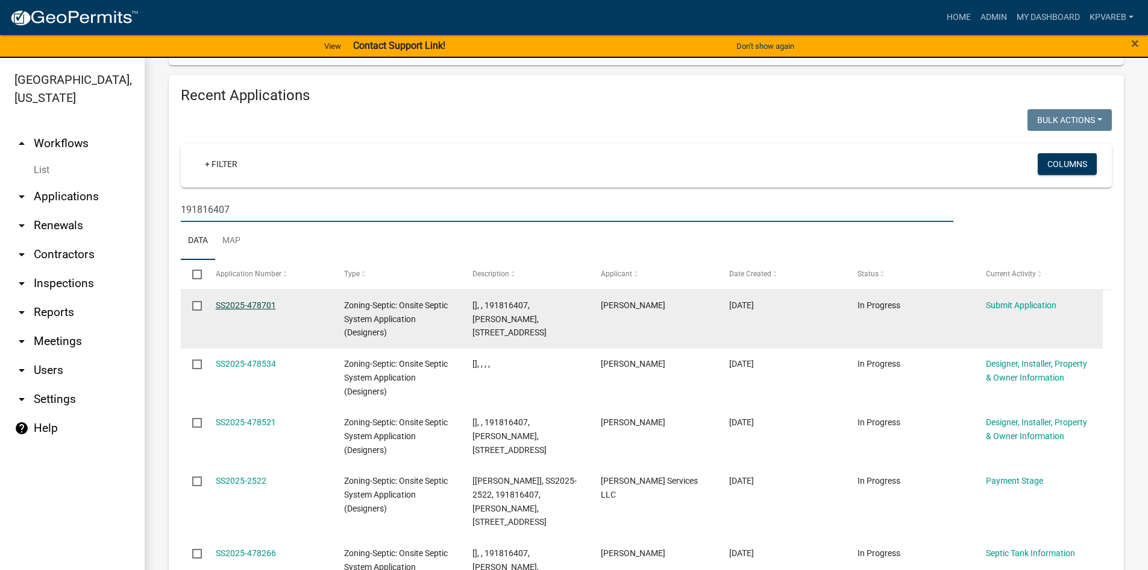
click at [260, 301] on link "SS2025-478701" at bounding box center [246, 305] width 60 height 10
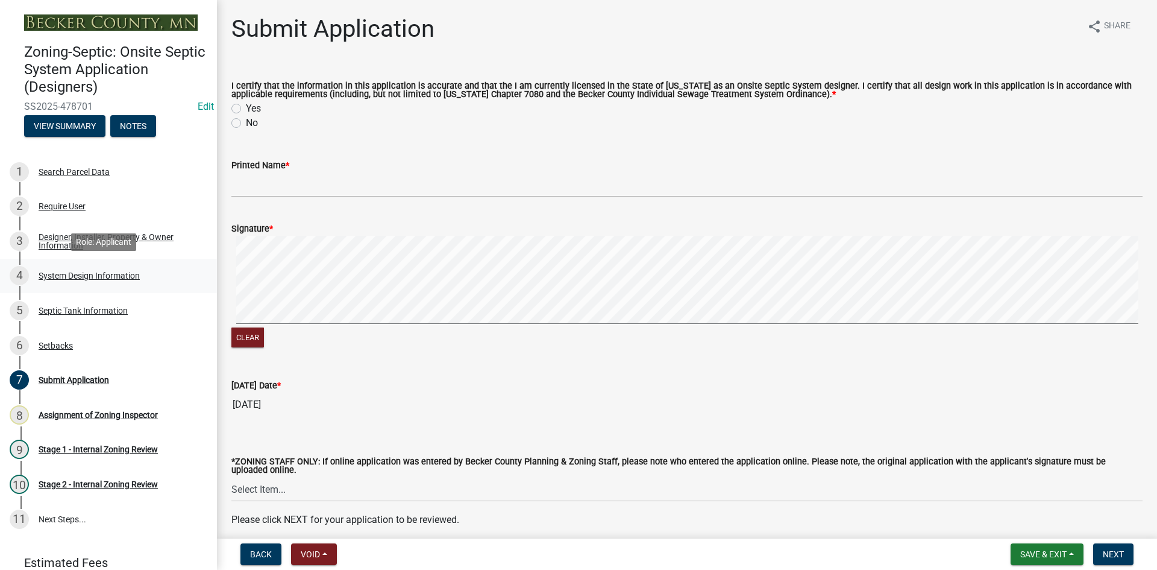
click at [77, 275] on div "System Design Information" at bounding box center [89, 275] width 101 height 8
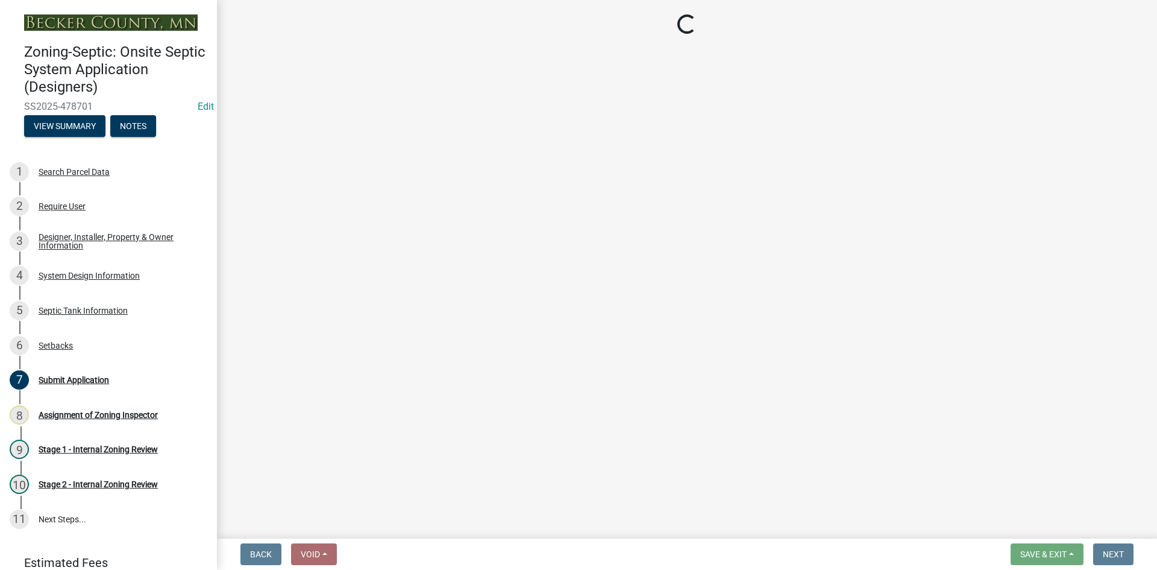
select select "55497d75-c43f-4635-a730-e0737ce05d56"
select select "d11049ea-91d0-42ef-8f23-5bc08afa6acf"
select select "011fbff4-a41d-4a75-9bd8-71c7e6c69e0d"
select select "85fdfef2-2683-4311-b5d5-5505f6411127"
select select "bbba294c-e7e6-4483-b1a0-88fbc7e04017"
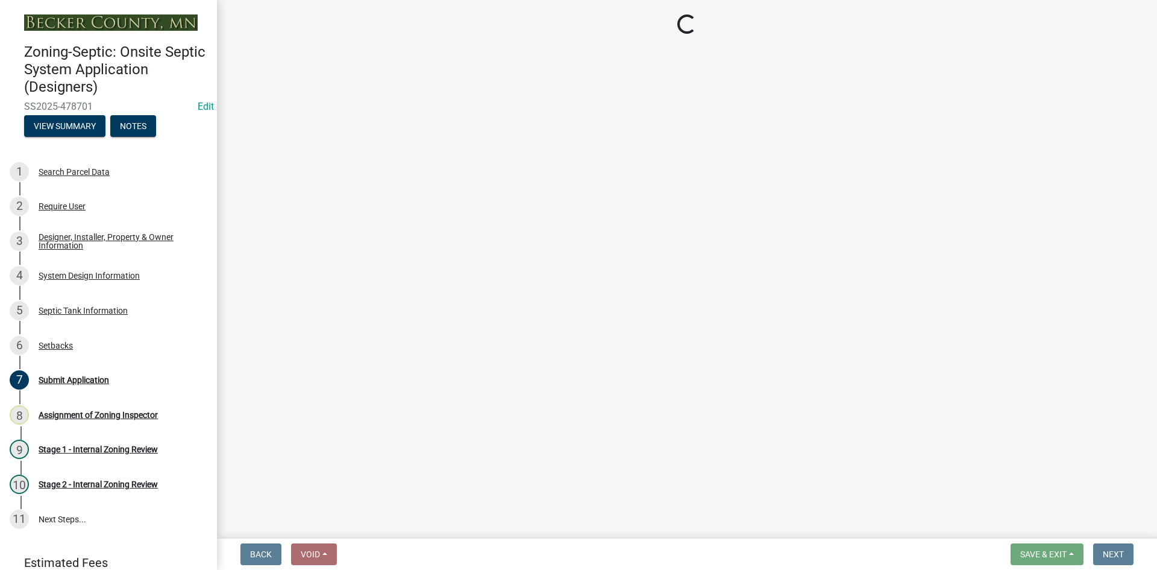
select select "ba735beb-519e-40f0-ae20-62d65fc4c46b"
select select "ef698bf5-6172-44c1-9ffb-522c07469aed"
select select "384fc250-a67e-4e5e-a6e0-19116deb63e7"
select select "1beac6bb-92f1-48fc-a43d-dd4fbc824110"
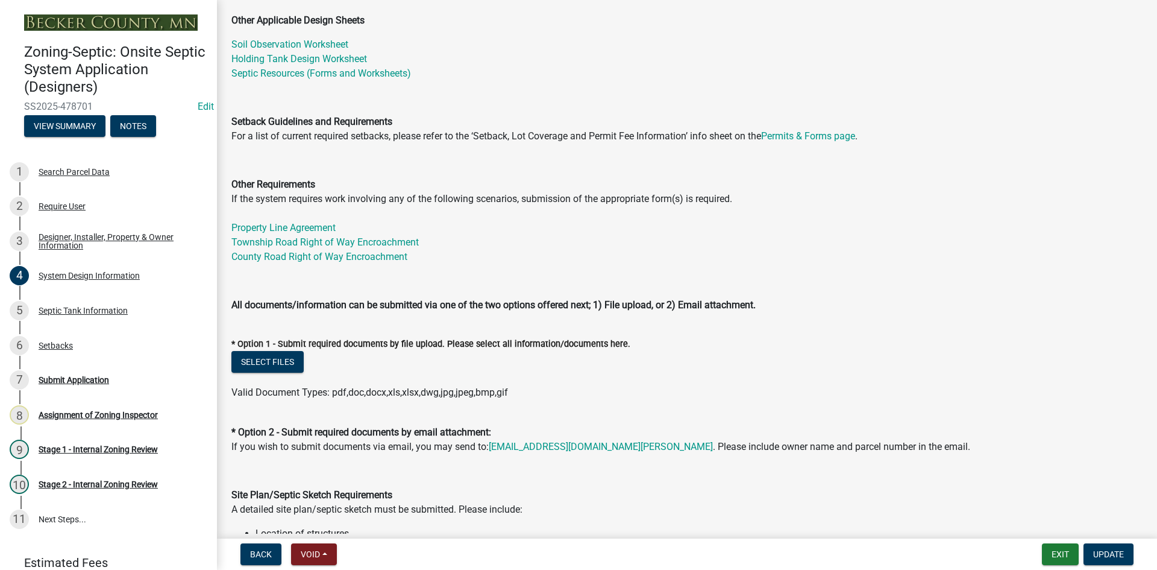
scroll to position [603, 0]
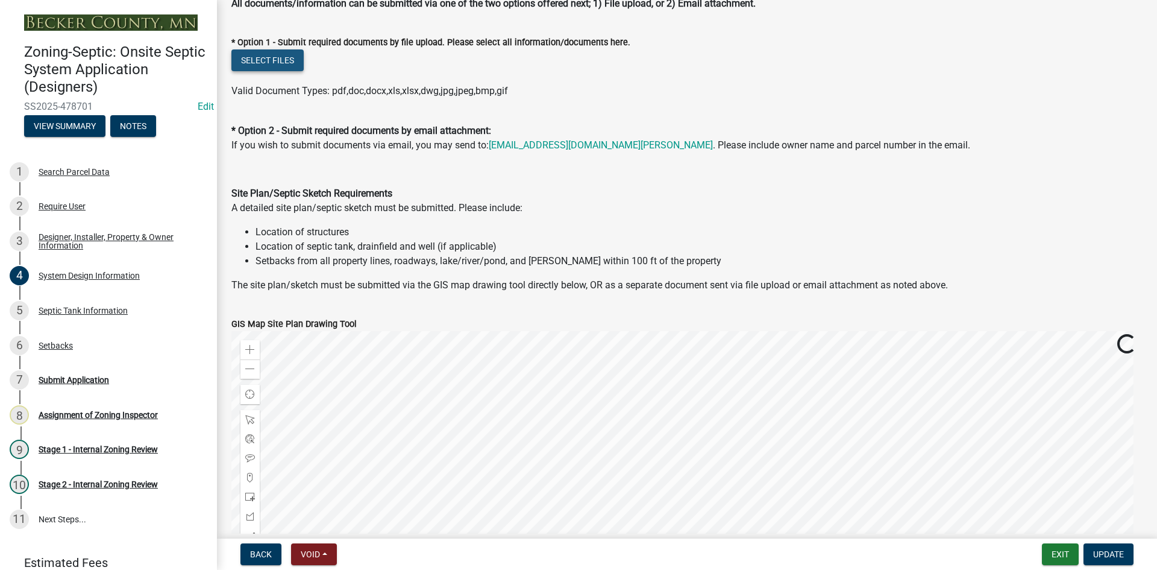
click at [278, 55] on button "Select files" at bounding box center [267, 60] width 72 height 22
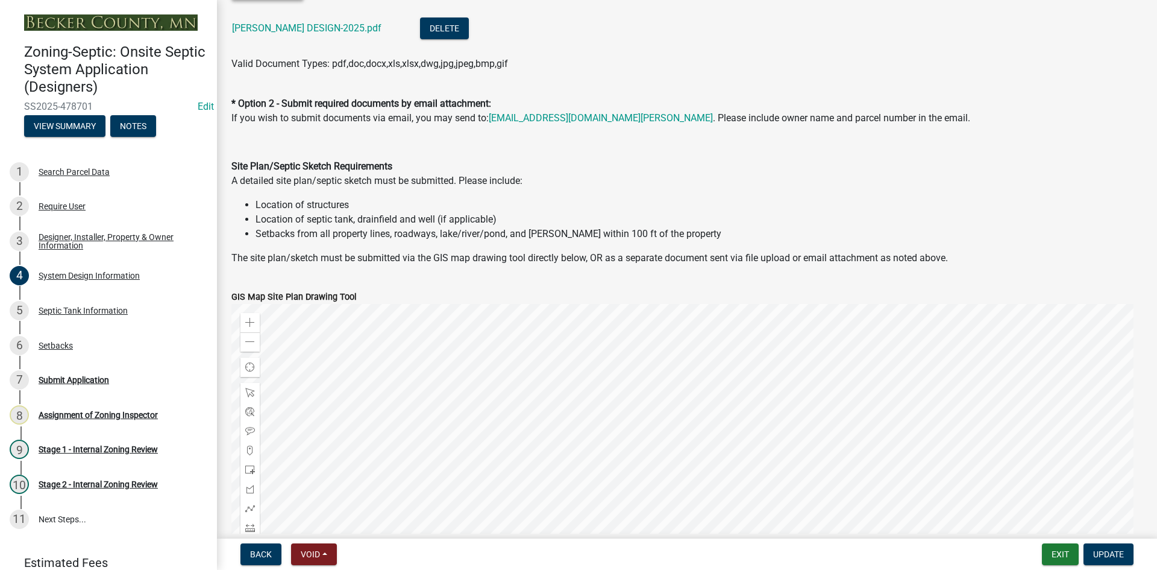
scroll to position [784, 0]
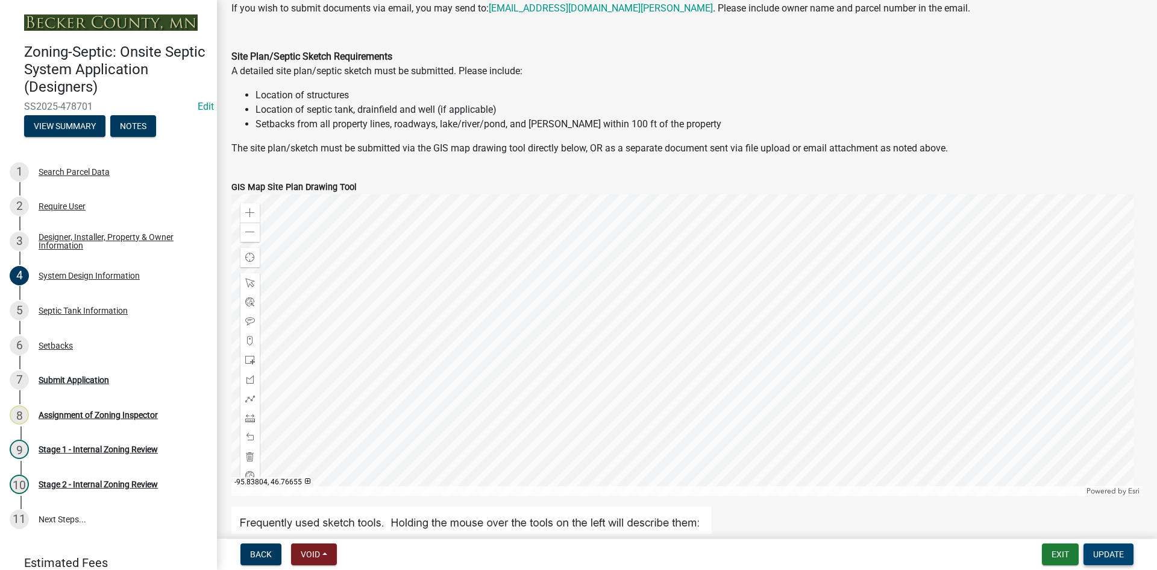
click at [1106, 550] on span "Update" at bounding box center [1108, 554] width 31 height 10
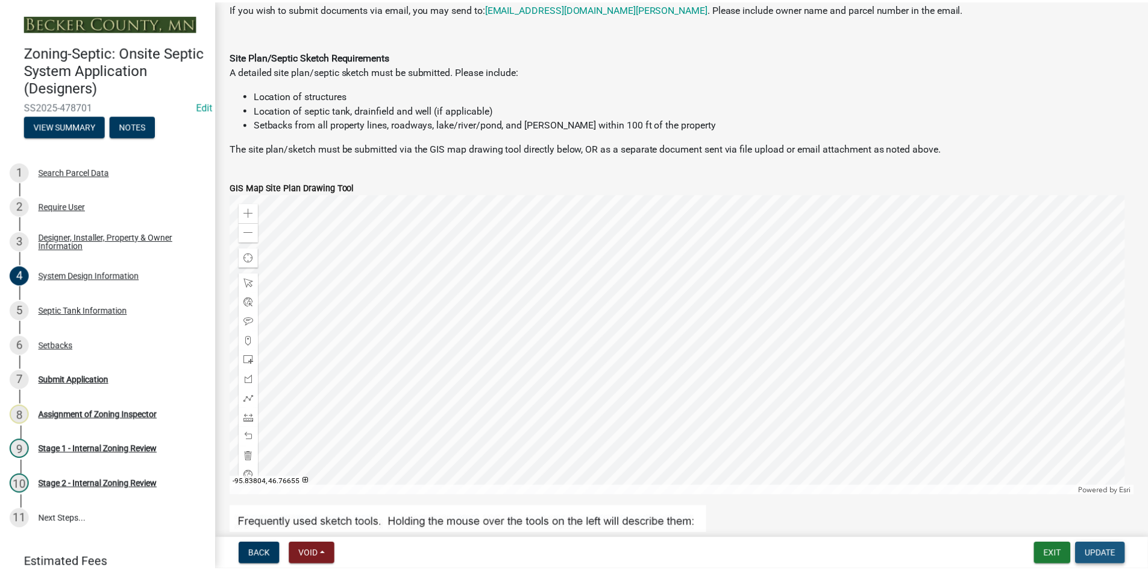
scroll to position [0, 0]
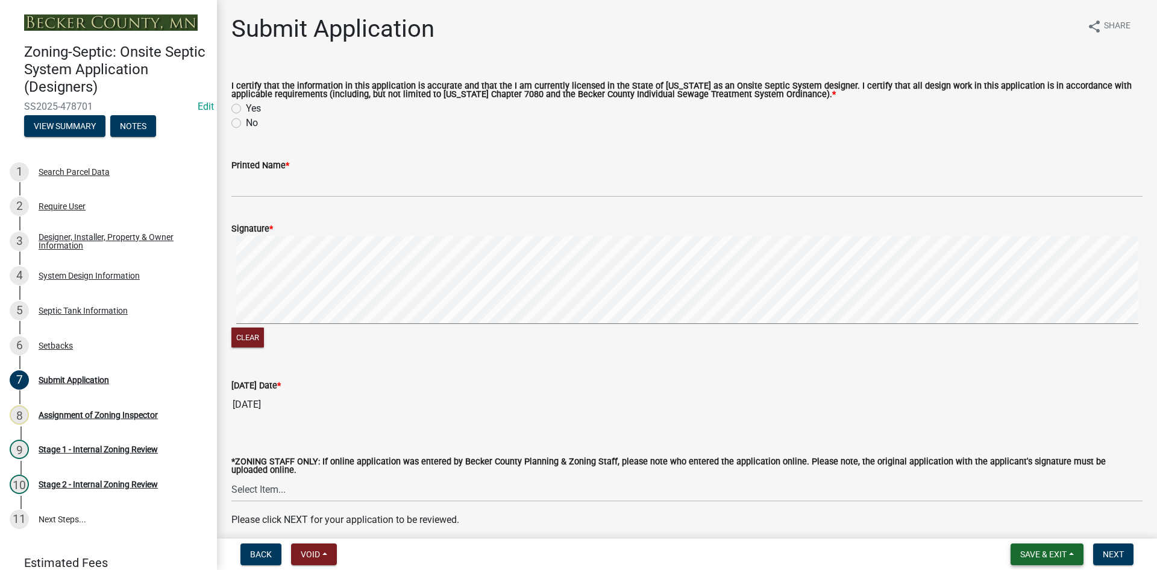
click at [1034, 554] on span "Save & Exit" at bounding box center [1043, 554] width 46 height 10
click at [1036, 526] on button "Save & Exit" at bounding box center [1035, 522] width 96 height 29
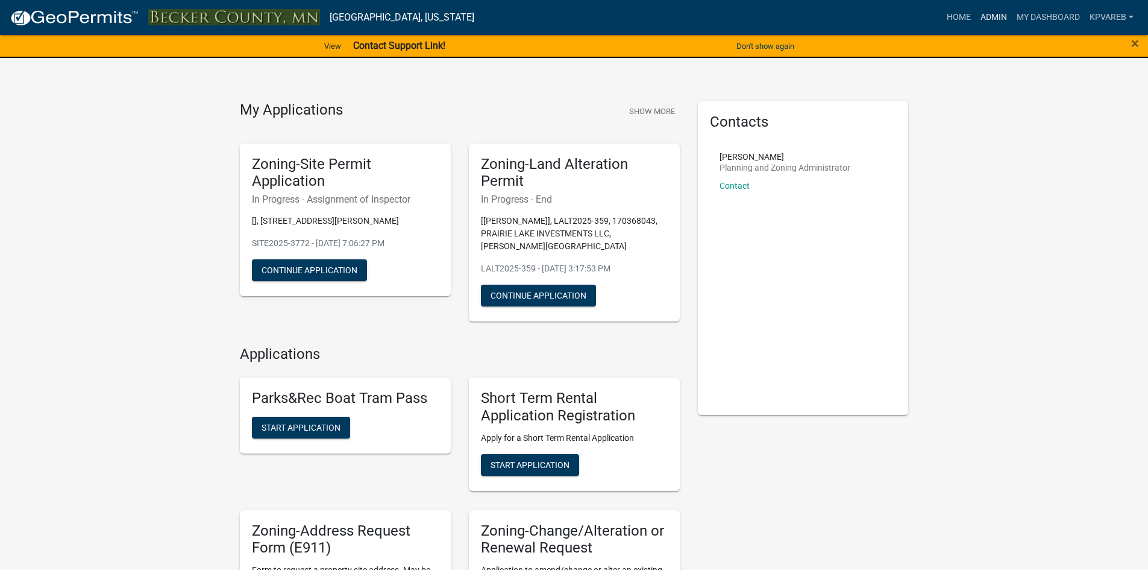
click at [992, 11] on link "Admin" at bounding box center [994, 17] width 36 height 23
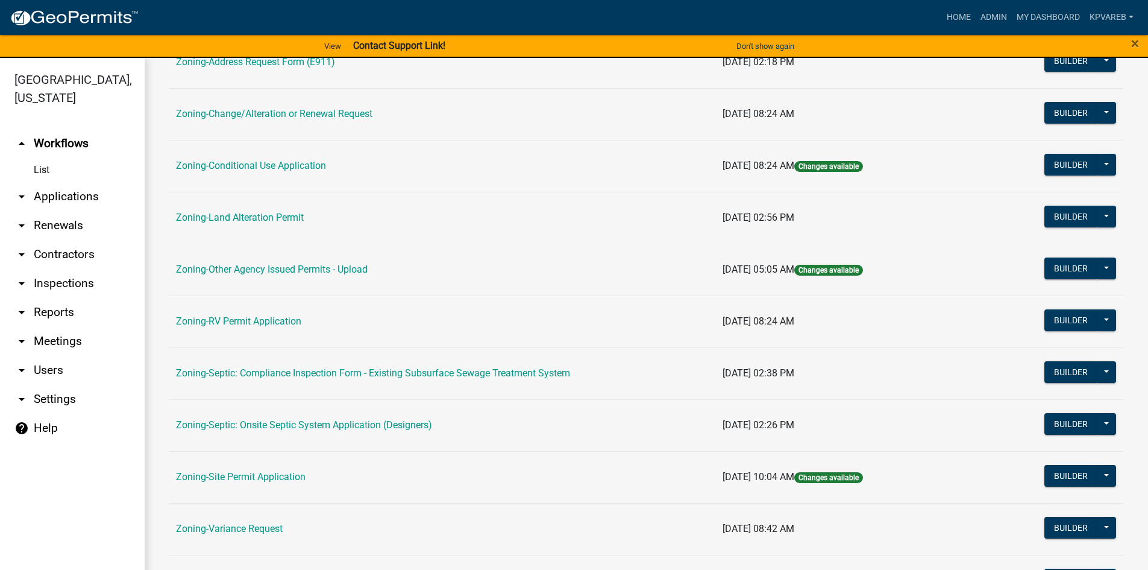
scroll to position [355, 0]
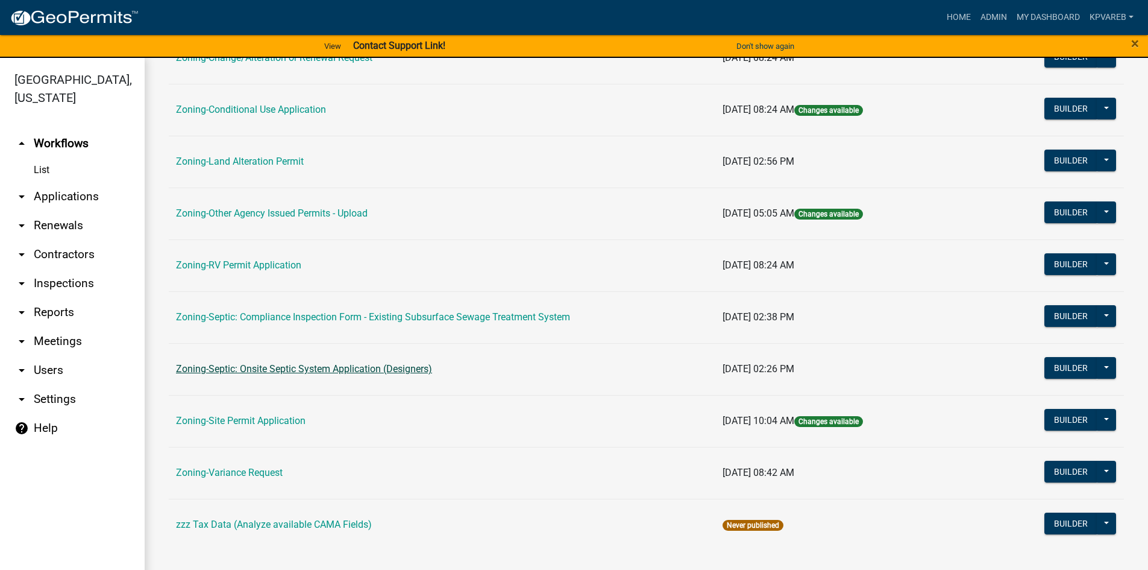
click at [371, 367] on link "Zoning-Septic: Onsite Septic System Application (Designers)" at bounding box center [304, 368] width 256 height 11
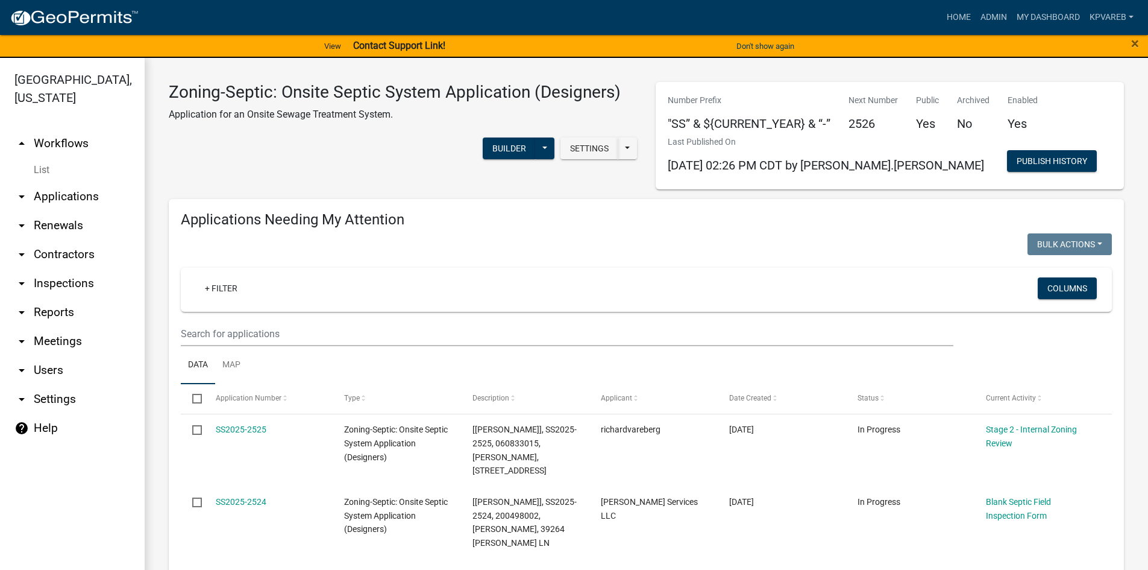
click at [195, 319] on wm-filter-builder "+ Filter Columns" at bounding box center [646, 307] width 931 height 78
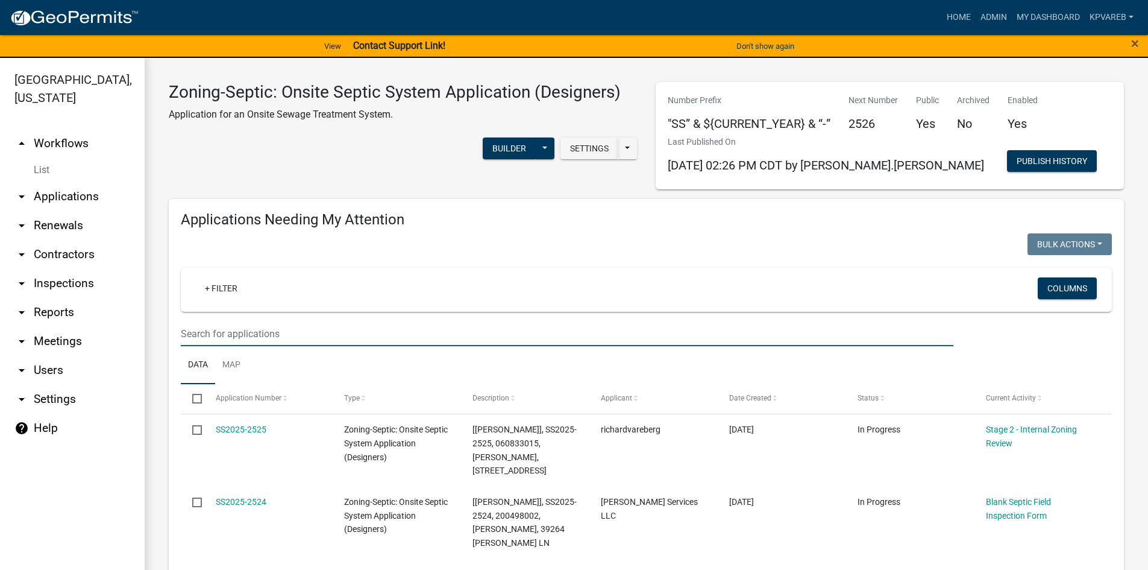
click at [210, 325] on input "text" at bounding box center [567, 333] width 773 height 25
click at [200, 325] on input "text" at bounding box center [567, 333] width 773 height 25
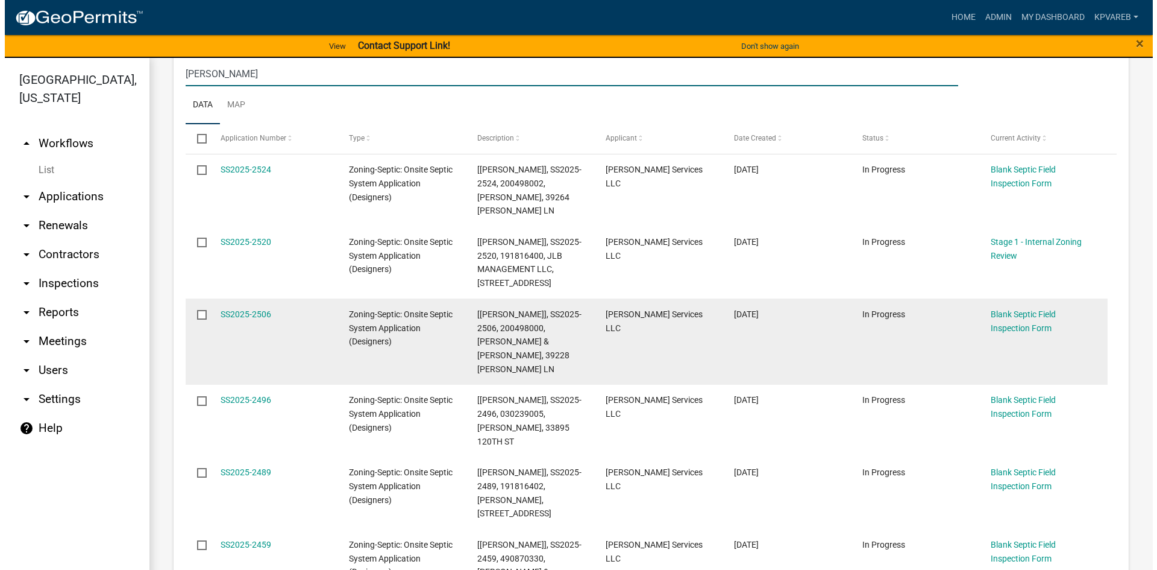
scroll to position [241, 0]
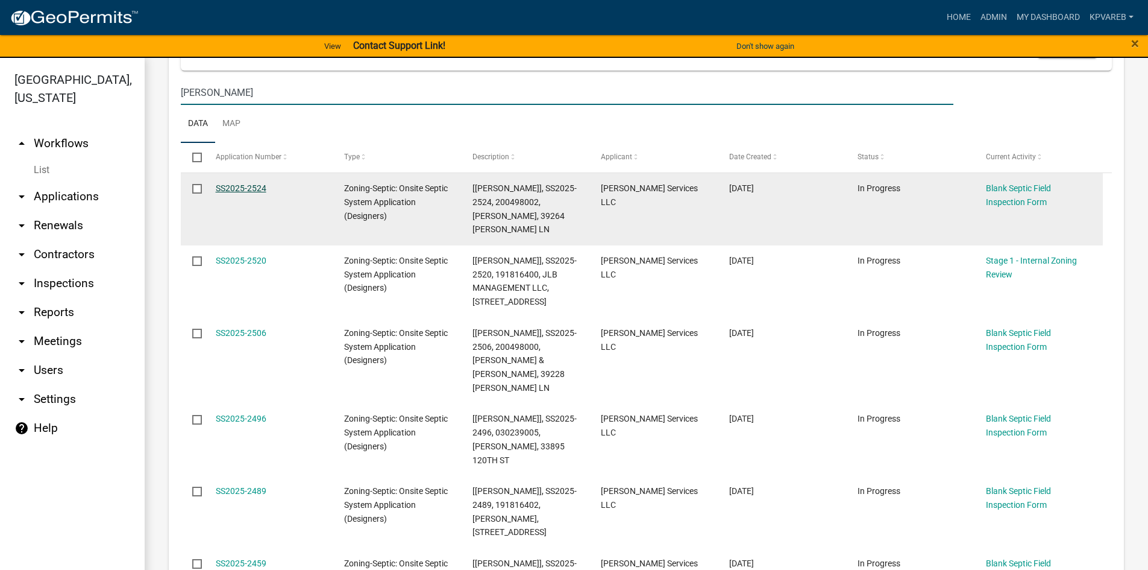
type input "jenco"
click at [232, 188] on link "SS2025-2524" at bounding box center [241, 188] width 51 height 10
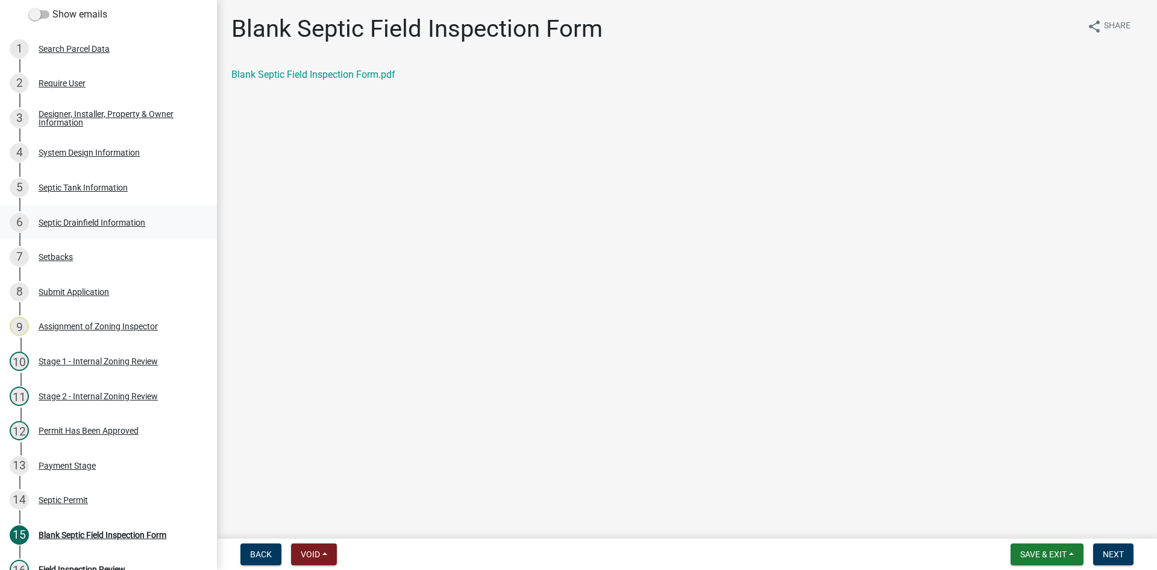
scroll to position [151, 0]
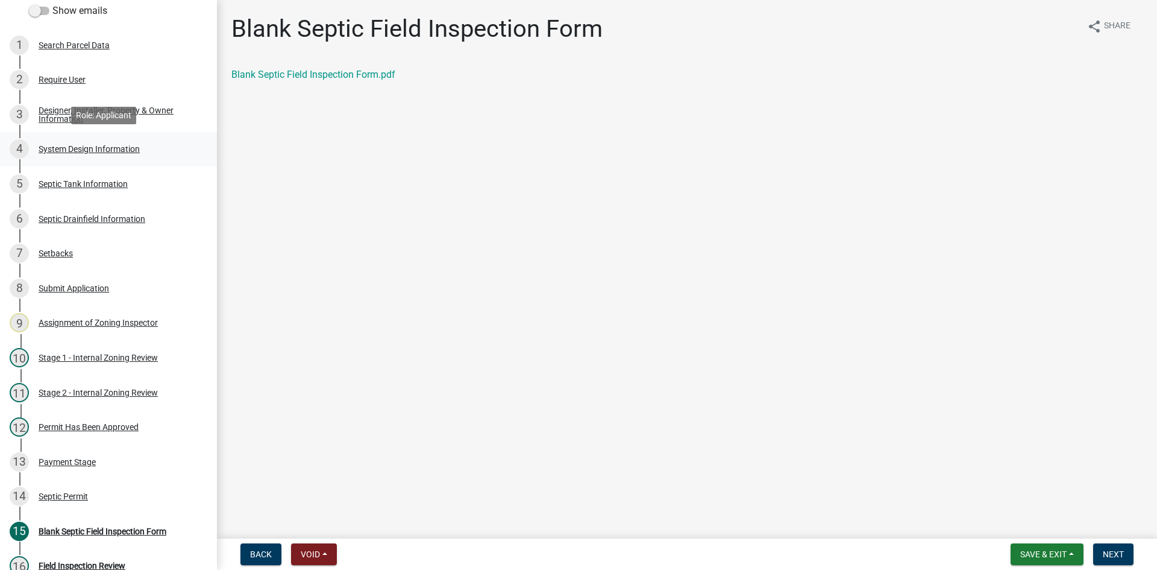
click at [122, 149] on div "System Design Information" at bounding box center [89, 149] width 101 height 8
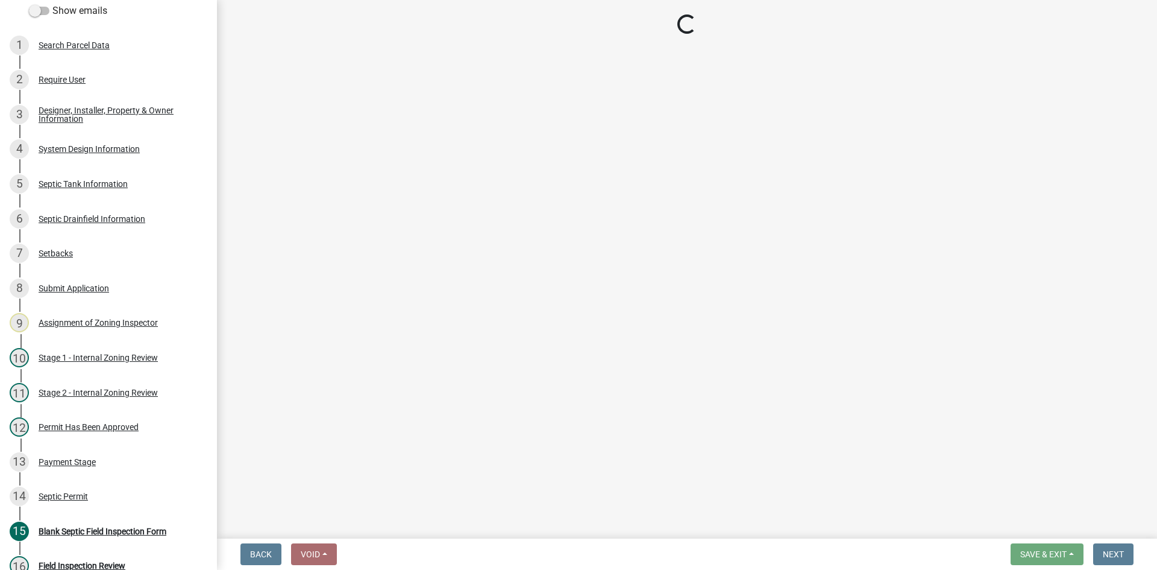
select select "8ba21533-2acf-4cc6-95e5-280e4aabd5a3"
select select "25258e87-3ef9-4f1c-a5f1-75a1d463abfb"
select select "011fbff4-a41d-4a75-9bd8-71c7e6c69e0d"
select select "85fdfef2-2683-4311-b5d5-5505f6411127"
select select "ba735beb-519e-40f0-ae20-62d65fc4c46b"
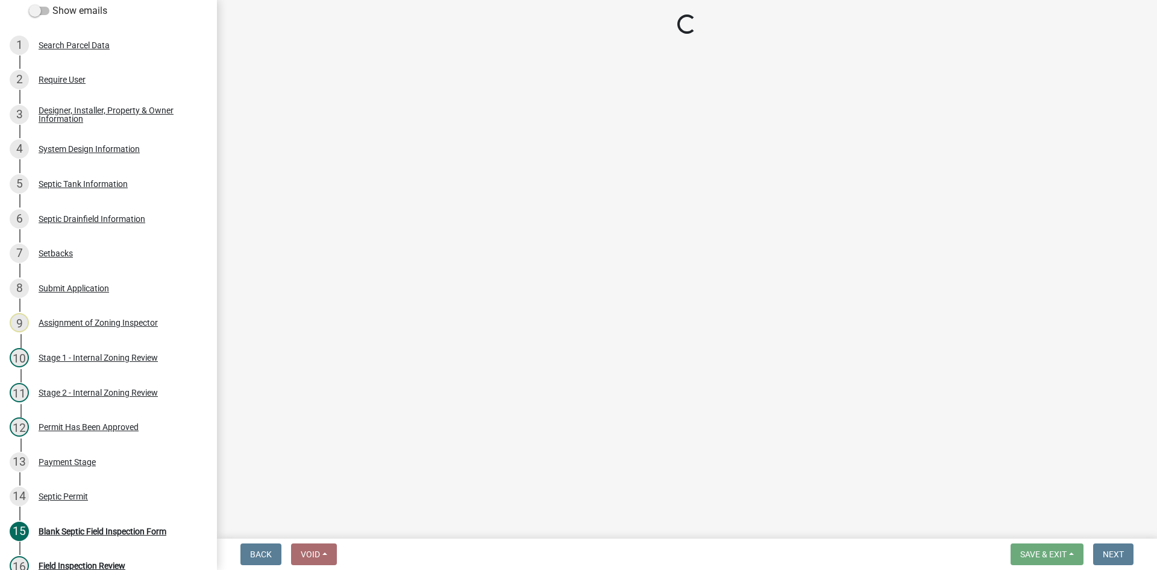
select select "ef698bf5-6172-44c1-9ffb-522c07469aed"
select select "a2b5ca25-65b1-425d-82c5-8881ea380237"
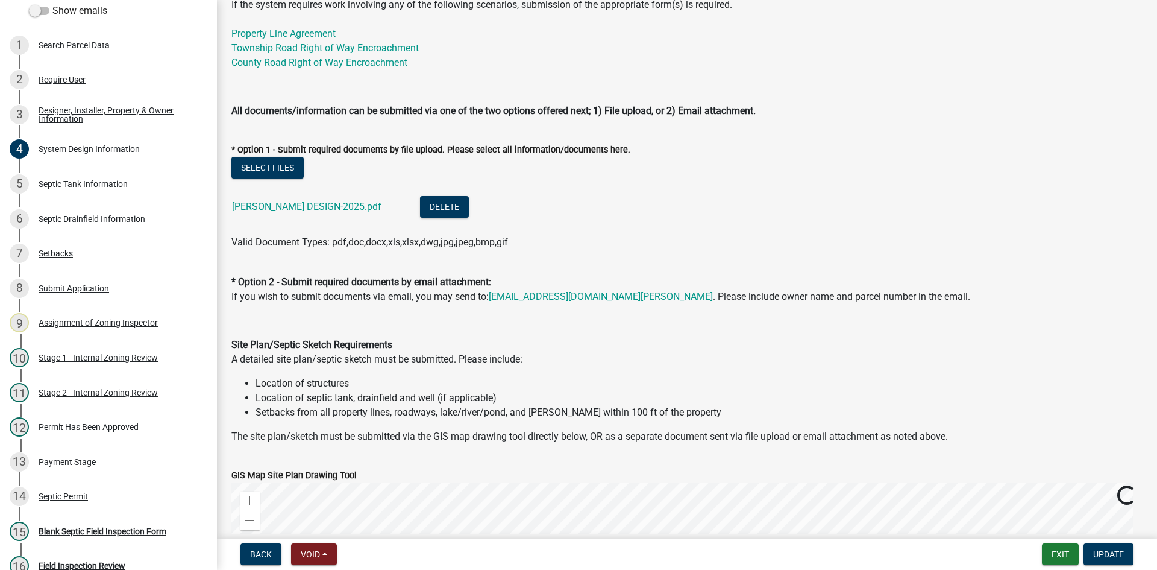
scroll to position [603, 0]
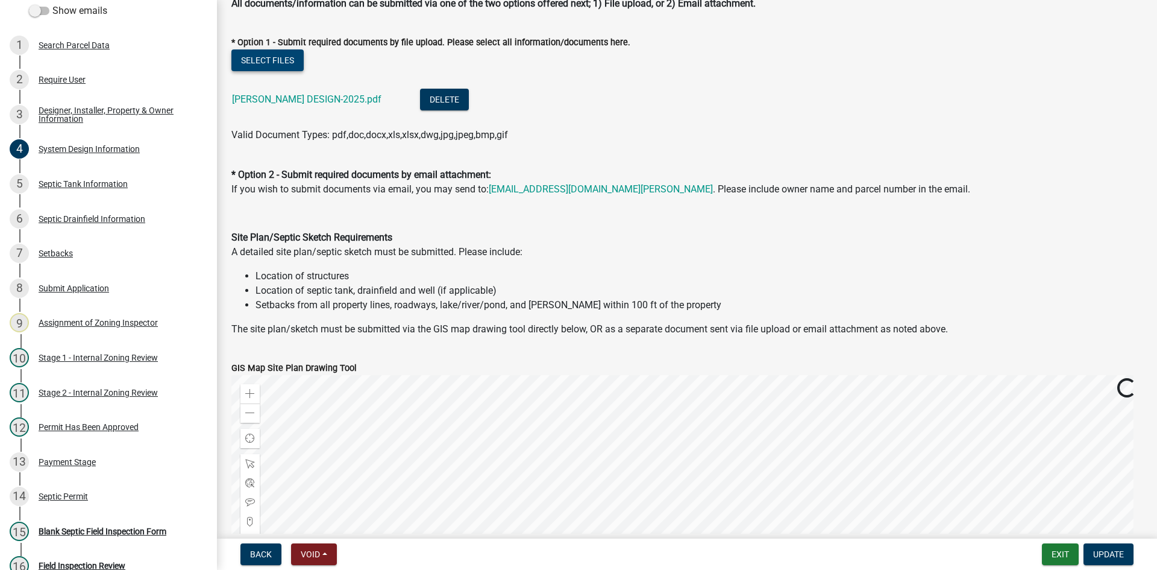
click at [281, 68] on button "Select files" at bounding box center [267, 60] width 72 height 22
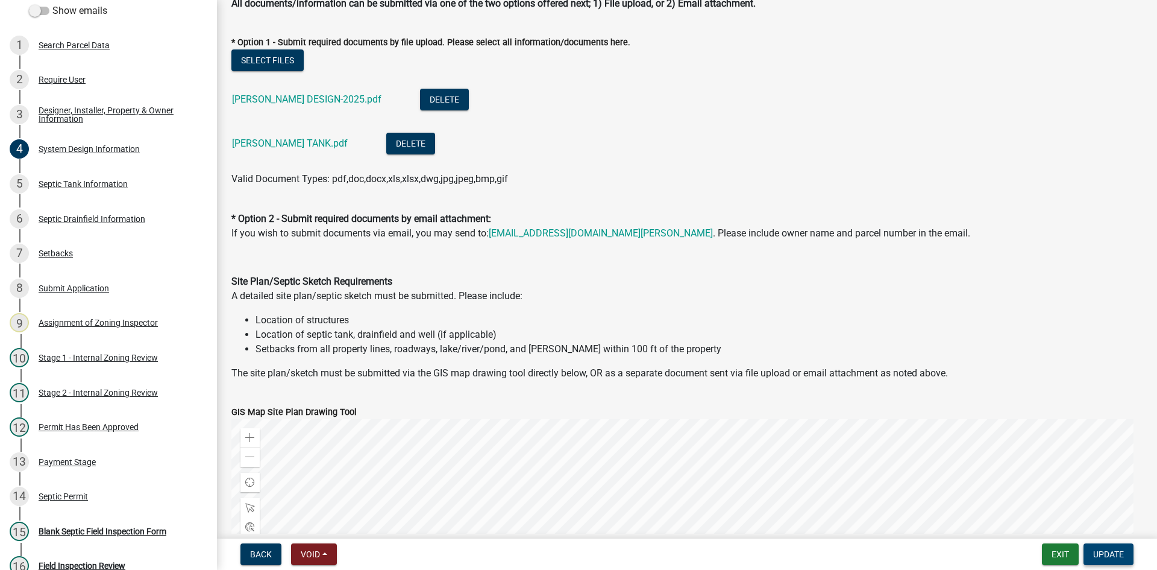
click at [1116, 550] on span "Update" at bounding box center [1108, 554] width 31 height 10
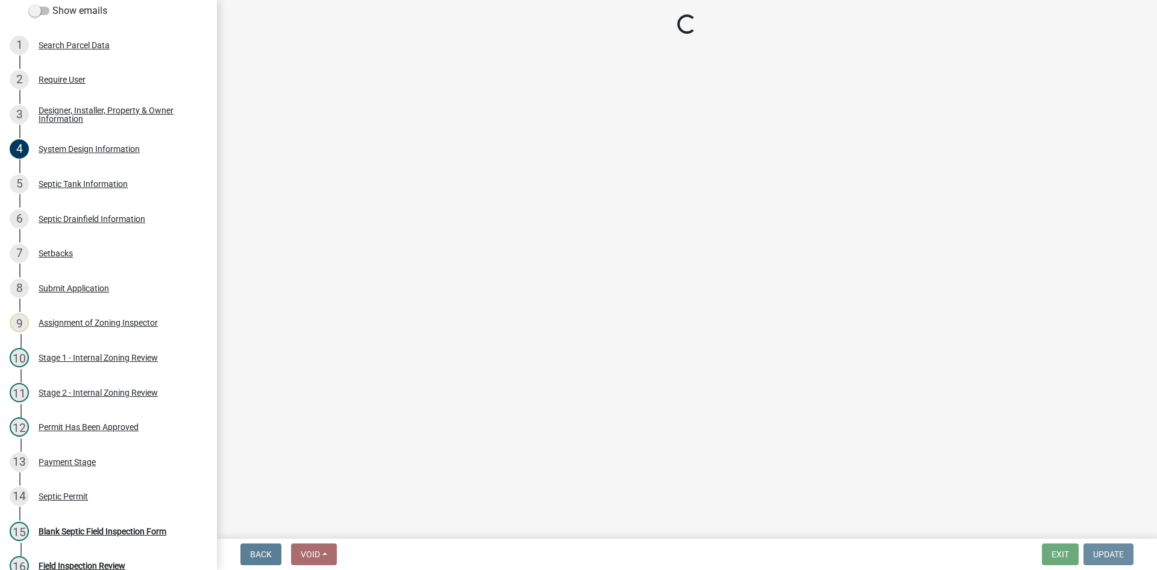
scroll to position [0, 0]
select select "49e49f1e-3b32-4342-8c2e-9cbd4919fe4d"
select select "ca07ae0a-7638-46ff-ada2-c67ca3524324"
select select "ec75a761-93b4-47c5-8535-fea253c32937"
select select "bcbb982e-a48c-4b4a-a83b-ed1363446a86"
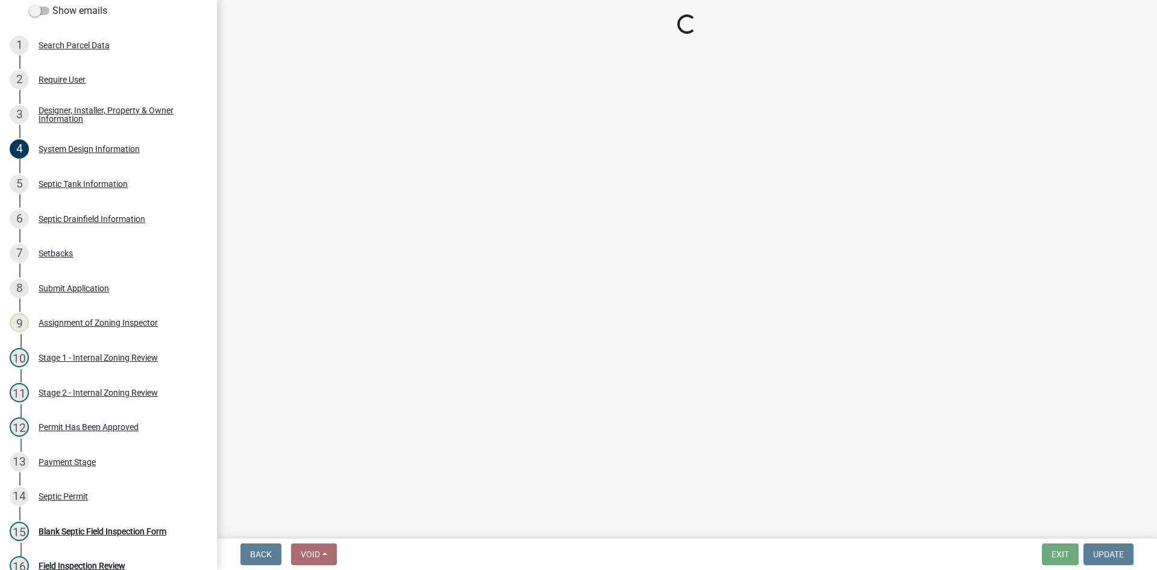
select select "47a2a5dd-5977-4941-8e6f-09ff03cdfb75"
select select "3f5b086d-5a4c-4236-93bc-fa7bf4d11838"
select select "888a8260-2be6-47f2-a4de-b9f453a4d3bc"
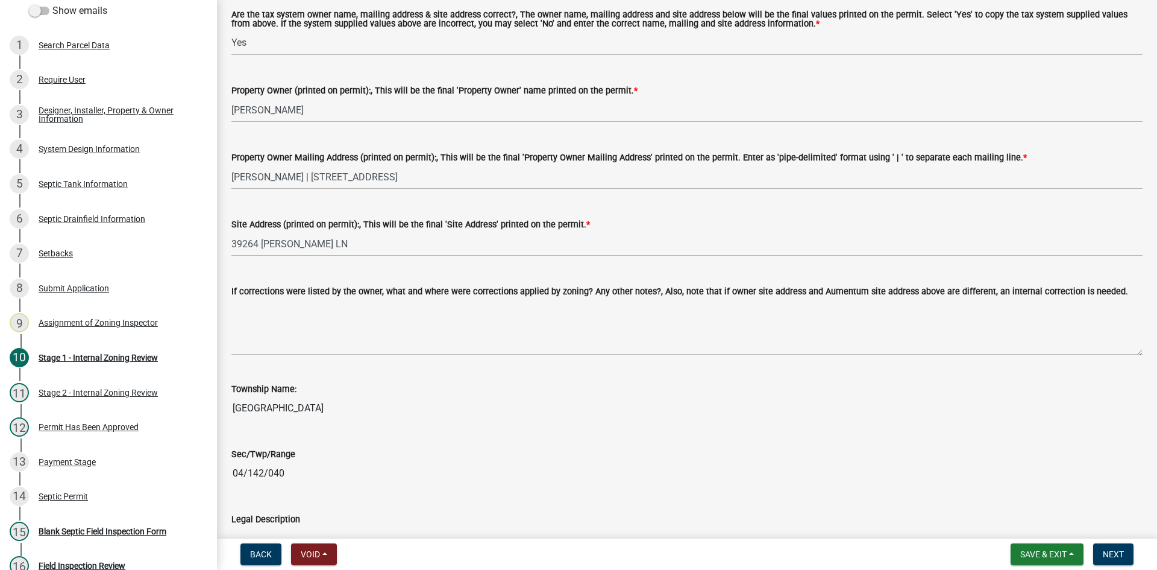
scroll to position [1326, 0]
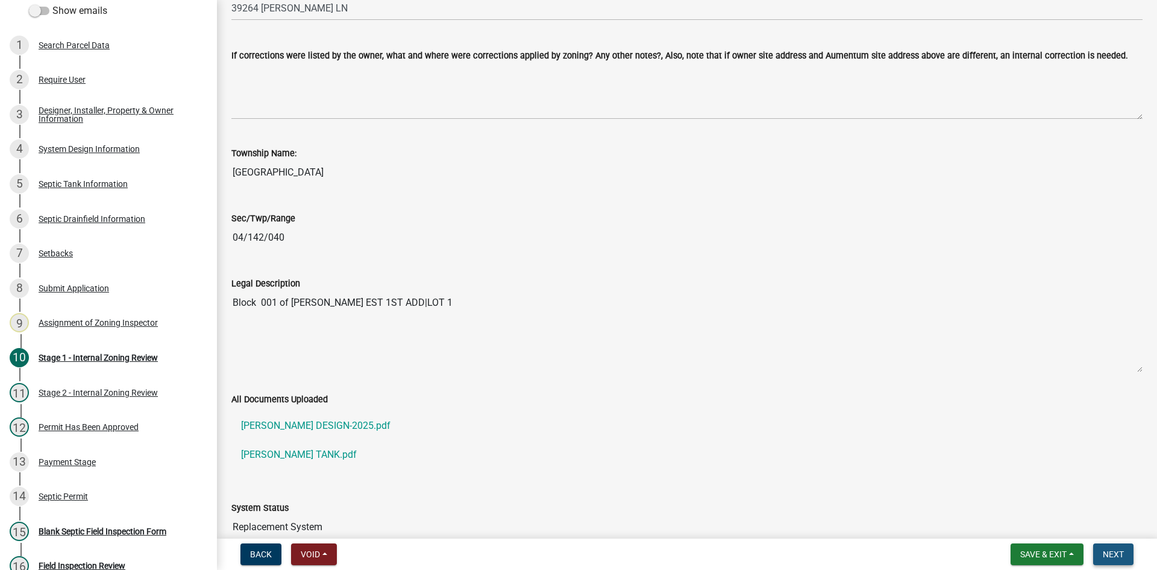
click at [1116, 559] on button "Next" at bounding box center [1113, 554] width 40 height 22
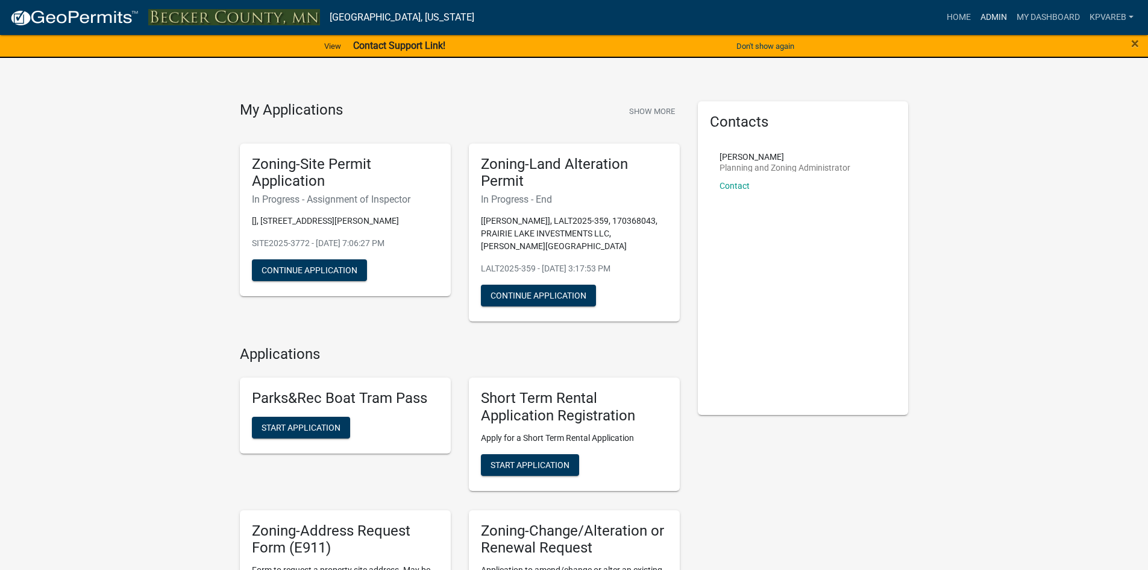
click at [999, 18] on link "Admin" at bounding box center [994, 17] width 36 height 23
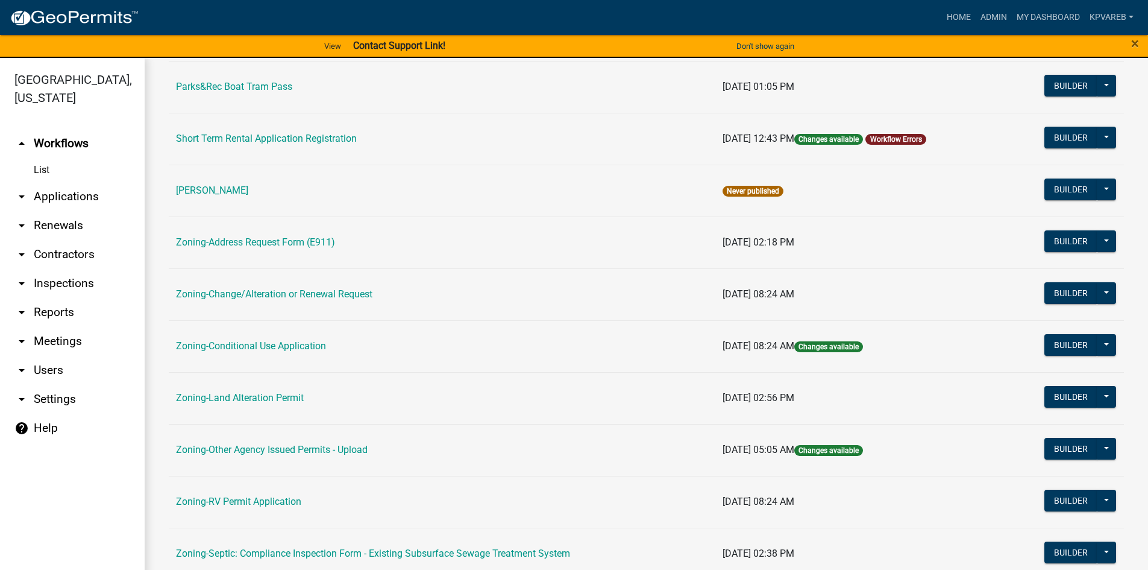
scroll to position [301, 0]
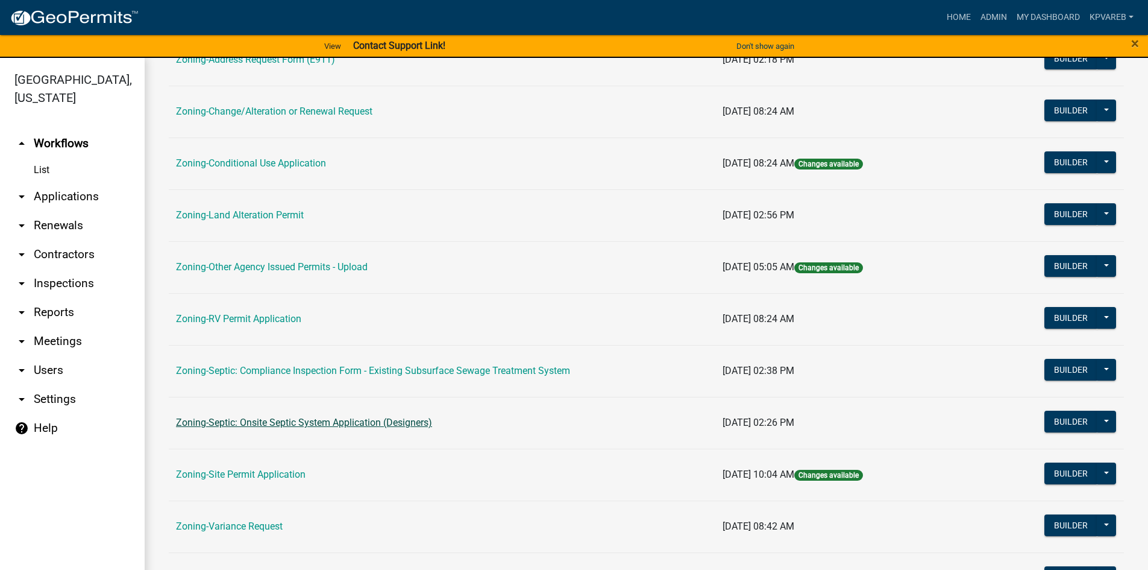
click at [356, 419] on link "Zoning-Septic: Onsite Septic System Application (Designers)" at bounding box center [304, 421] width 256 height 11
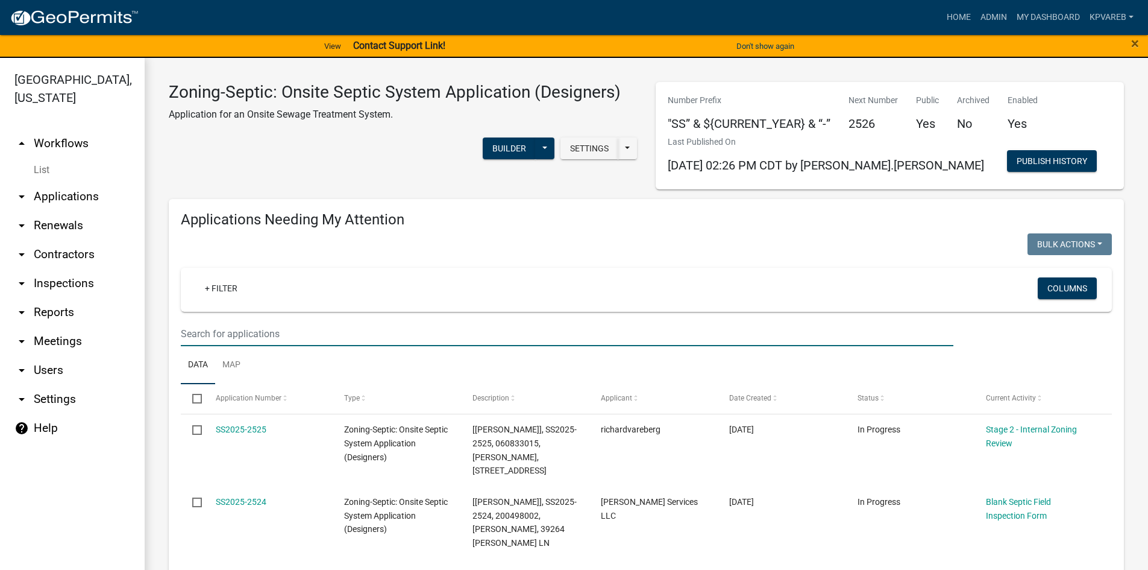
click at [211, 333] on input "text" at bounding box center [567, 333] width 773 height 25
click at [239, 332] on input "text" at bounding box center [567, 333] width 773 height 25
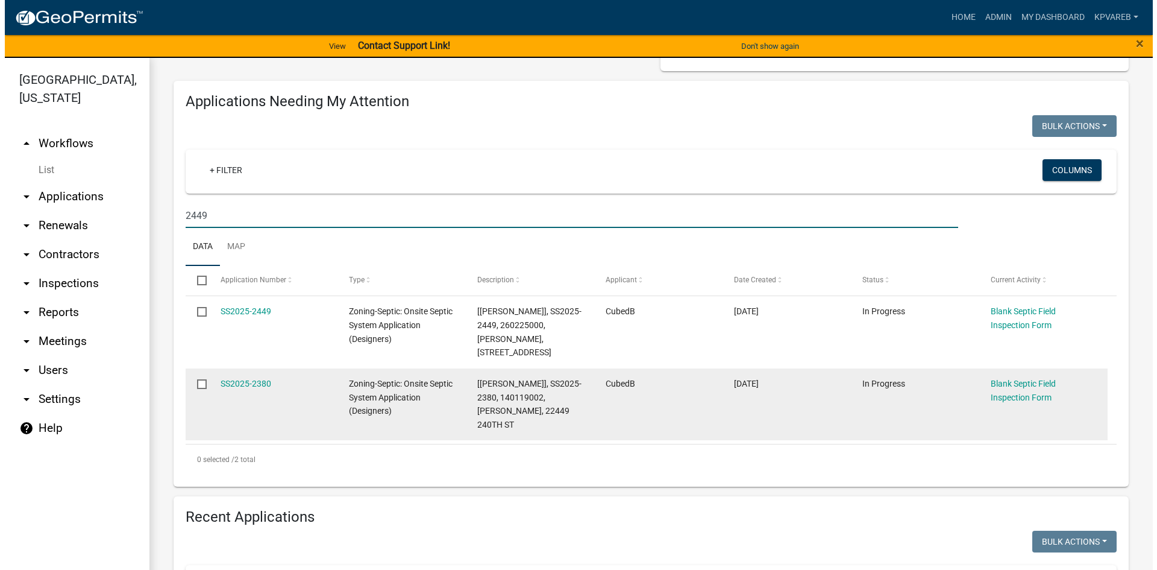
scroll to position [121, 0]
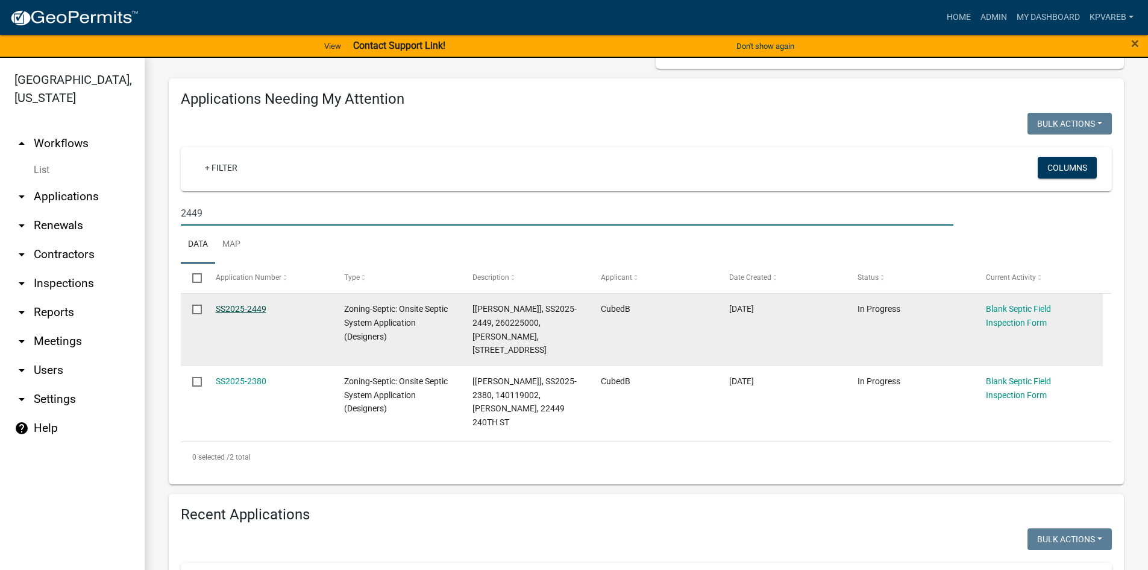
type input "2449"
click at [259, 309] on link "SS2025-2449" at bounding box center [241, 309] width 51 height 10
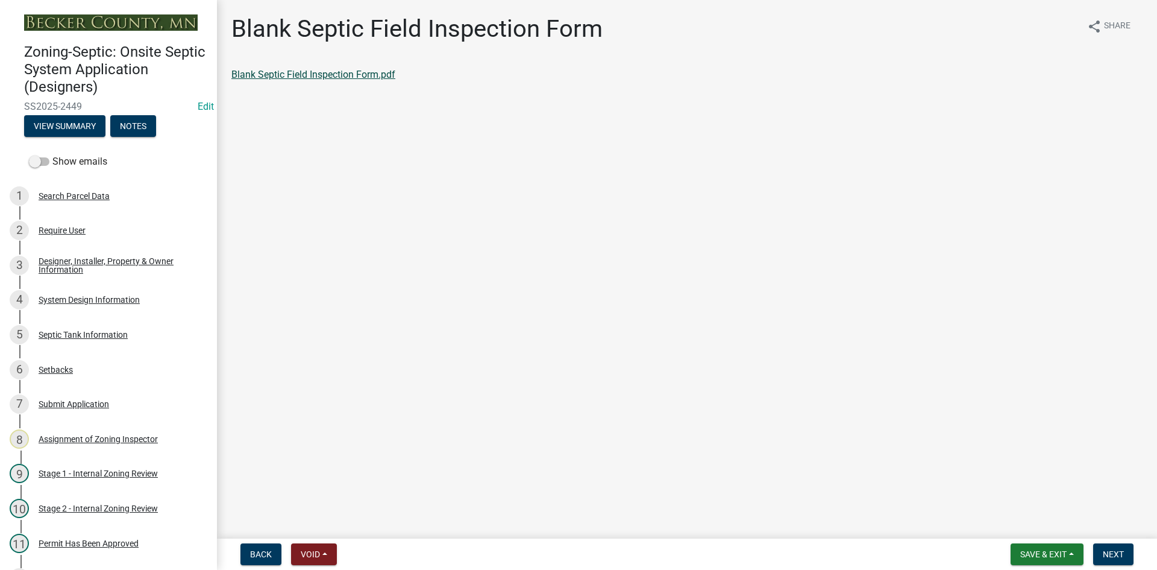
click at [341, 79] on link "Blank Septic Field Inspection Form.pdf" at bounding box center [313, 74] width 164 height 11
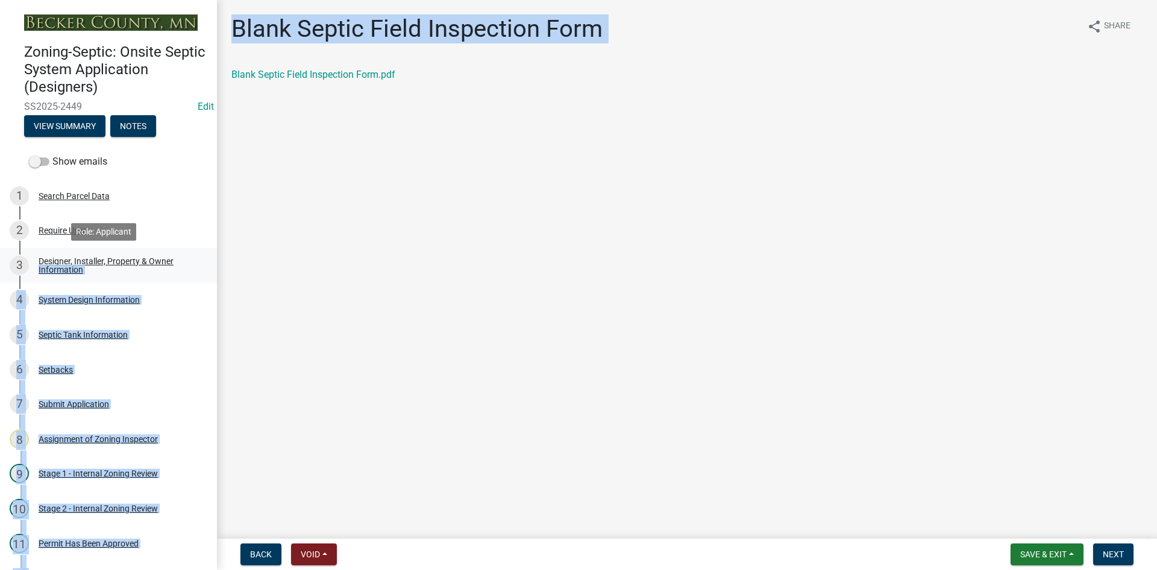
drag, startPoint x: 219, startPoint y: 128, endPoint x: 206, endPoint y: 256, distance: 127.9
click at [206, 256] on div "Zoning-Septic: Onsite Septic System Application (Designers) SS2025-2449 Edit Vi…" at bounding box center [578, 285] width 1157 height 570
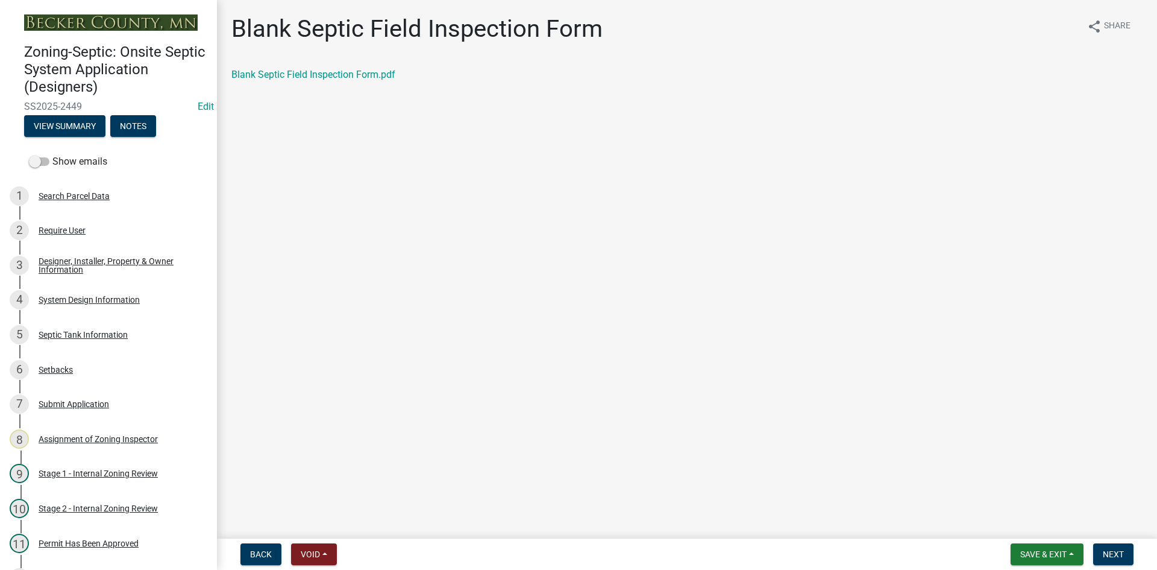
click at [243, 151] on main "Blank Septic Field Inspection Form share Share Blank Septic Field Inspection Fo…" at bounding box center [687, 266] width 940 height 533
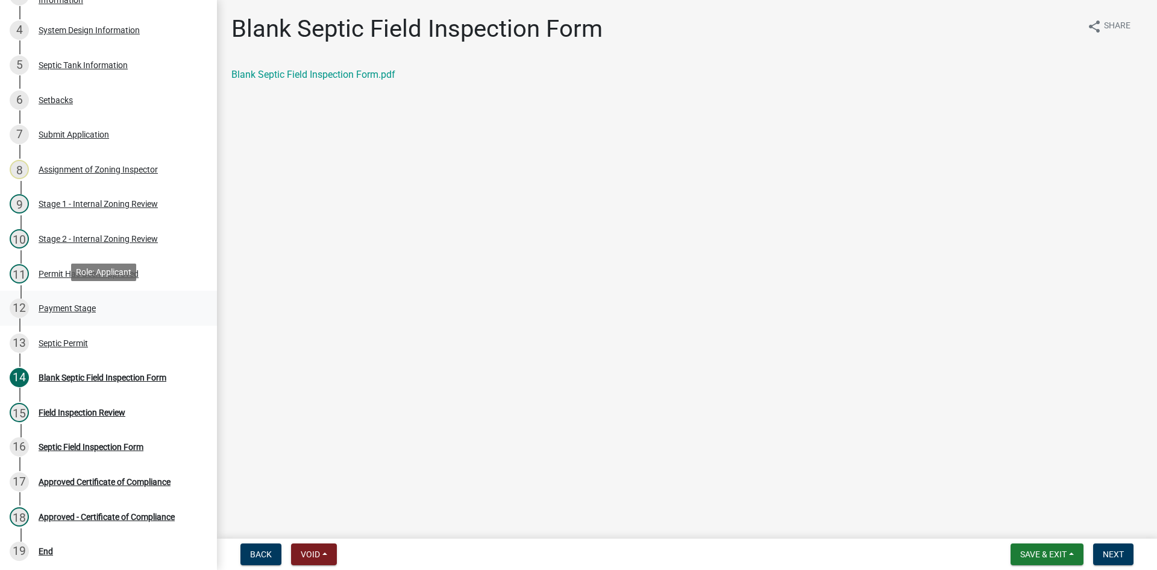
scroll to position [272, 0]
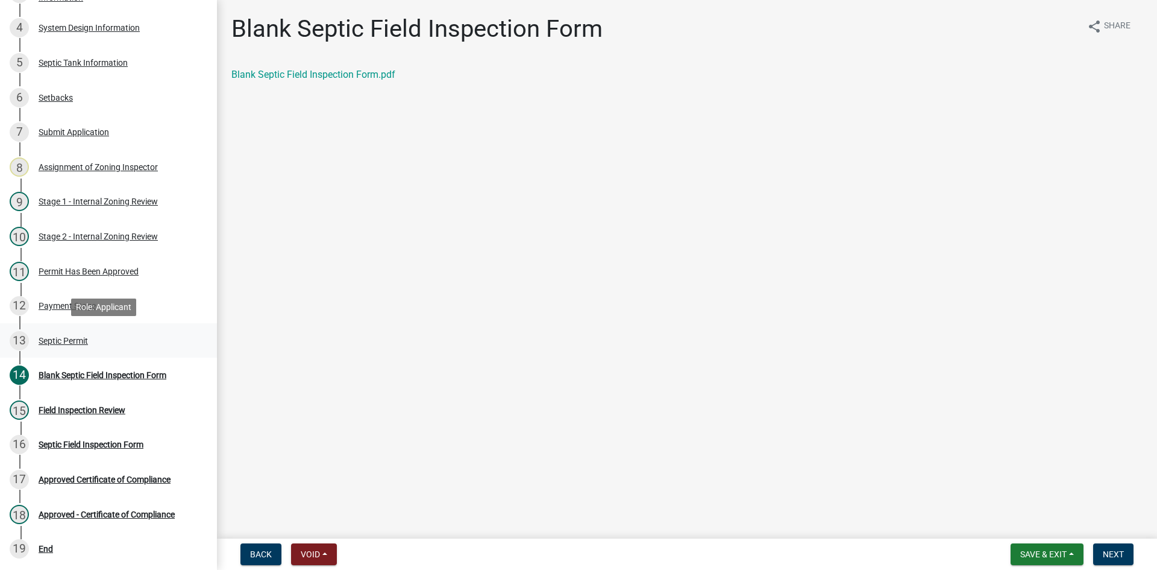
click at [77, 341] on div "Septic Permit" at bounding box center [63, 340] width 49 height 8
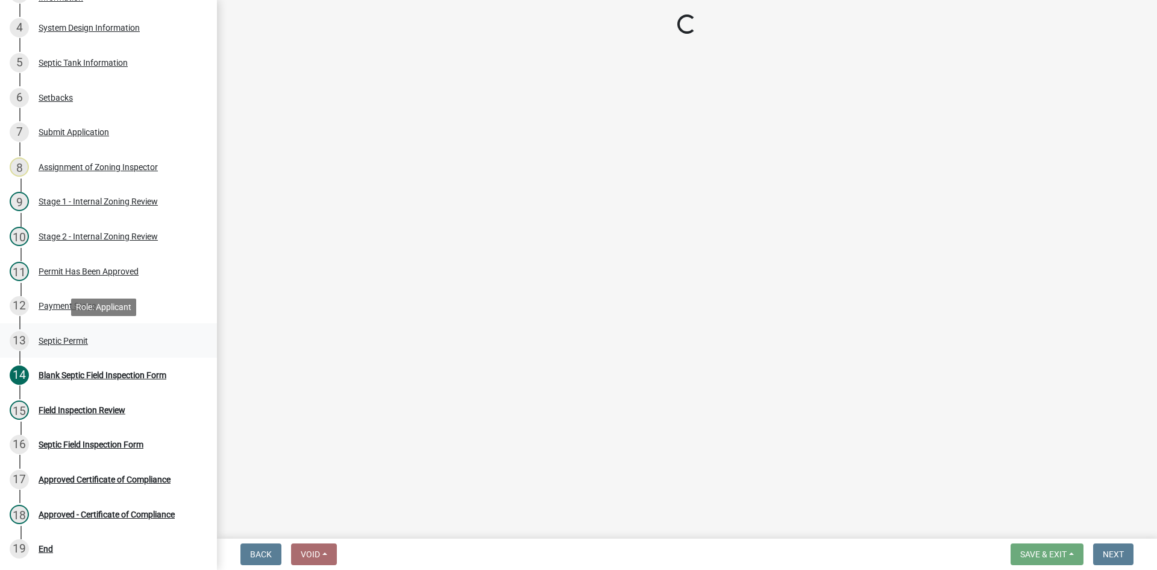
click at [60, 334] on div "13 Septic Permit" at bounding box center [104, 340] width 188 height 19
click at [64, 338] on div "Septic Permit" at bounding box center [63, 340] width 49 height 8
click at [0, 336] on link "13 Septic Permit" at bounding box center [108, 340] width 217 height 35
click at [49, 336] on div "Septic Permit" at bounding box center [63, 340] width 49 height 8
click at [77, 339] on div "Septic Permit" at bounding box center [63, 340] width 49 height 8
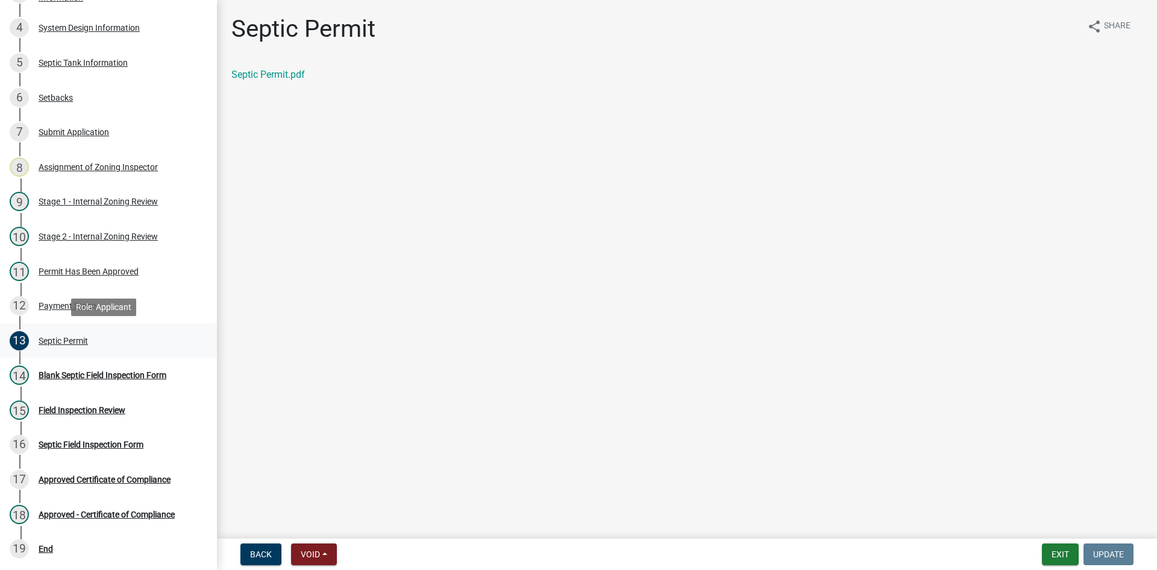
click at [59, 347] on div "13 Septic Permit" at bounding box center [104, 340] width 188 height 19
click at [66, 344] on div "Septic Permit" at bounding box center [63, 340] width 49 height 8
click at [67, 343] on div "Septic Permit" at bounding box center [63, 340] width 49 height 8
click at [292, 74] on link "Septic Permit.pdf" at bounding box center [268, 74] width 74 height 11
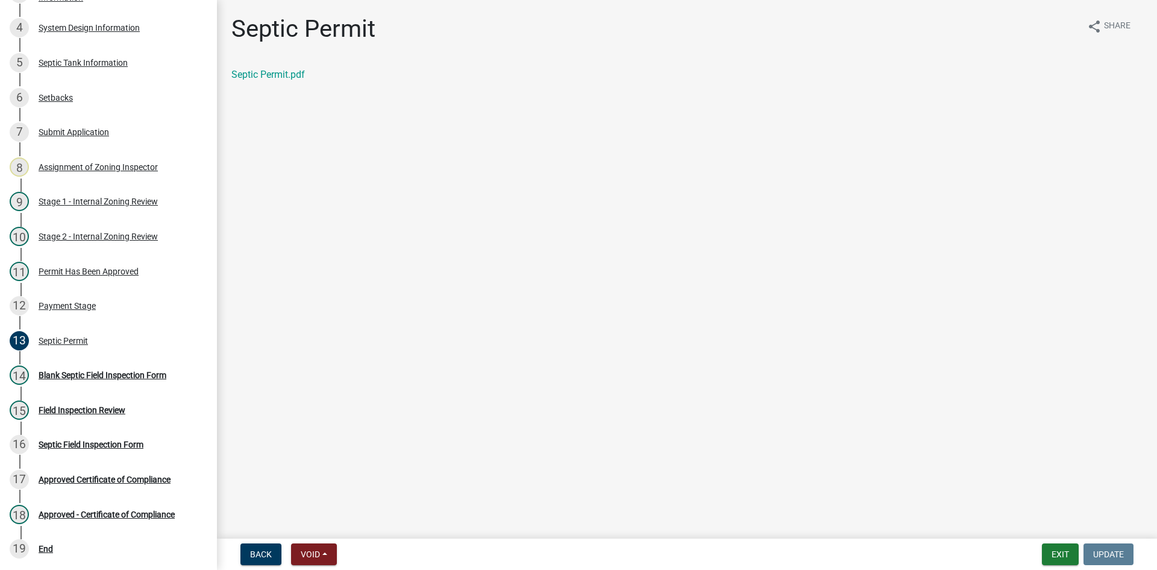
scroll to position [380, 0]
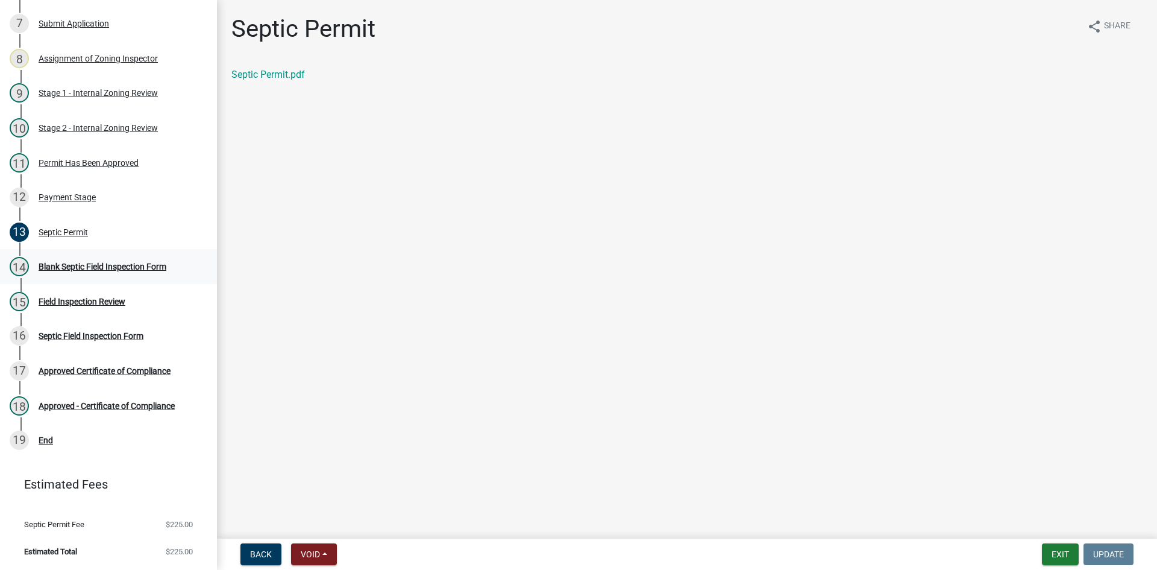
click at [89, 265] on div "Blank Septic Field Inspection Form" at bounding box center [103, 266] width 128 height 8
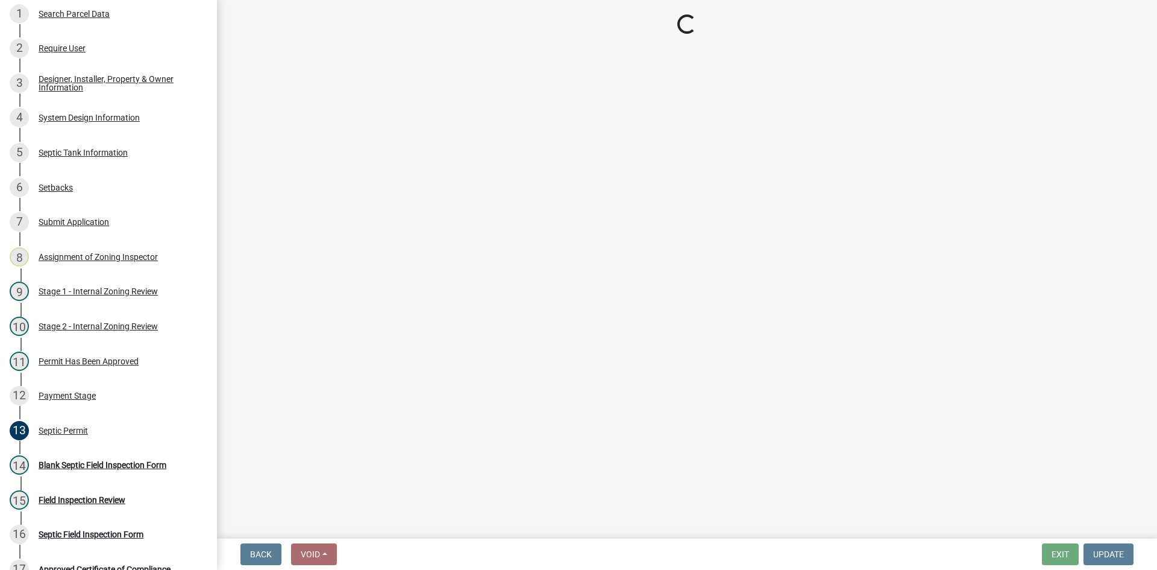
scroll to position [165, 0]
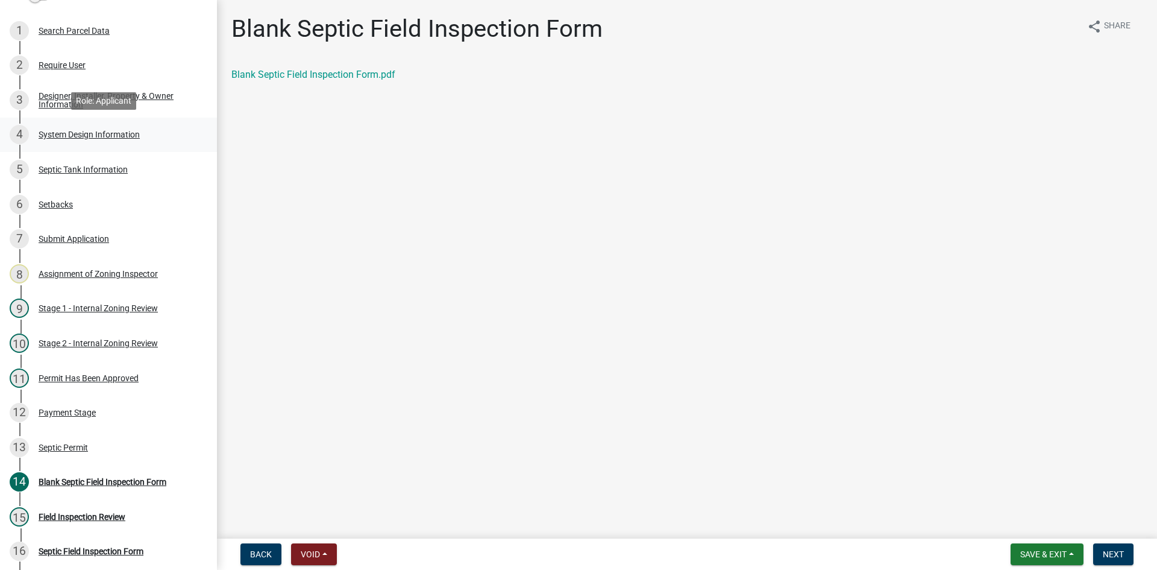
click at [111, 134] on div "System Design Information" at bounding box center [89, 134] width 101 height 8
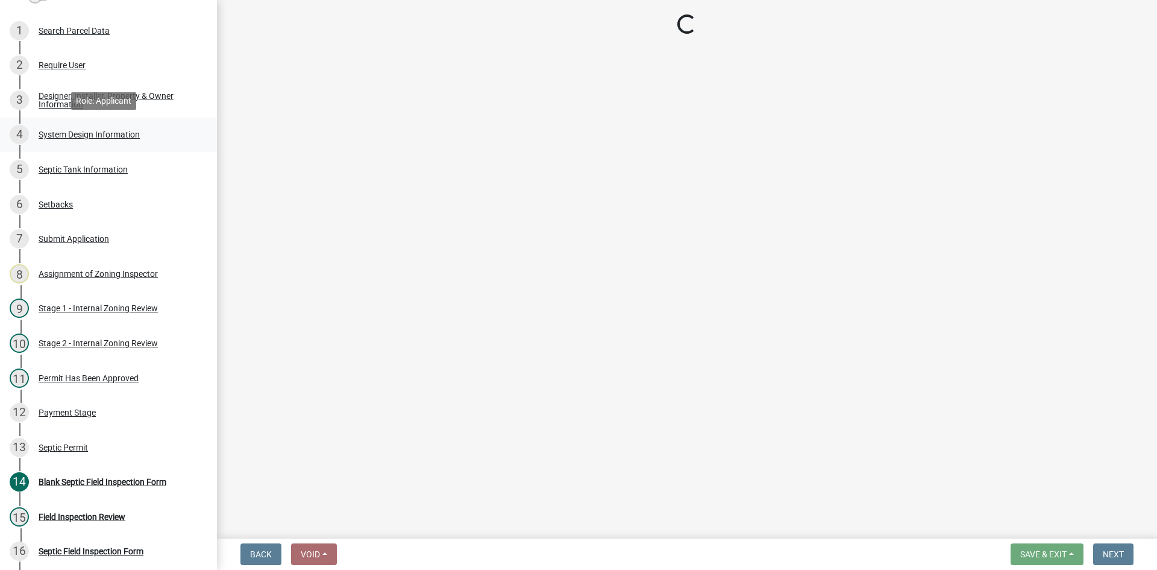
select select "8ba21533-2acf-4cc6-95e5-280e4aabd5a3"
select select "d11049ea-91d0-42ef-8f23-5bc08afa6acf"
select select "011fbff4-a41d-4a75-9bd8-71c7e6c69e0d"
select select "85fdfef2-2683-4311-b5d5-5505f6411127"
select select "ba735beb-519e-40f0-ae20-62d65fc4c46b"
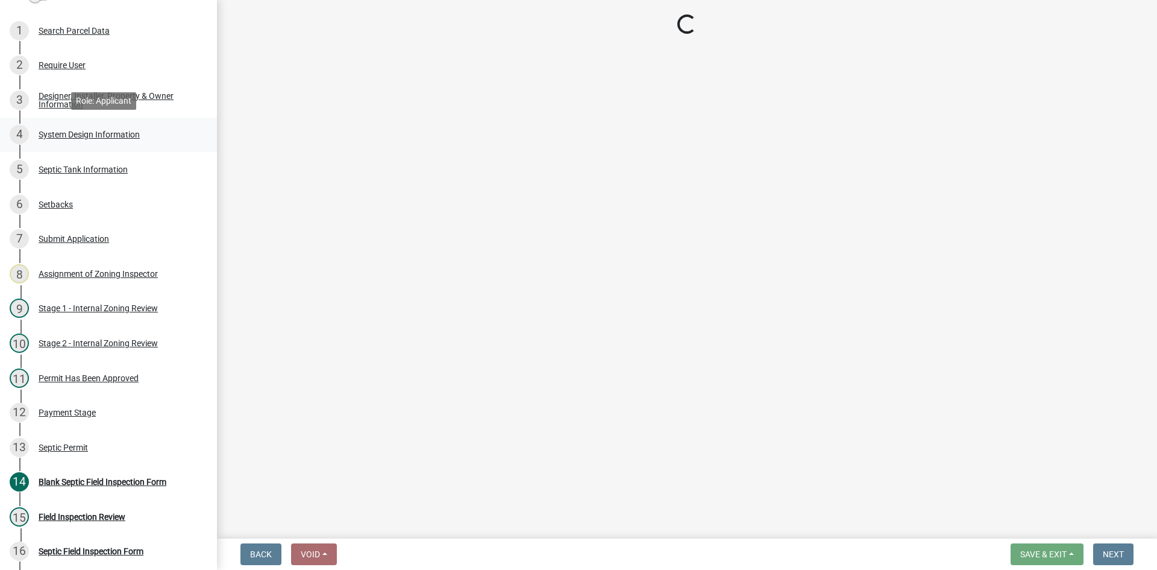
select select "7b30f360-6895-496a-9f34-da1efdcbc234"
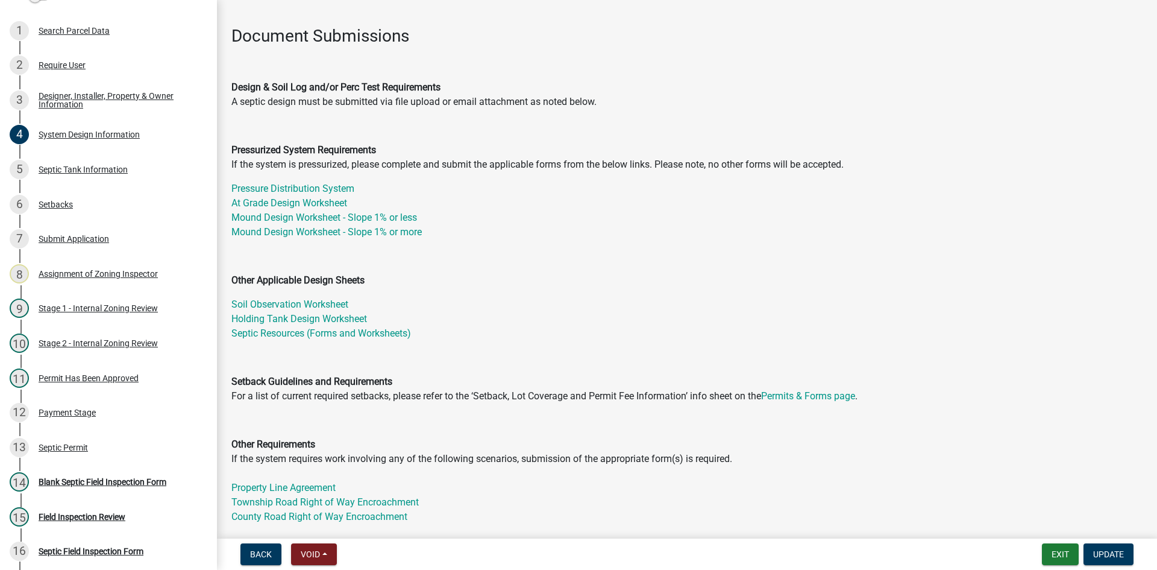
scroll to position [422, 0]
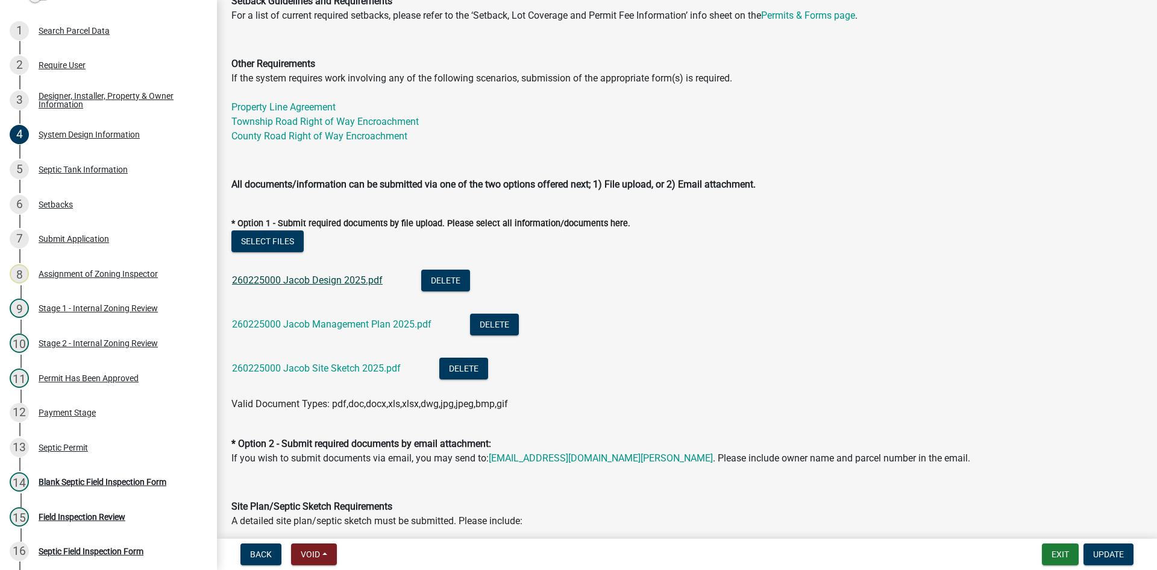
click at [325, 281] on link "260225000 Jacob Design 2025.pdf" at bounding box center [307, 279] width 151 height 11
click at [327, 322] on link "260225000 Jacob Management Plan 2025.pdf" at bounding box center [332, 323] width 200 height 11
click at [305, 363] on link "260225000 Jacob Site Sketch 2025.pdf" at bounding box center [316, 367] width 169 height 11
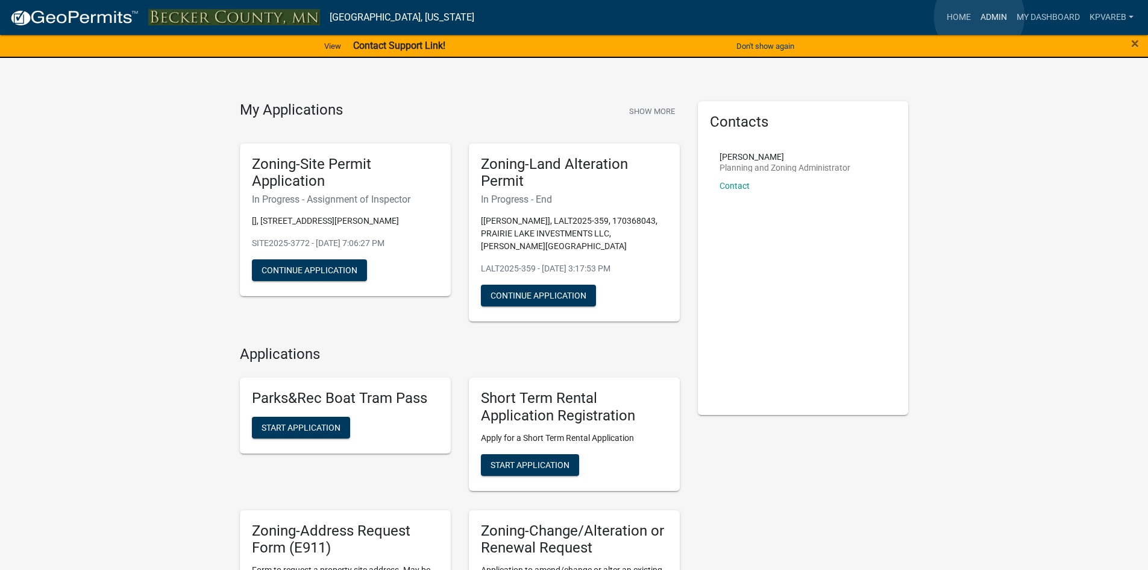
click at [981, 16] on link "Admin" at bounding box center [994, 17] width 36 height 23
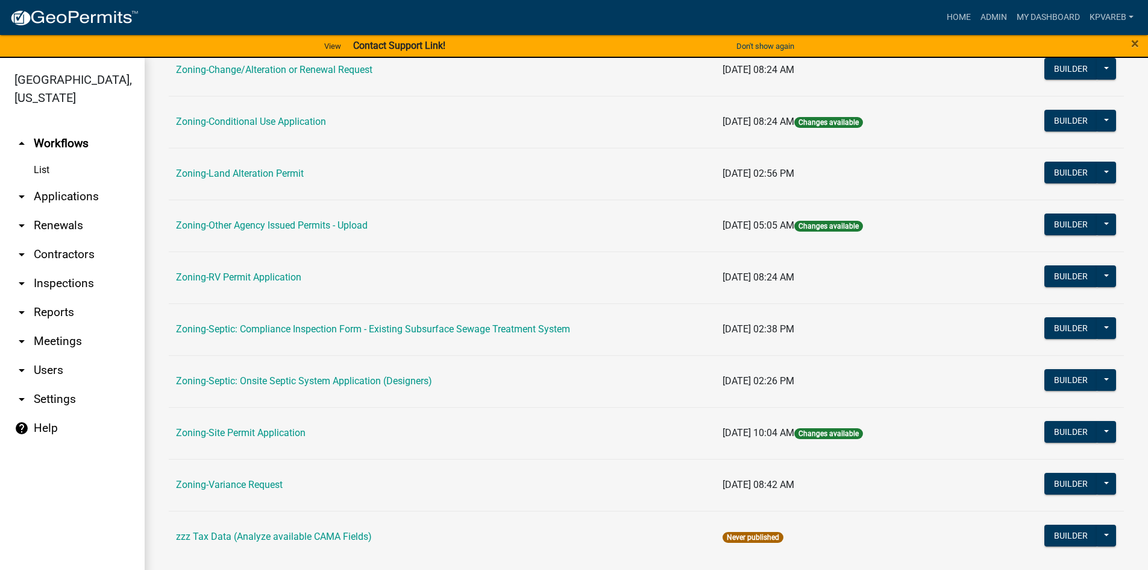
scroll to position [355, 0]
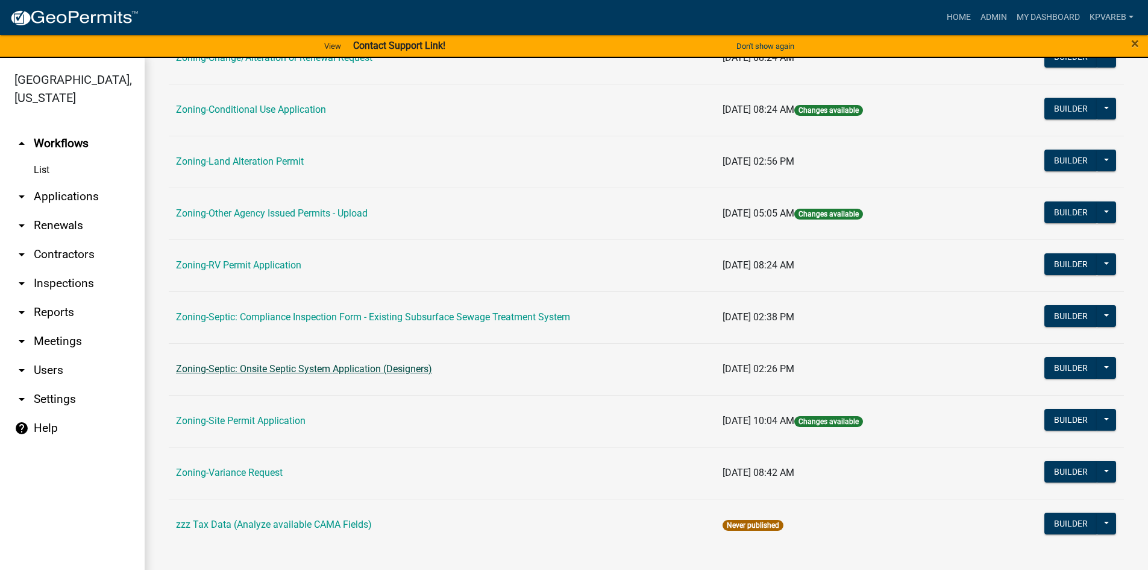
click at [401, 371] on link "Zoning-Septic: Onsite Septic System Application (Designers)" at bounding box center [304, 368] width 256 height 11
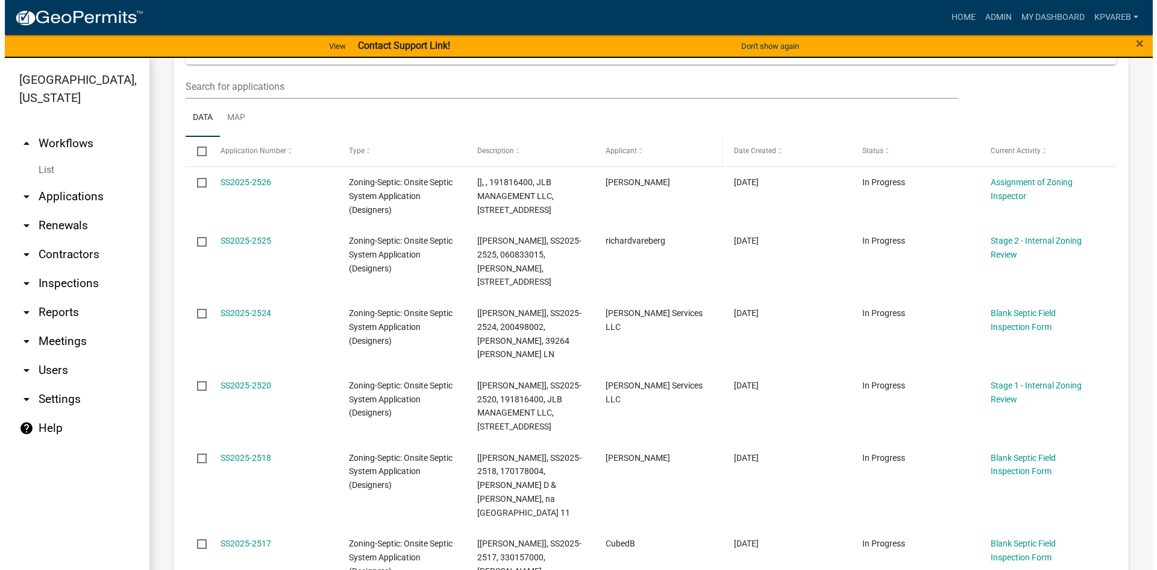
scroll to position [181, 0]
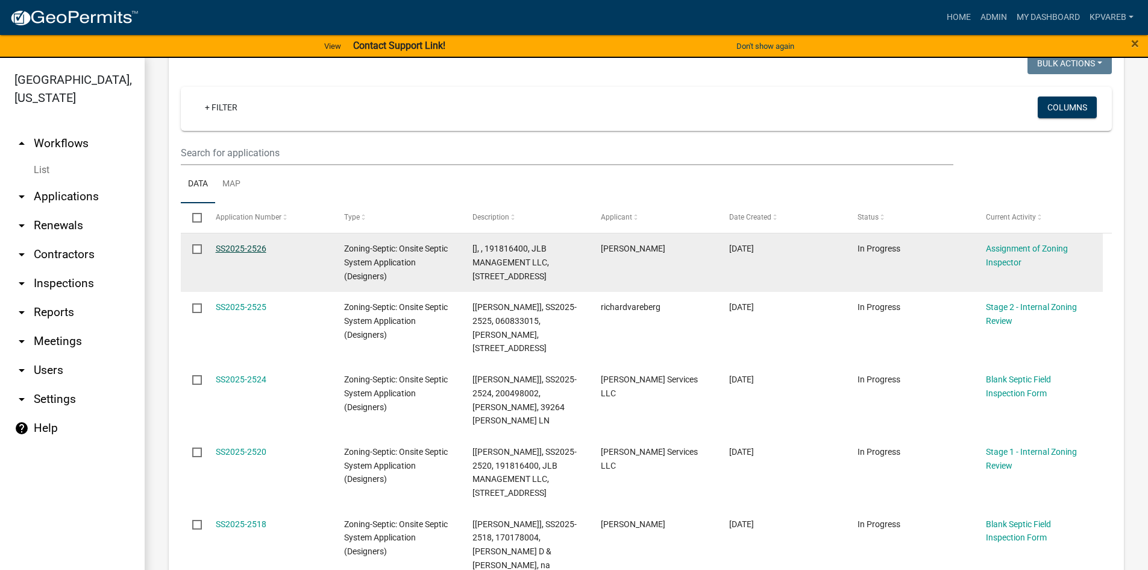
click at [259, 251] on link "SS2025-2526" at bounding box center [241, 249] width 51 height 10
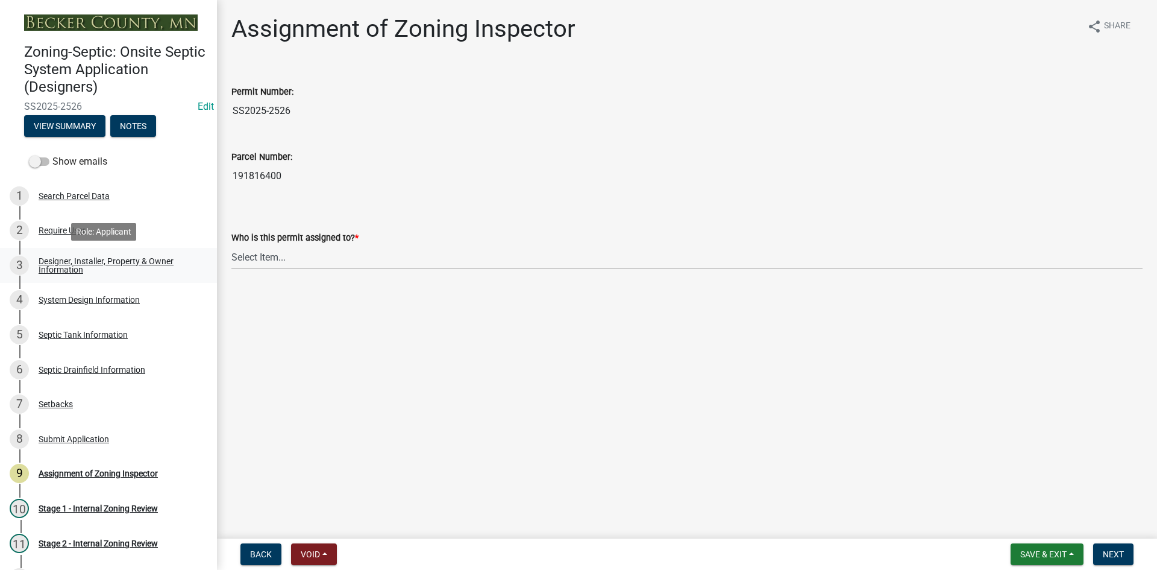
click at [106, 265] on div "Designer, Installer, Property & Owner Information" at bounding box center [118, 265] width 159 height 17
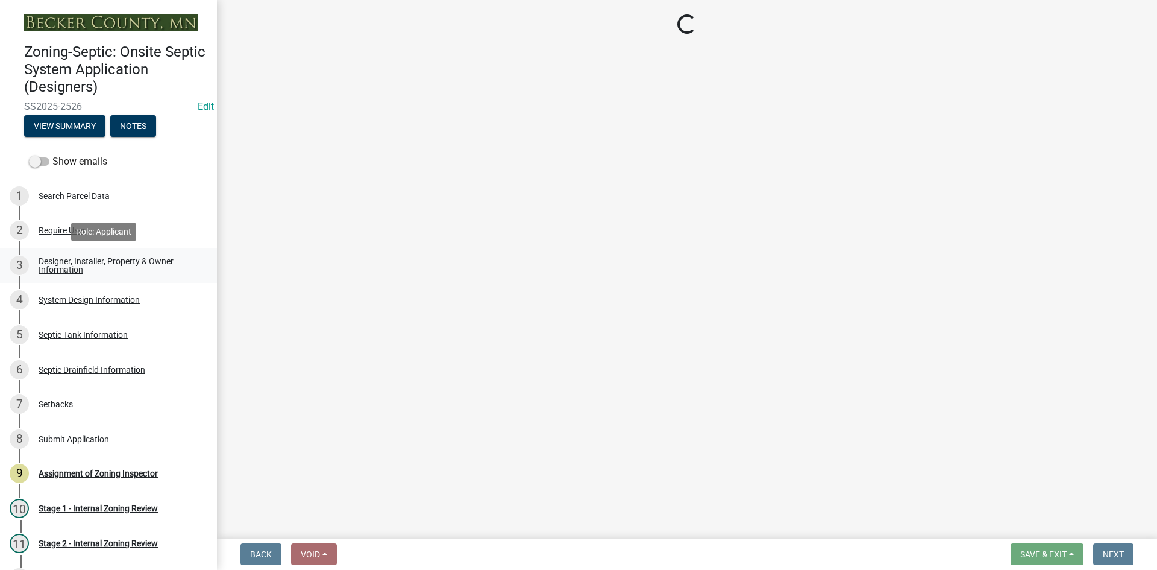
select select "60138064-8806-4d9b-bedf-9669809b6879"
select select "1c9ff1f6-7549-467f-8fe1-bc544d096328"
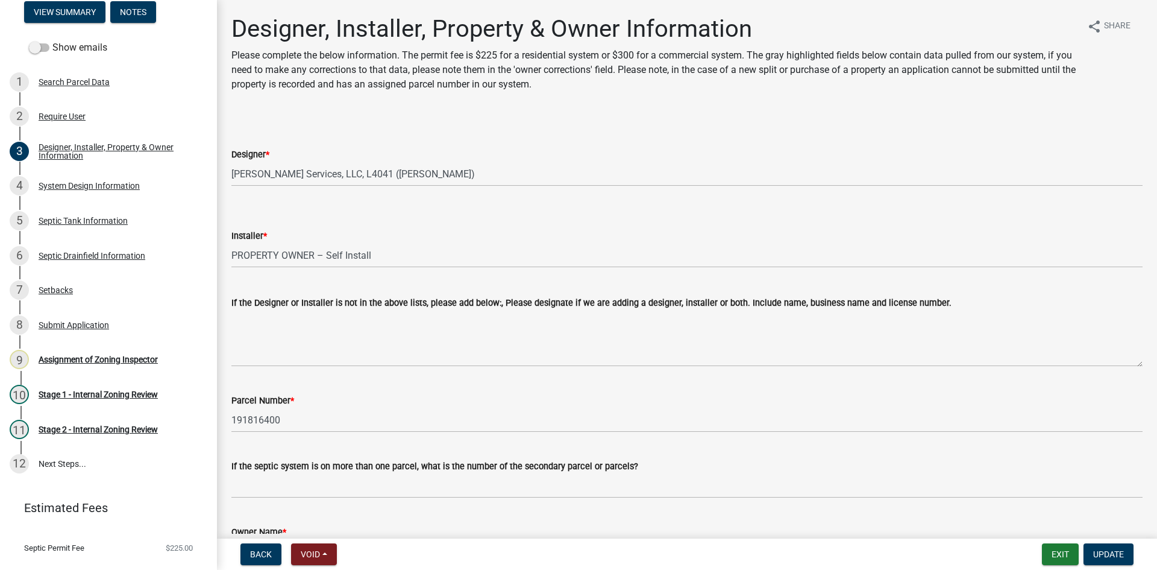
scroll to position [128, 0]
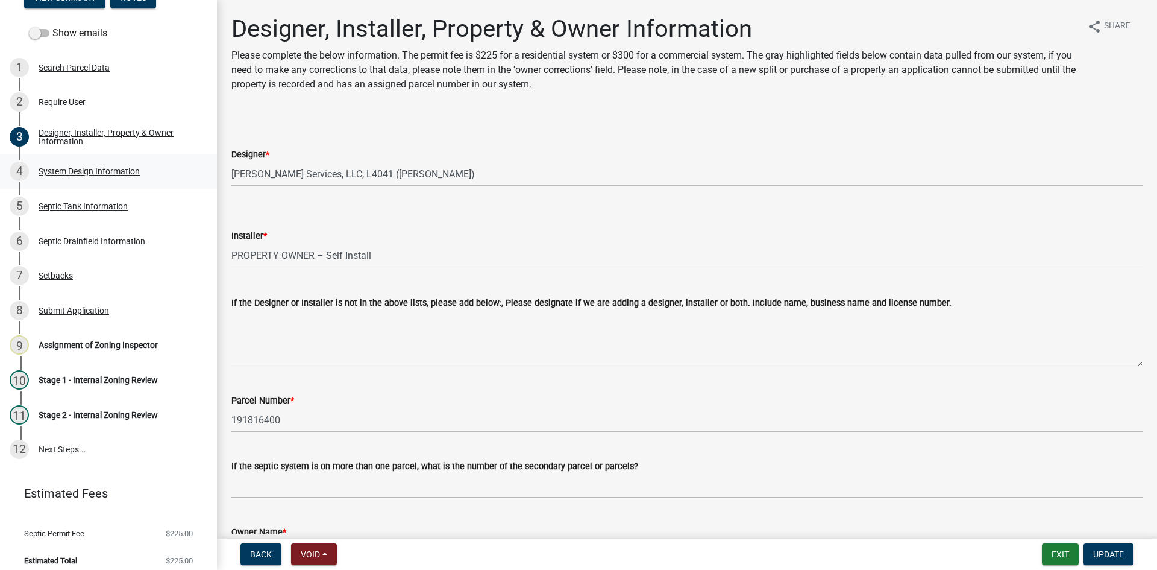
click at [84, 171] on div "System Design Information" at bounding box center [89, 171] width 101 height 8
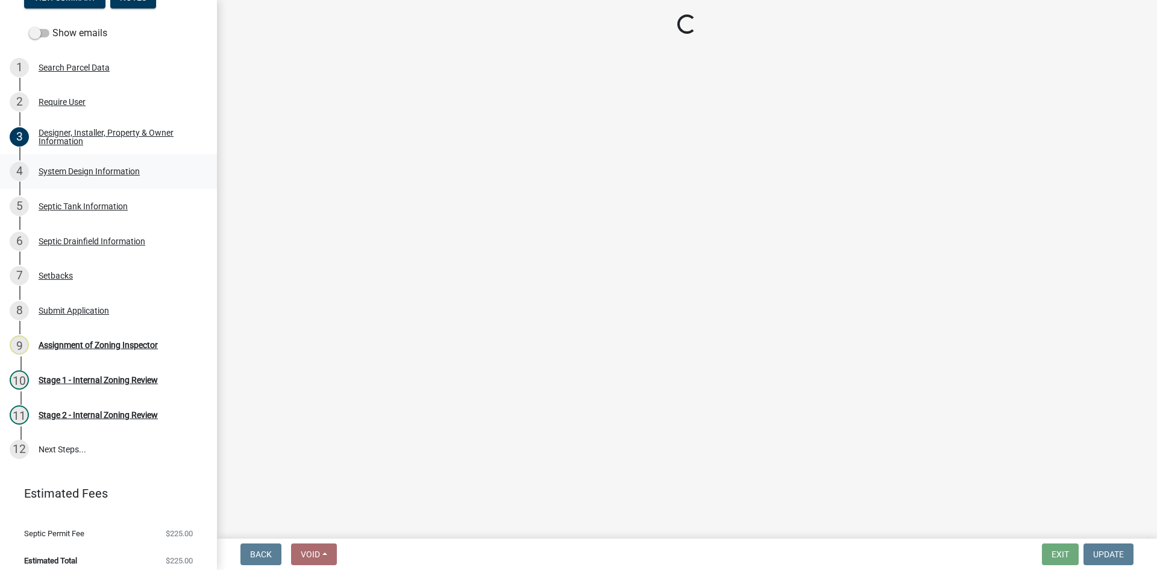
select select "55497d75-c43f-4635-a730-e0737ce05d56"
select select "25258e87-3ef9-4f1c-a5f1-75a1d463abfb"
select select "011fbff4-a41d-4a75-9bd8-71c7e6c69e0d"
select select "85fdfef2-2683-4311-b5d5-5505f6411127"
select select "02d93184-5c98-4f6a-8855-786fa292575c"
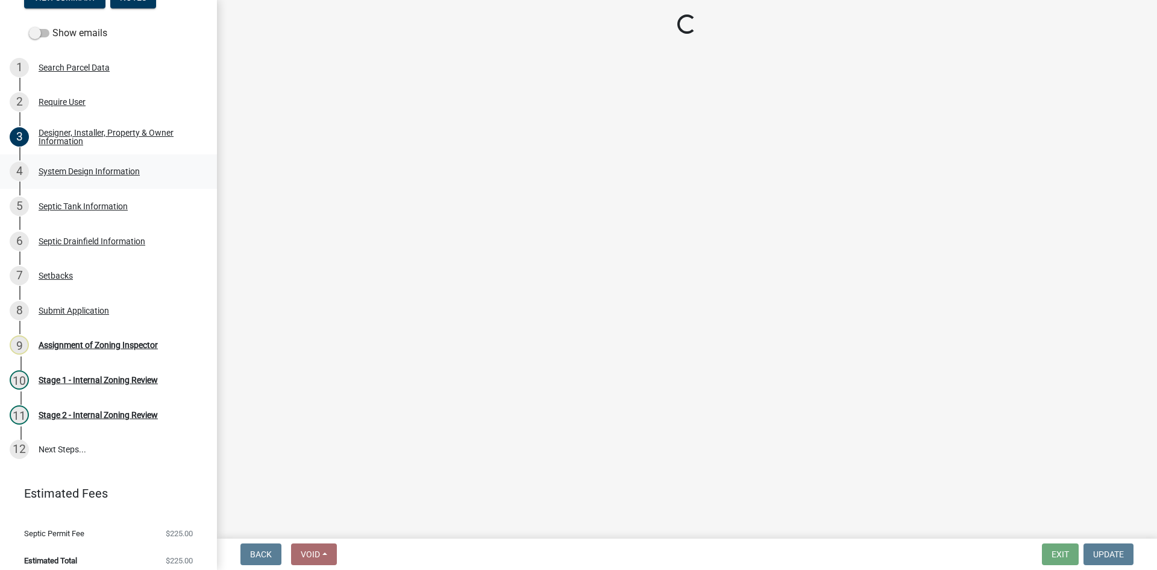
select select "ba735beb-519e-40f0-ae20-62d65fc4c46b"
select select "ef698bf5-6172-44c1-9ffb-522c07469aed"
select select "384fc250-a67e-4e5e-a6e0-19116deb63e7"
select select "a0c59fcd-b61c-4c3a-90a8-e70849750c47"
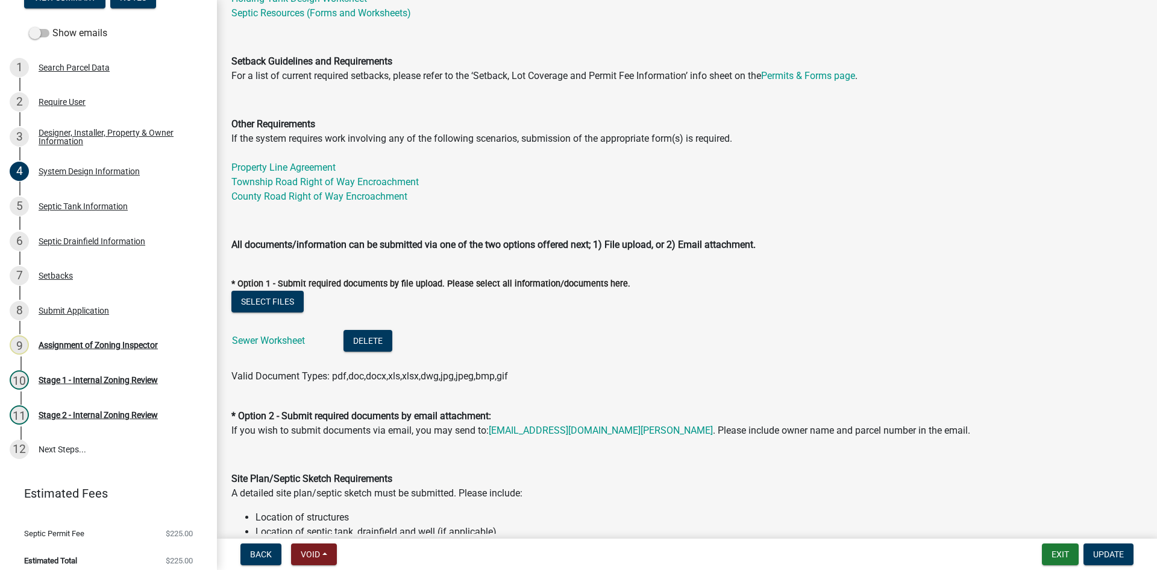
scroll to position [542, 0]
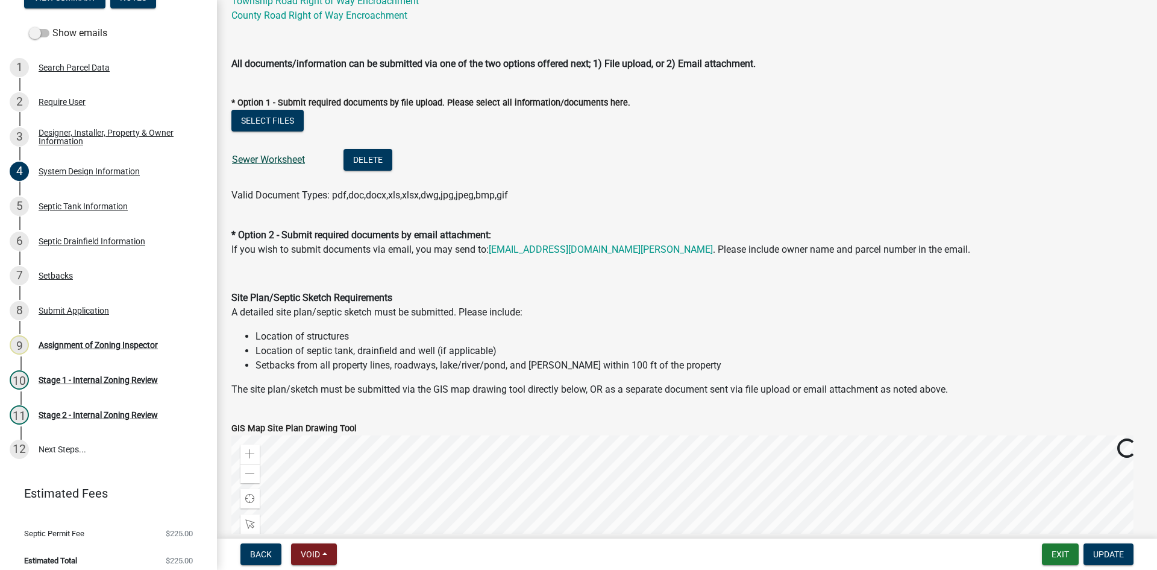
click at [277, 157] on link "Sewer Worksheet" at bounding box center [268, 159] width 73 height 11
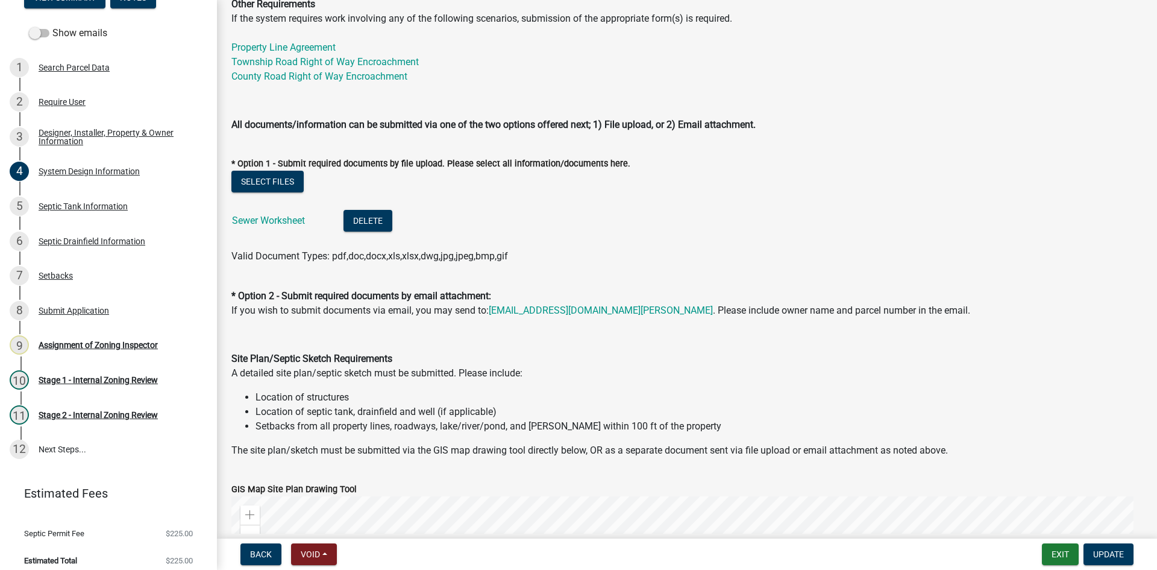
scroll to position [603, 0]
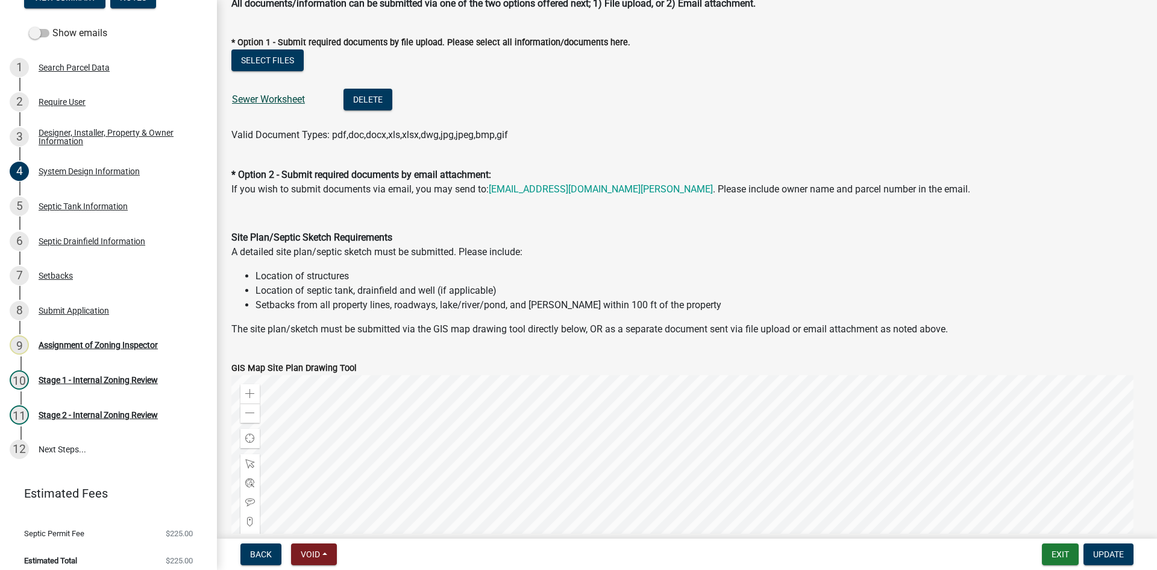
click at [270, 98] on link "Sewer Worksheet" at bounding box center [268, 98] width 73 height 11
